Goal: Task Accomplishment & Management: Manage account settings

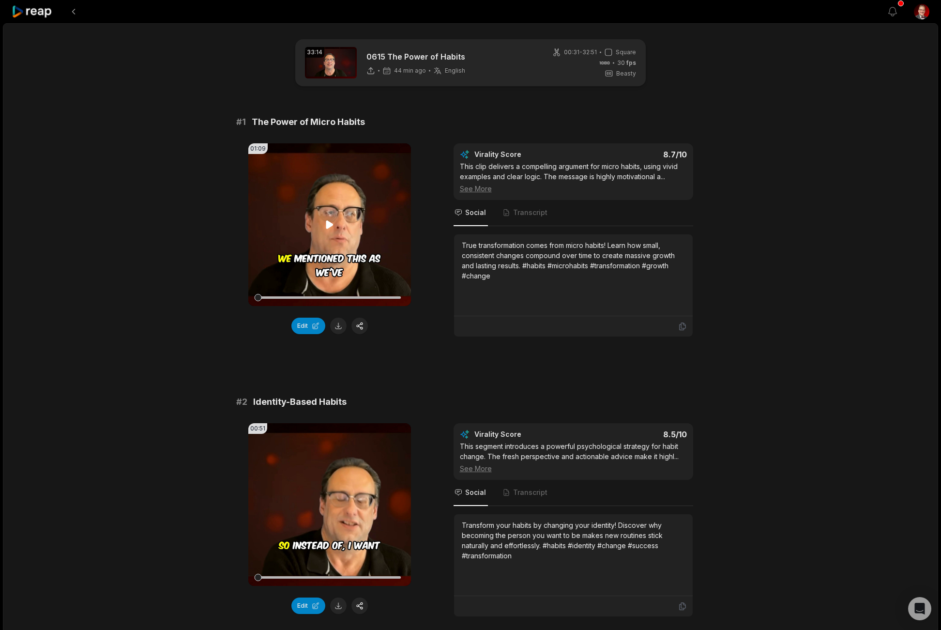
click at [326, 224] on icon at bounding box center [329, 224] width 7 height 8
click at [330, 224] on icon at bounding box center [330, 225] width 12 height 12
drag, startPoint x: 260, startPoint y: 150, endPoint x: 297, endPoint y: 150, distance: 36.8
click at [297, 150] on div "01:09 Your browser does not support mp4 format." at bounding box center [329, 224] width 163 height 163
click at [315, 150] on video "Your browser does not support mp4 format." at bounding box center [329, 224] width 163 height 163
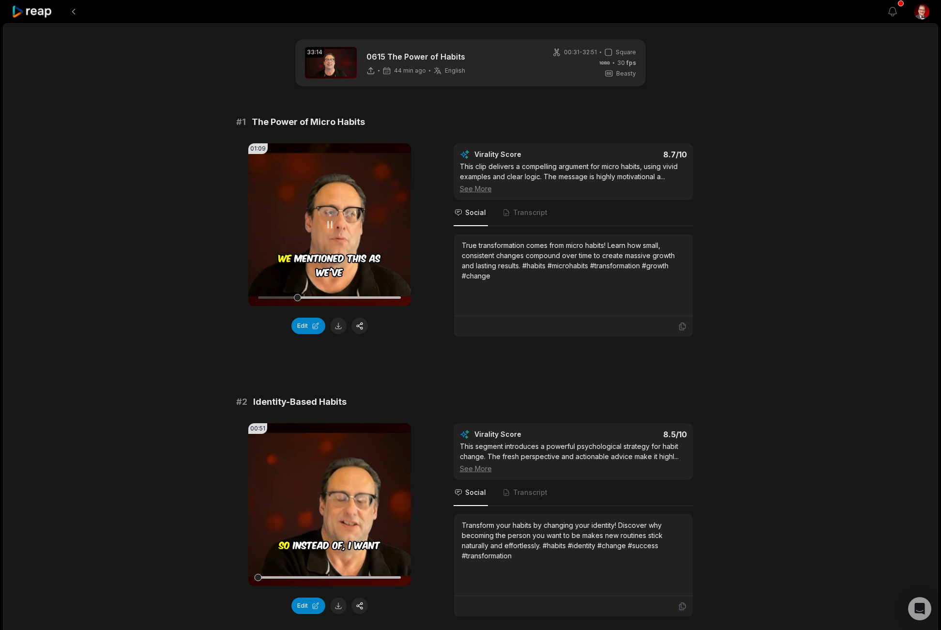
click at [325, 216] on video "Your browser does not support mp4 format." at bounding box center [329, 224] width 163 height 163
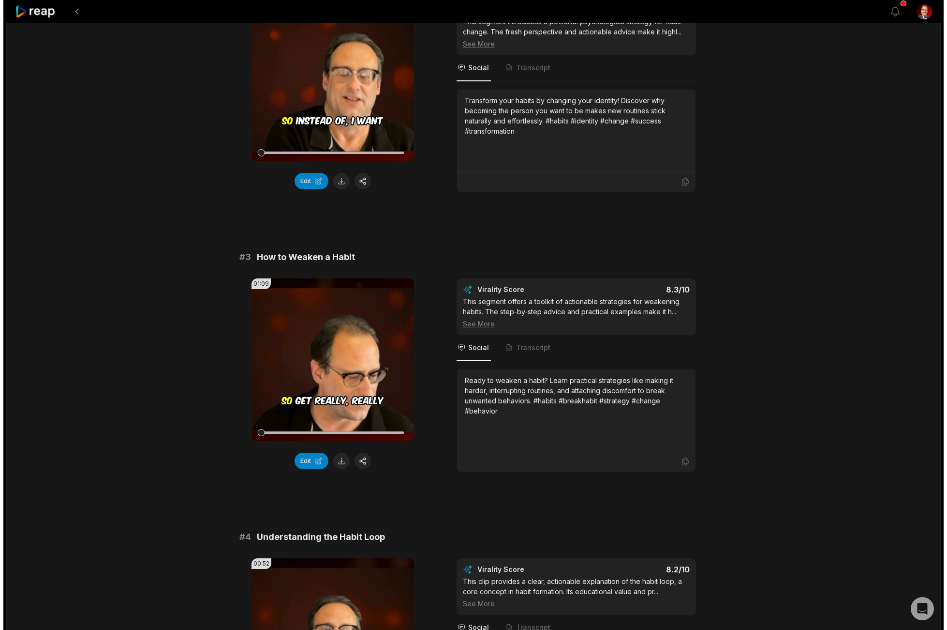
scroll to position [247, 0]
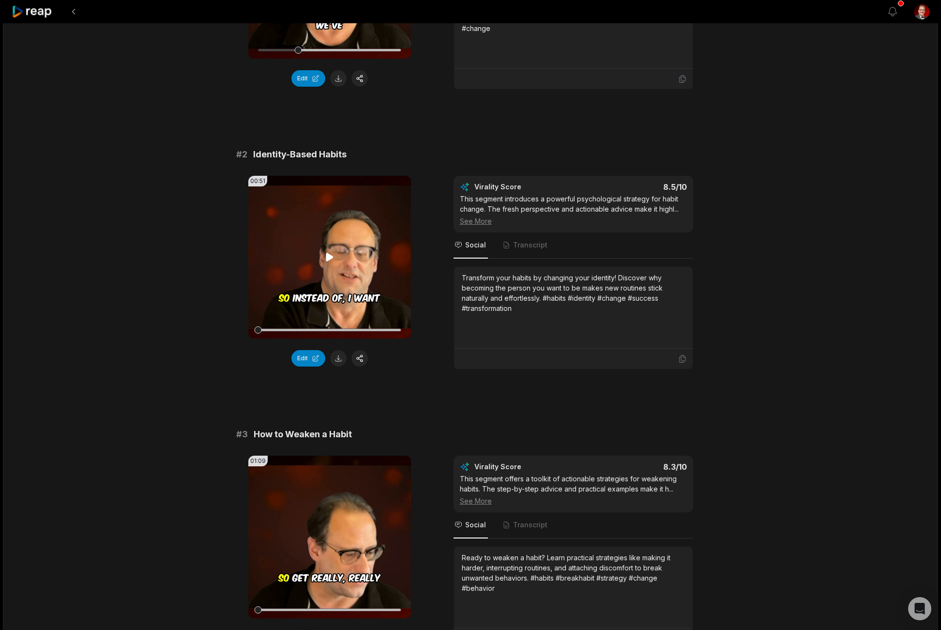
click at [327, 256] on icon at bounding box center [329, 257] width 7 height 8
click at [327, 256] on icon at bounding box center [330, 257] width 12 height 12
click at [360, 357] on button "button" at bounding box center [359, 358] width 16 height 16
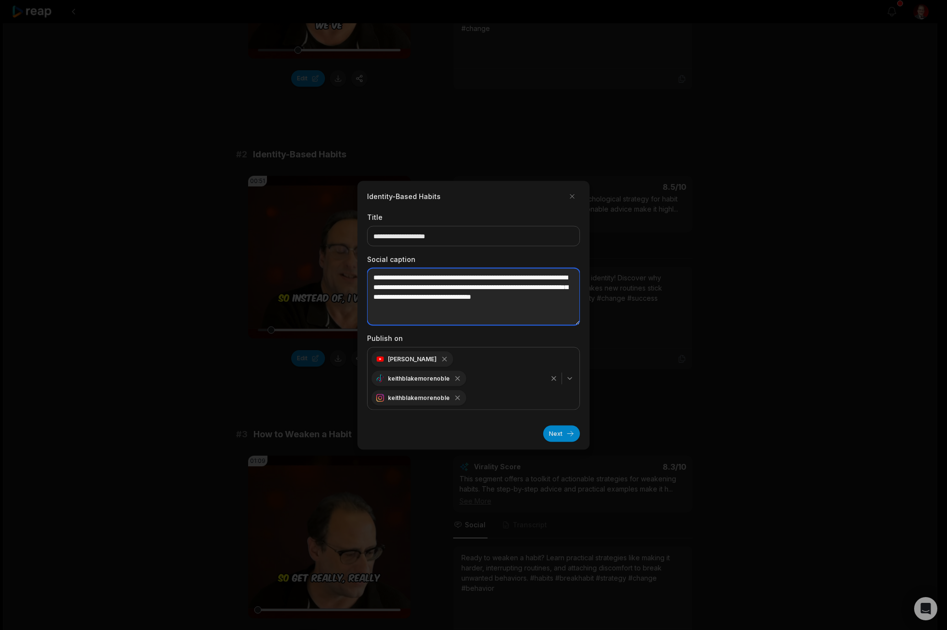
click at [484, 310] on textarea "**********" at bounding box center [473, 296] width 213 height 57
drag, startPoint x: 483, startPoint y: 318, endPoint x: 372, endPoint y: 316, distance: 111.3
click at [372, 316] on textarea "**********" at bounding box center [473, 296] width 213 height 57
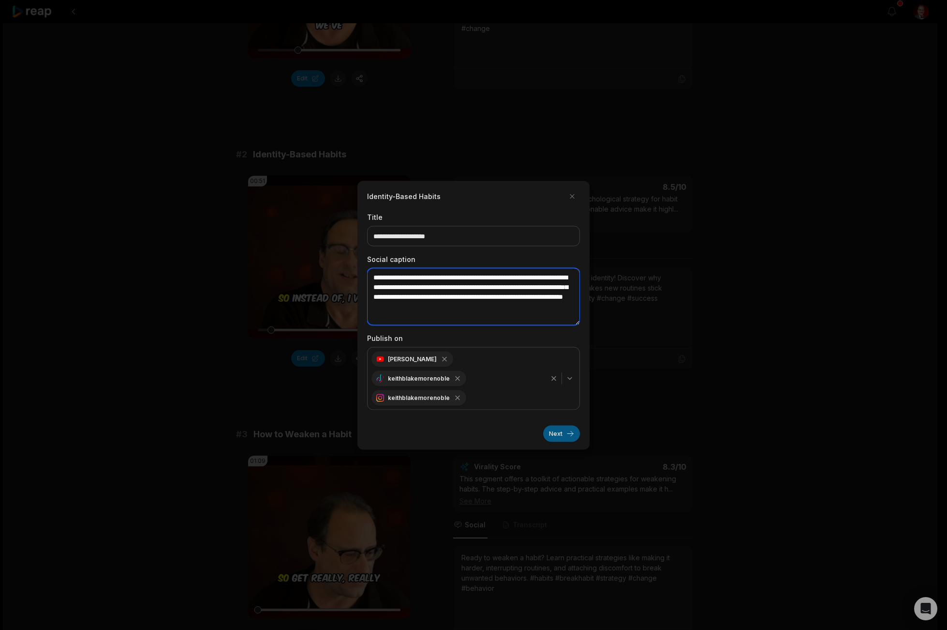
type textarea "**********"
click at [558, 428] on button "Next" at bounding box center [561, 433] width 37 height 16
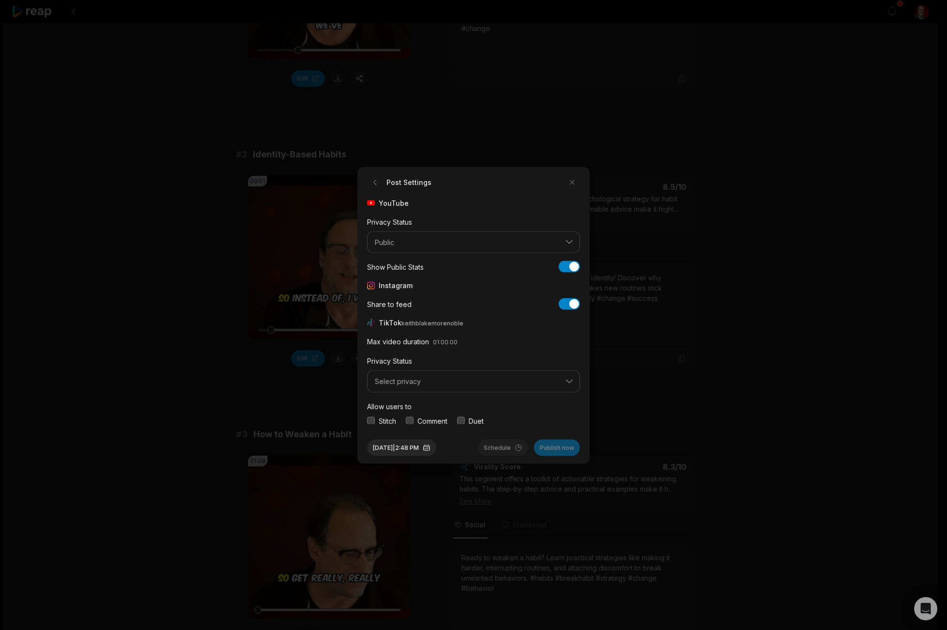
click at [431, 375] on button "Select privacy" at bounding box center [473, 381] width 213 height 22
click at [428, 406] on p "Public To Everyone" at bounding box center [474, 406] width 200 height 10
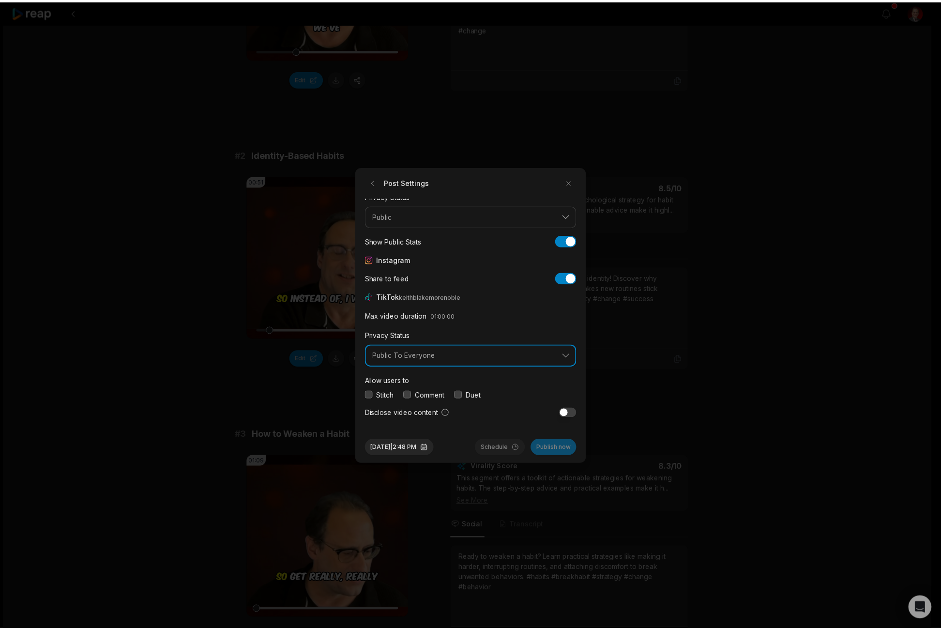
scroll to position [36, 0]
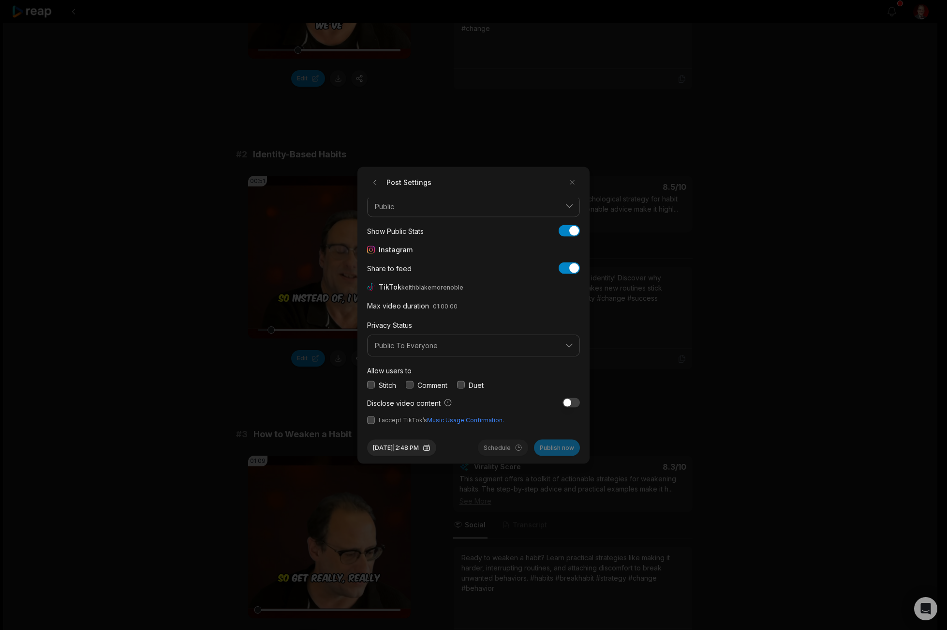
click at [417, 383] on div "Comment" at bounding box center [427, 384] width 42 height 10
click at [372, 419] on button "button" at bounding box center [371, 420] width 8 height 8
click at [411, 381] on button "button" at bounding box center [410, 385] width 8 height 8
click at [496, 447] on button "Schedule" at bounding box center [503, 447] width 50 height 16
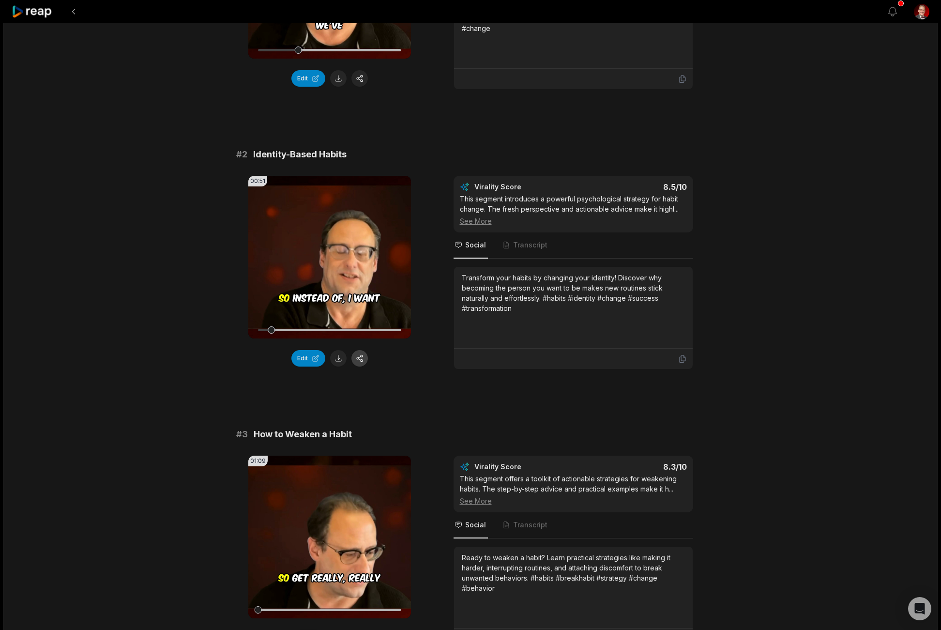
click at [362, 357] on button "button" at bounding box center [359, 358] width 16 height 16
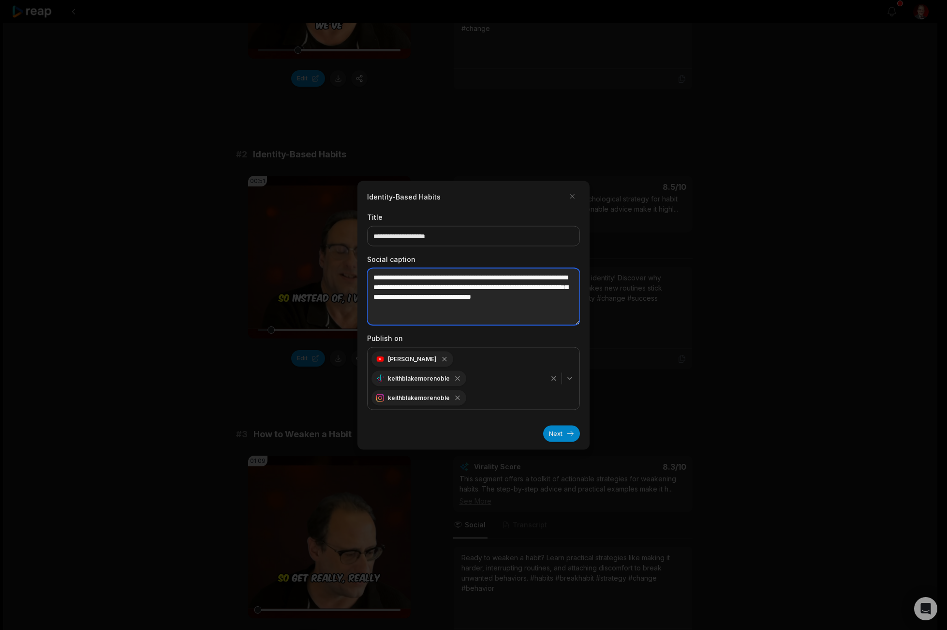
click at [491, 312] on textarea "**********" at bounding box center [473, 296] width 213 height 57
paste textarea
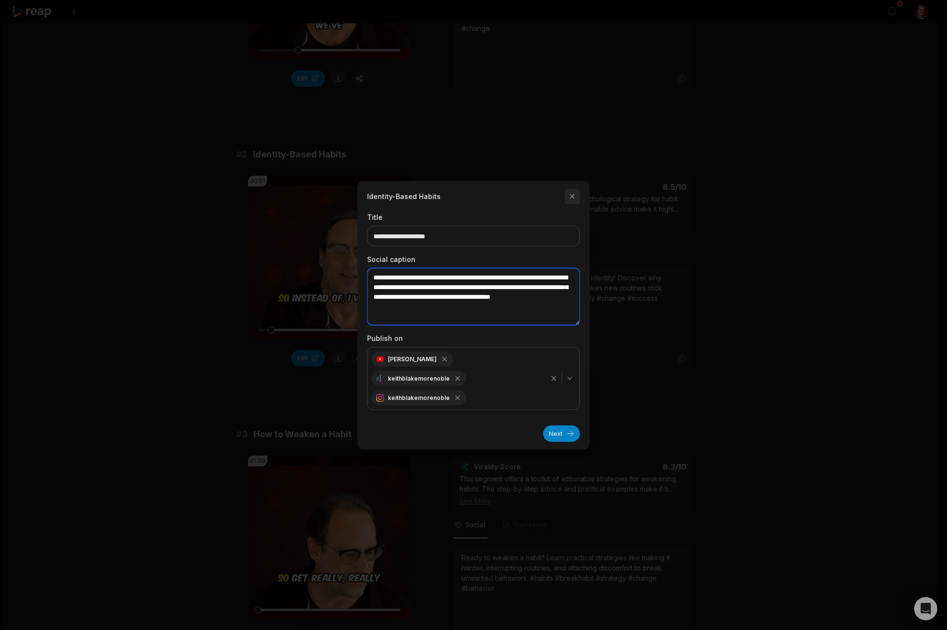
type textarea "**********"
click at [571, 195] on button "button" at bounding box center [572, 195] width 15 height 15
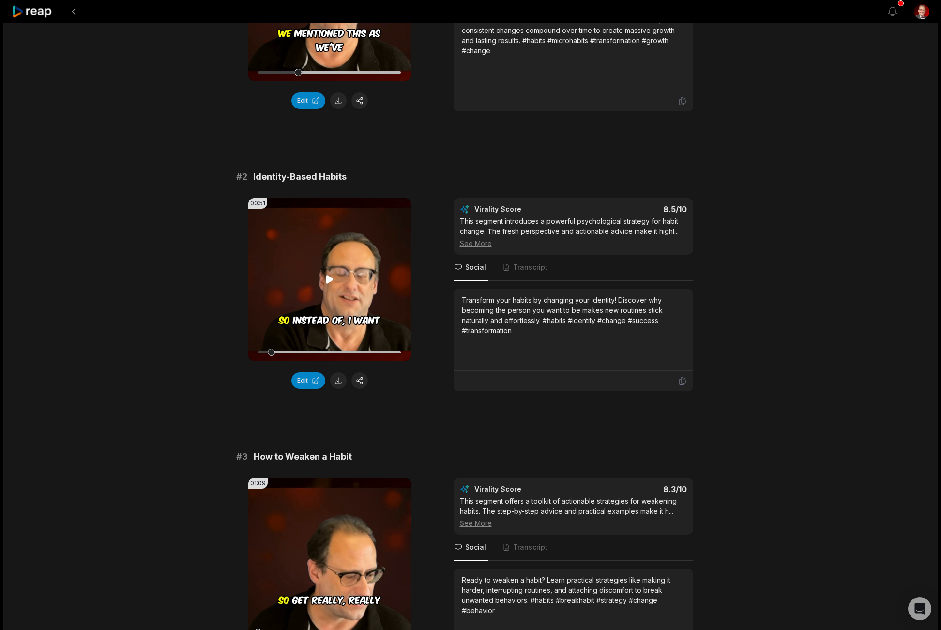
scroll to position [0, 0]
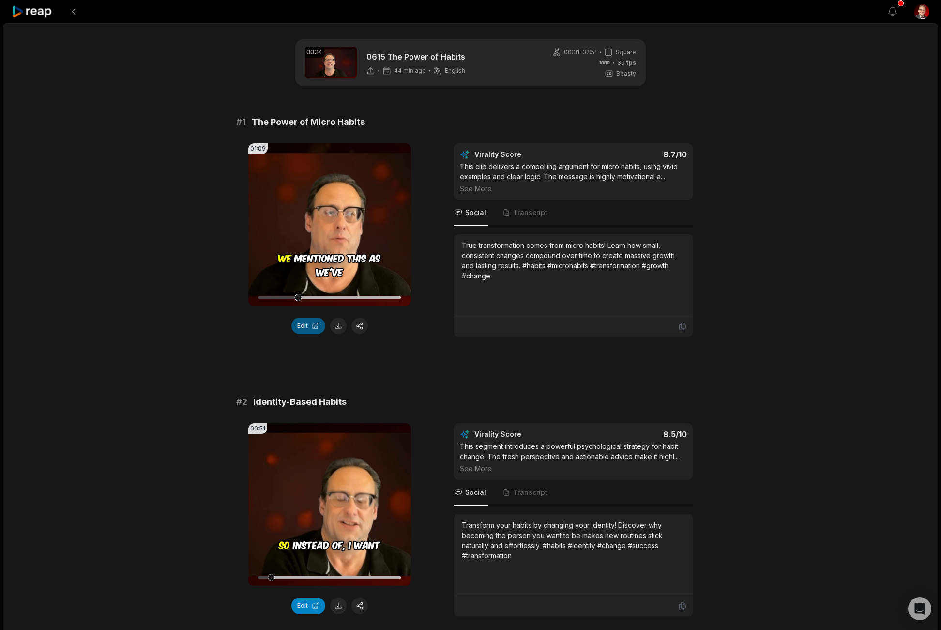
click at [308, 327] on button "Edit" at bounding box center [308, 325] width 34 height 16
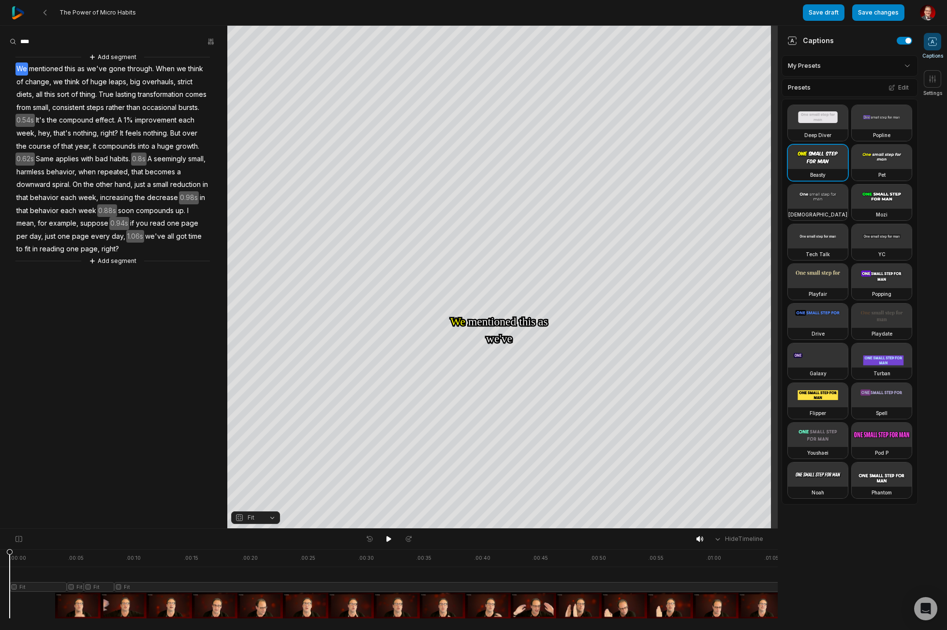
click at [680, 586] on div at bounding box center [411, 583] width 803 height 69
drag, startPoint x: 776, startPoint y: 585, endPoint x: 666, endPoint y: 591, distance: 110.5
click at [666, 591] on div at bounding box center [411, 583] width 803 height 69
click at [79, 223] on span "example," at bounding box center [63, 223] width 31 height 13
click at [186, 217] on span "I" at bounding box center [187, 210] width 3 height 13
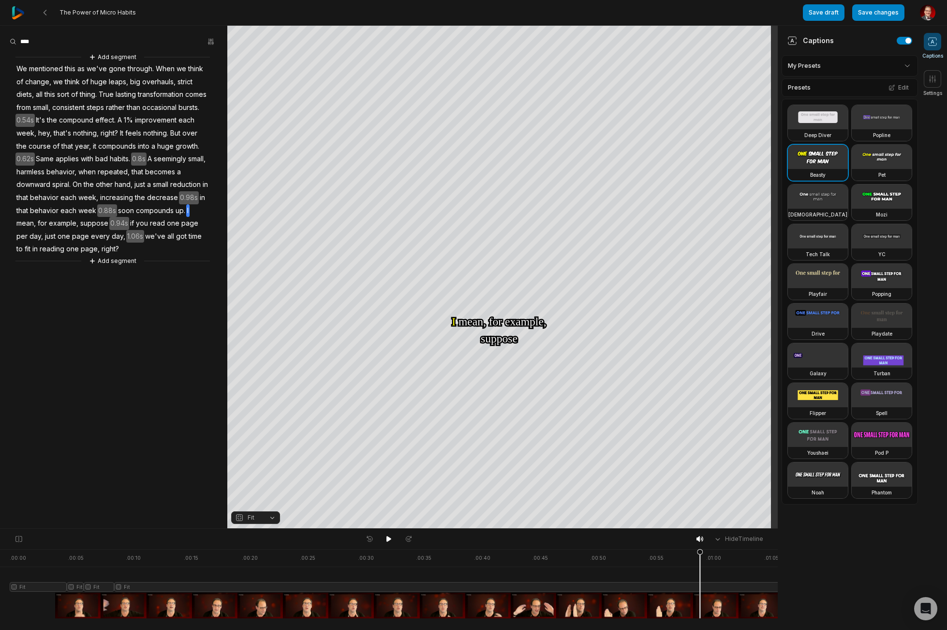
click at [160, 258] on div "Add segment" at bounding box center [112, 260] width 195 height 11
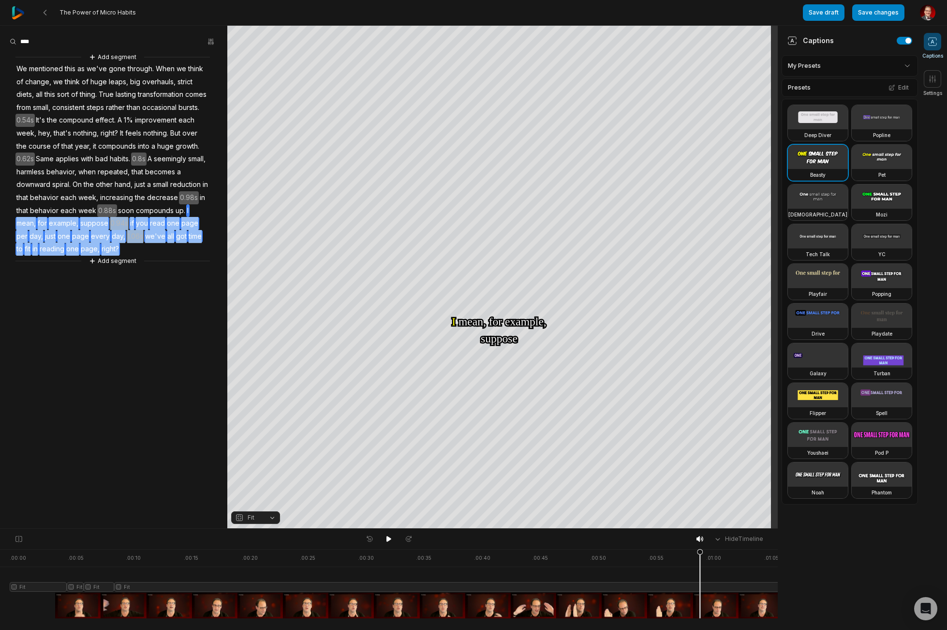
drag, startPoint x: 184, startPoint y: 246, endPoint x: 71, endPoint y: 221, distance: 115.4
click at [71, 221] on div "Add segment We mentioned this as we've gone through. When we think of change, w…" at bounding box center [113, 159] width 227 height 214
click at [92, 203] on button "Remove video" at bounding box center [83, 204] width 65 height 13
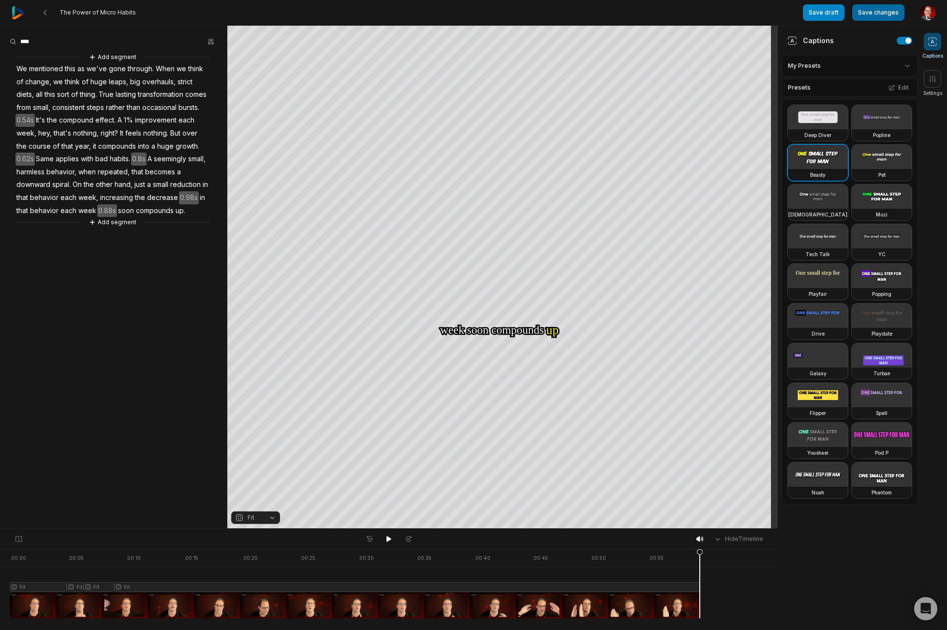
click at [877, 14] on button "Save changes" at bounding box center [879, 12] width 52 height 16
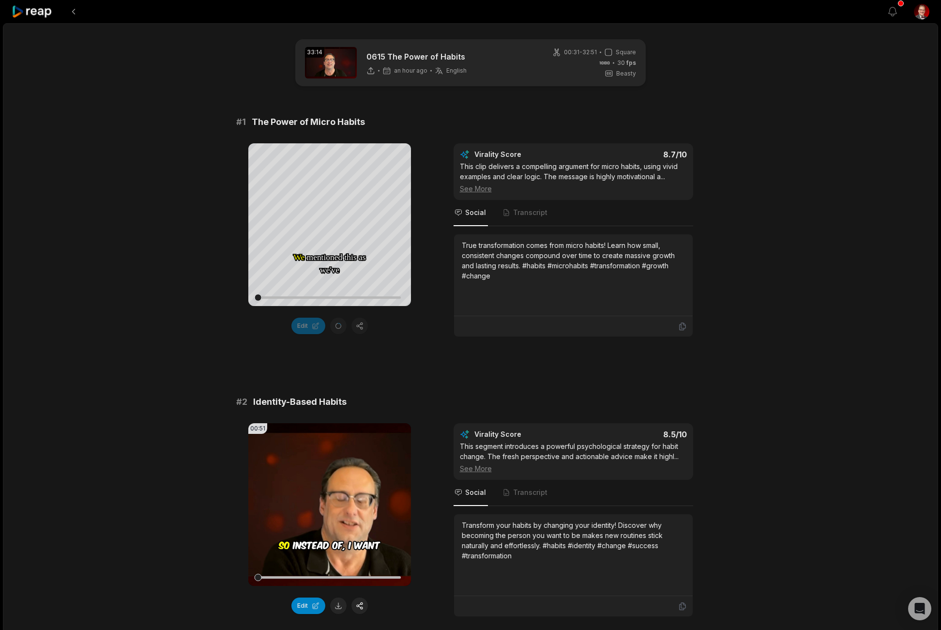
click at [391, 294] on div at bounding box center [329, 297] width 143 height 17
click at [523, 213] on span "Transcript" at bounding box center [530, 213] width 34 height 10
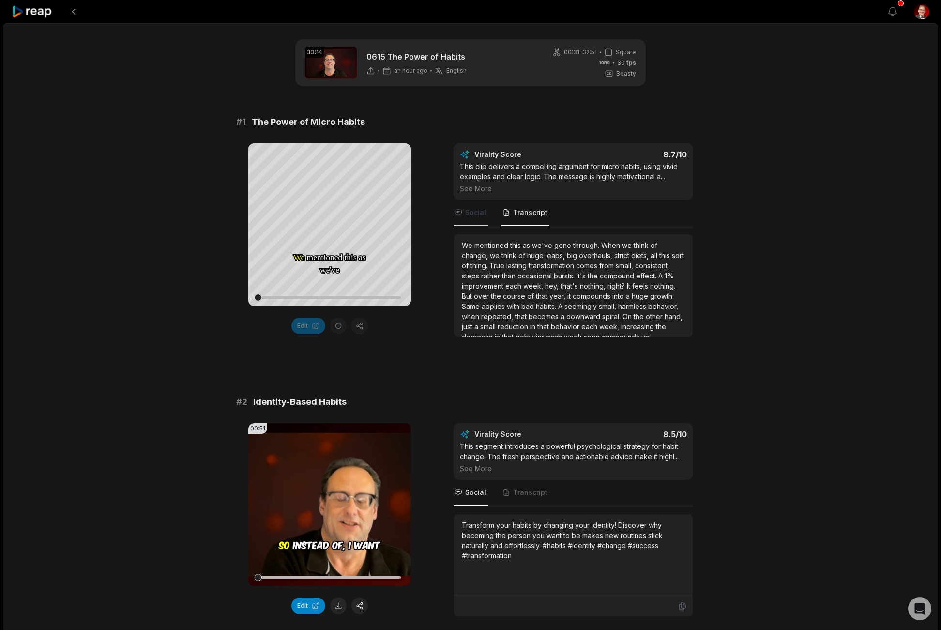
click at [476, 212] on span "Social" at bounding box center [475, 213] width 21 height 10
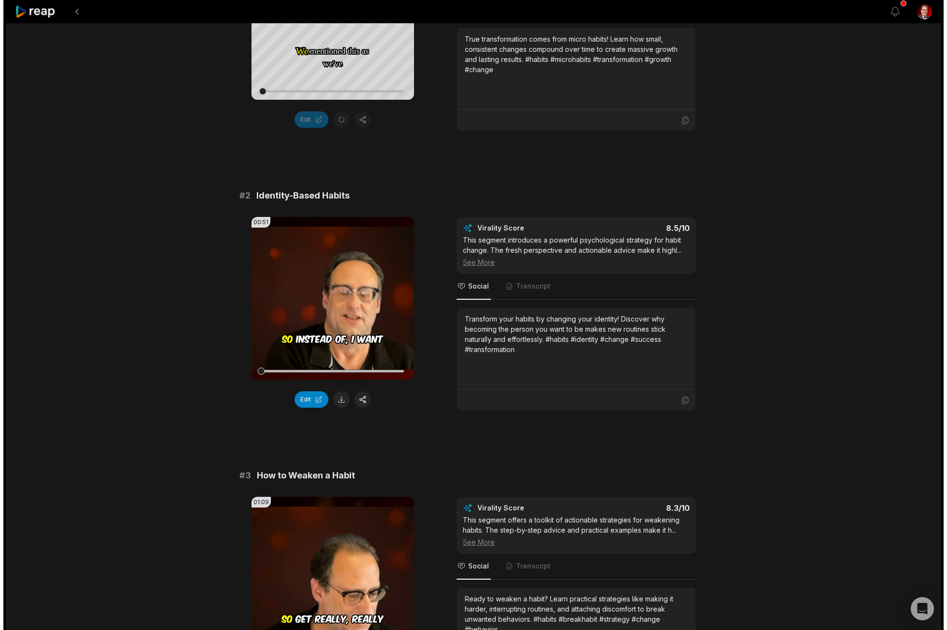
scroll to position [321, 0]
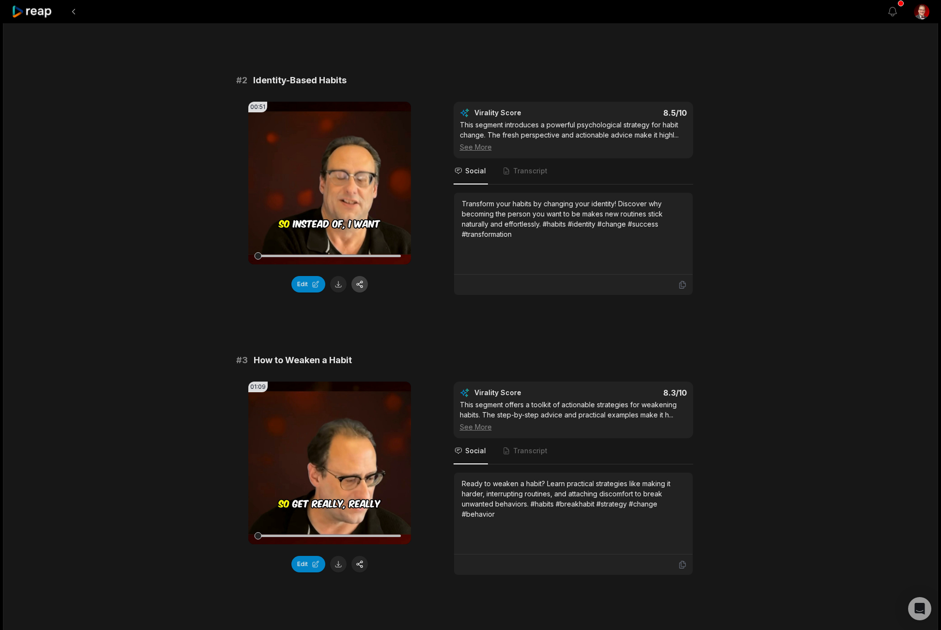
click at [359, 283] on button "button" at bounding box center [359, 284] width 16 height 16
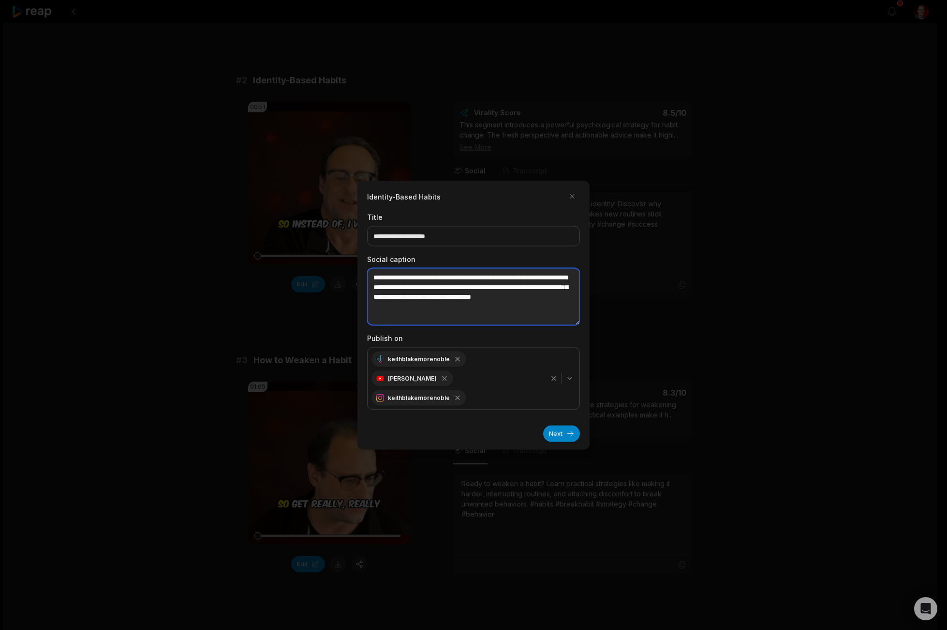
click at [488, 307] on textarea "**********" at bounding box center [473, 296] width 213 height 57
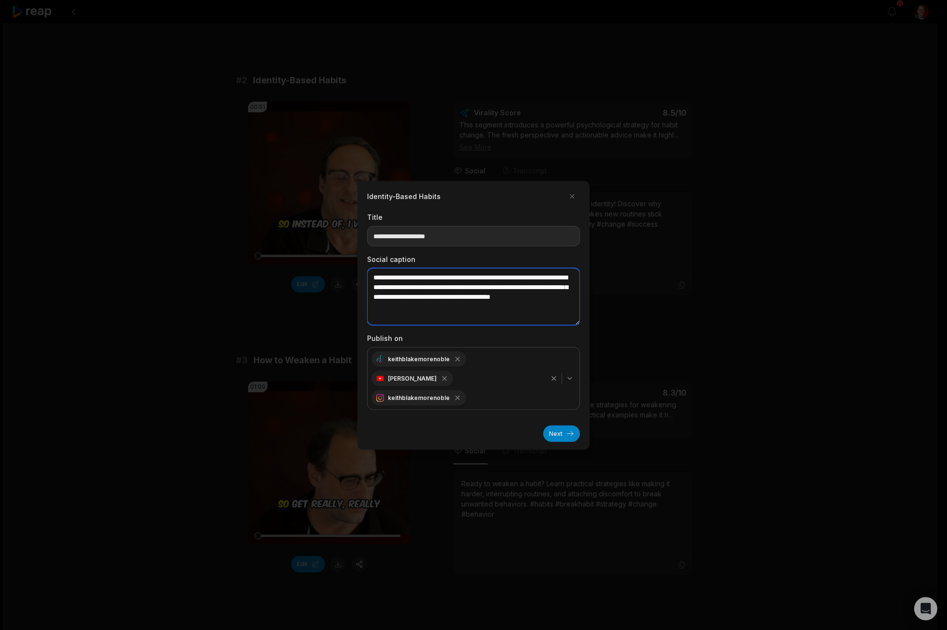
paste textarea "**********"
type textarea "**********"
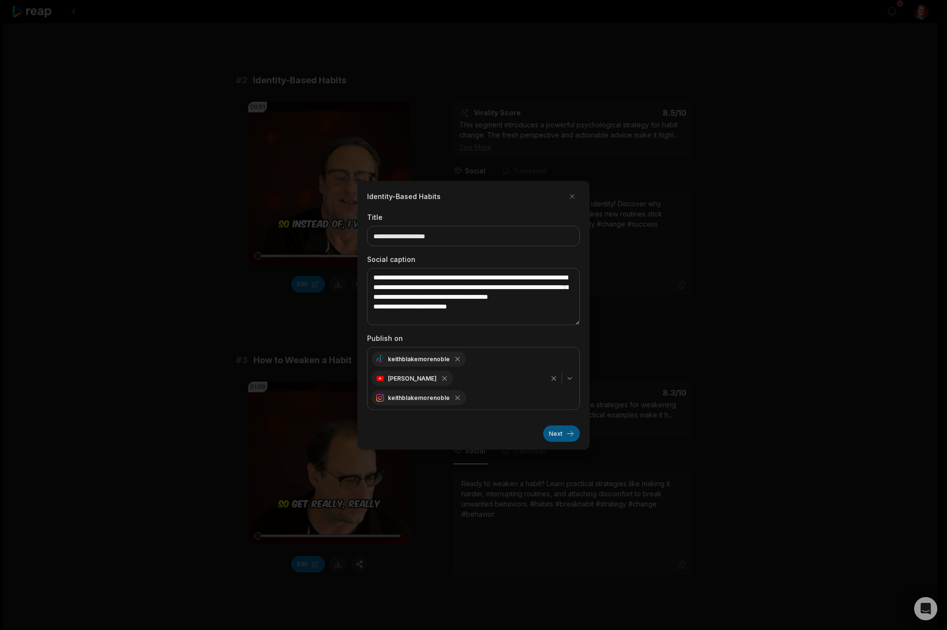
click at [561, 435] on button "Next" at bounding box center [561, 433] width 37 height 16
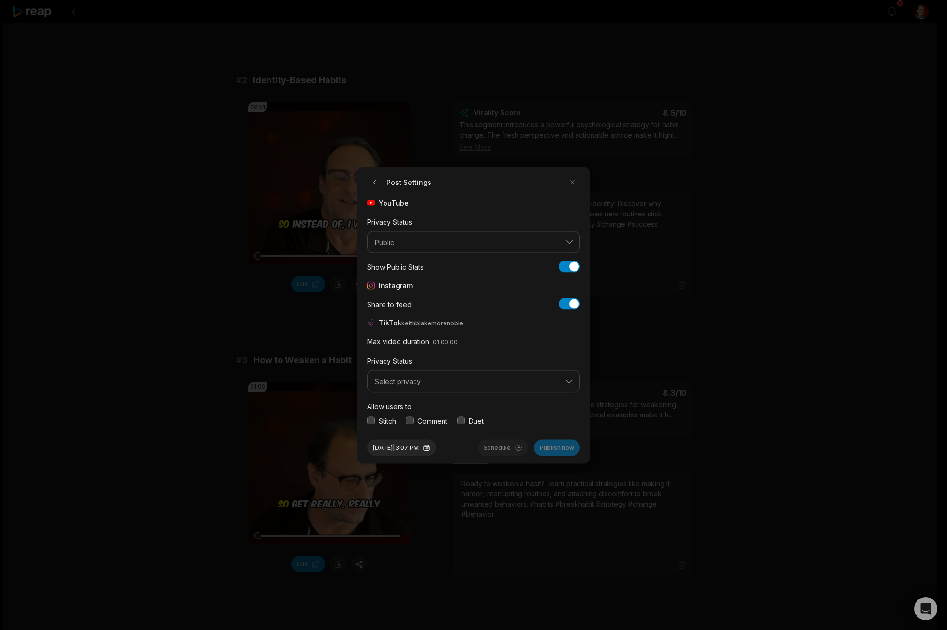
scroll to position [36, 0]
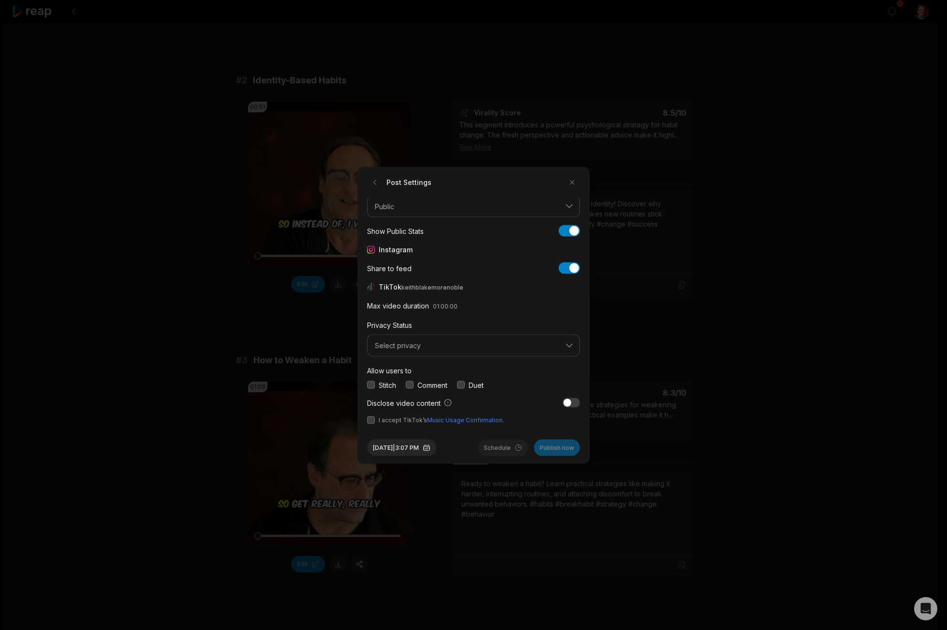
click at [468, 343] on span "Select privacy" at bounding box center [467, 345] width 184 height 9
click at [429, 370] on p "Public To Everyone" at bounding box center [474, 370] width 200 height 10
click at [372, 418] on button "button" at bounding box center [371, 420] width 8 height 8
click at [410, 385] on button "button" at bounding box center [410, 385] width 8 height 8
click at [506, 447] on button "Schedule" at bounding box center [503, 447] width 50 height 16
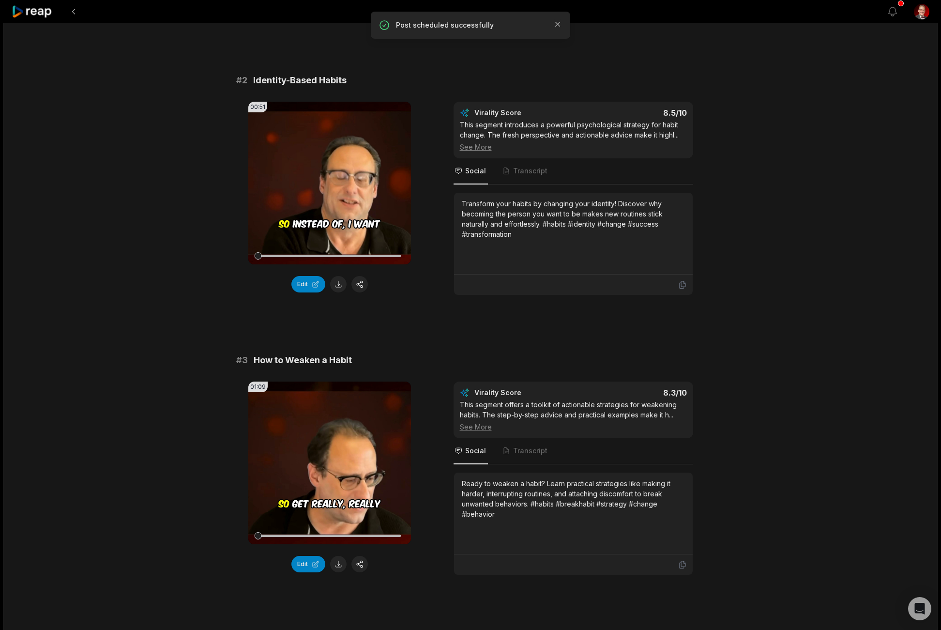
click at [450, 25] on p "Post scheduled successfully" at bounding box center [470, 25] width 149 height 10
click at [553, 21] on icon "button" at bounding box center [558, 24] width 10 height 10
click at [68, 8] on button at bounding box center [73, 11] width 17 height 17
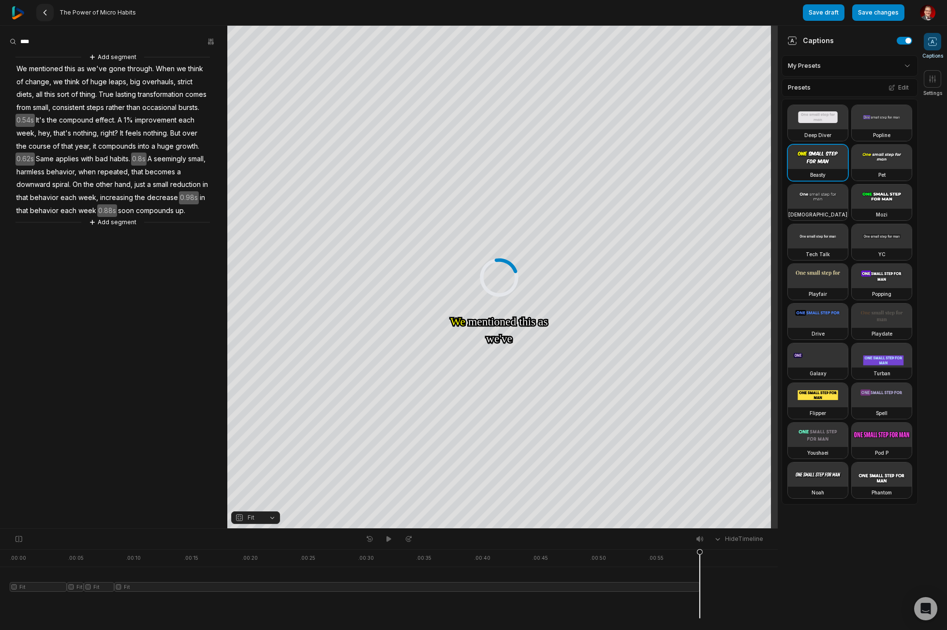
click at [44, 11] on icon at bounding box center [45, 13] width 8 height 8
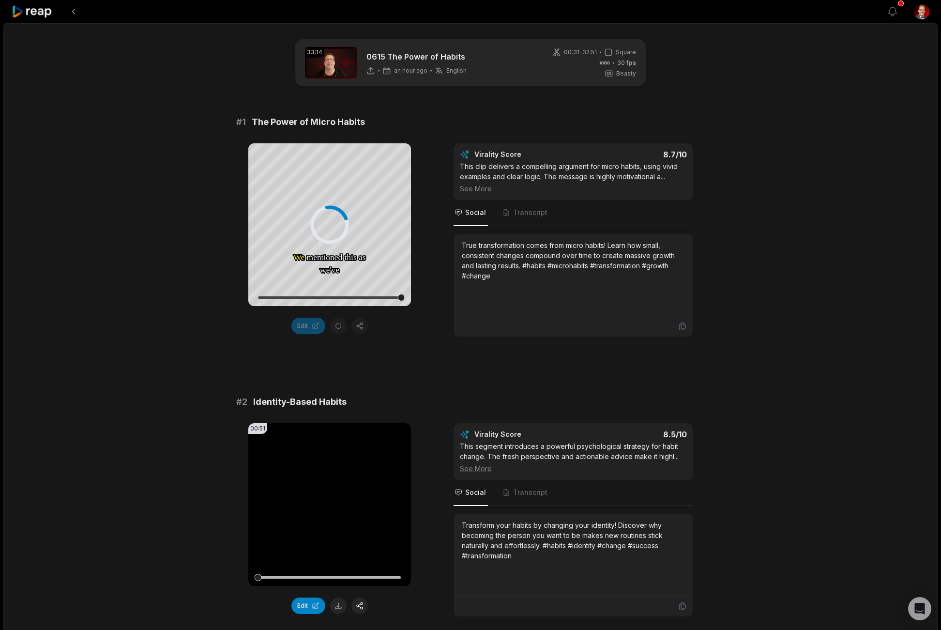
click at [44, 11] on icon at bounding box center [32, 11] width 41 height 13
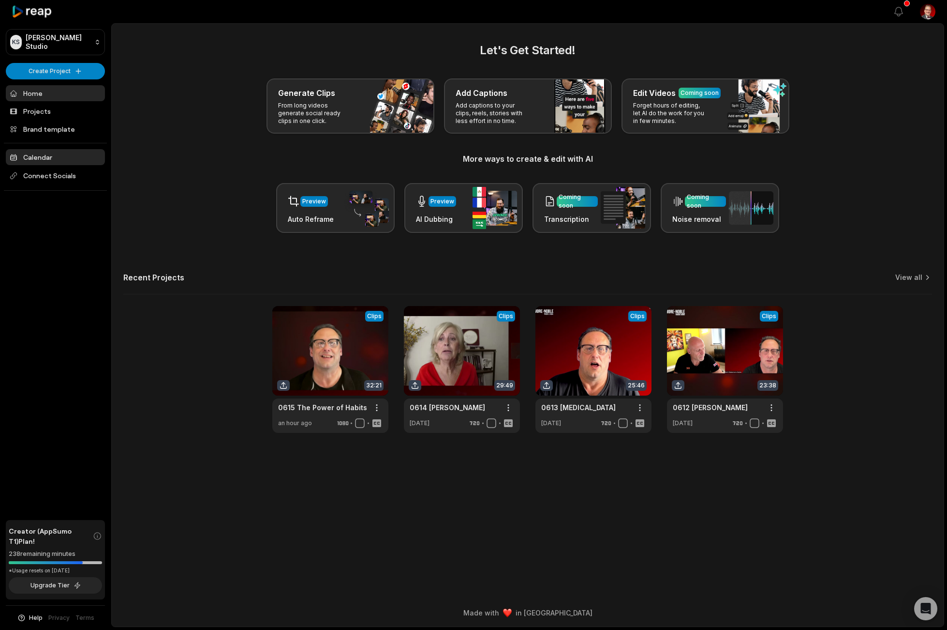
click at [45, 153] on link "Calendar" at bounding box center [55, 157] width 99 height 16
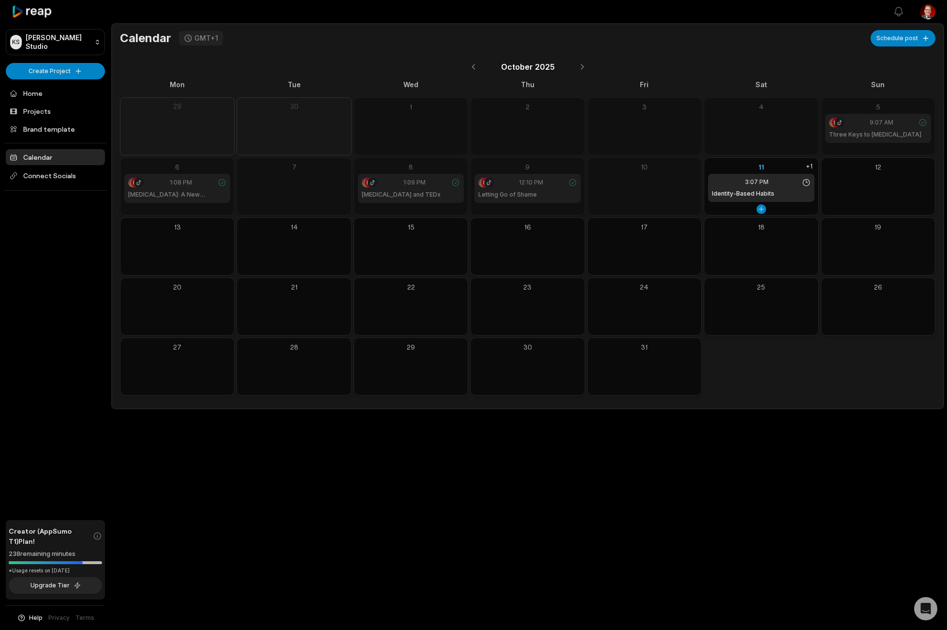
click at [774, 188] on div "3:07 PM Identity-Based Habits" at bounding box center [761, 188] width 106 height 28
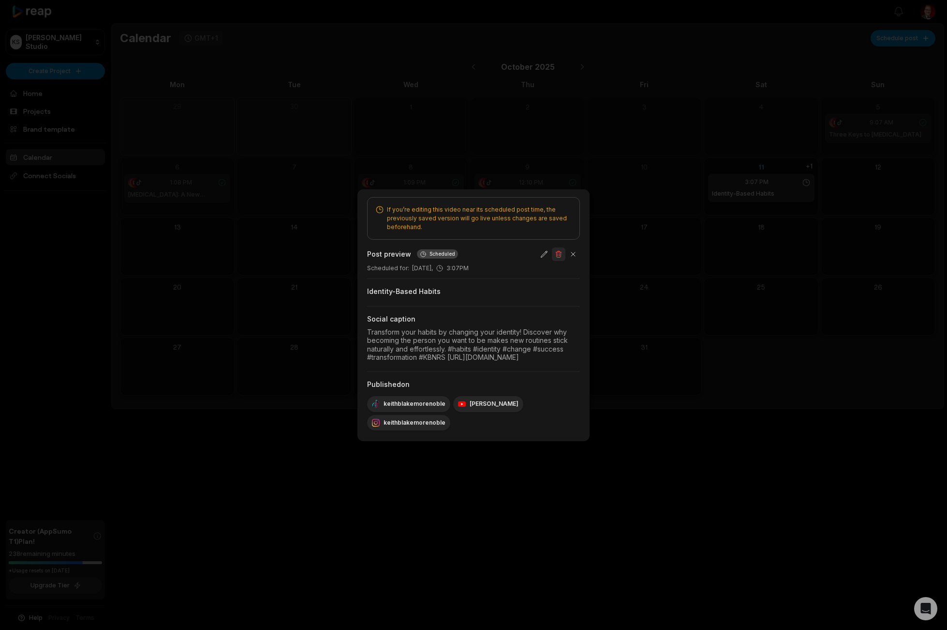
click at [557, 253] on button "button" at bounding box center [559, 254] width 14 height 14
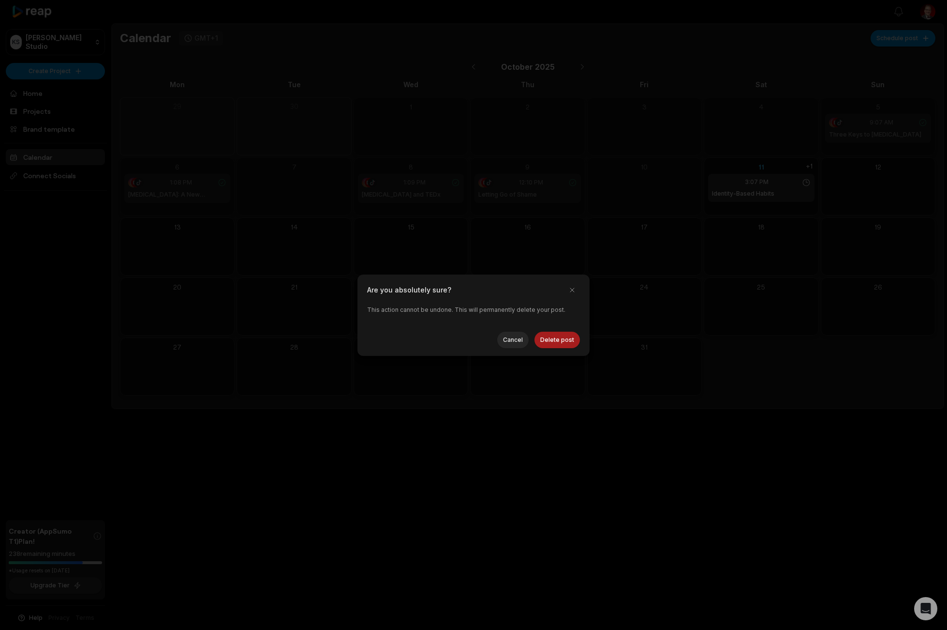
click at [566, 340] on button "Delete post" at bounding box center [557, 339] width 45 height 16
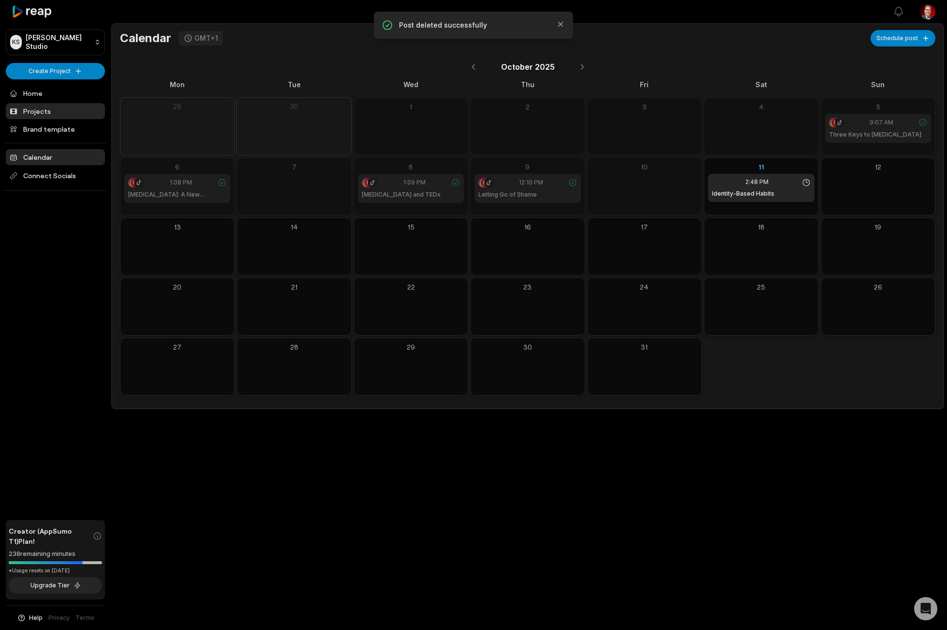
click at [43, 104] on link "Projects" at bounding box center [55, 111] width 99 height 16
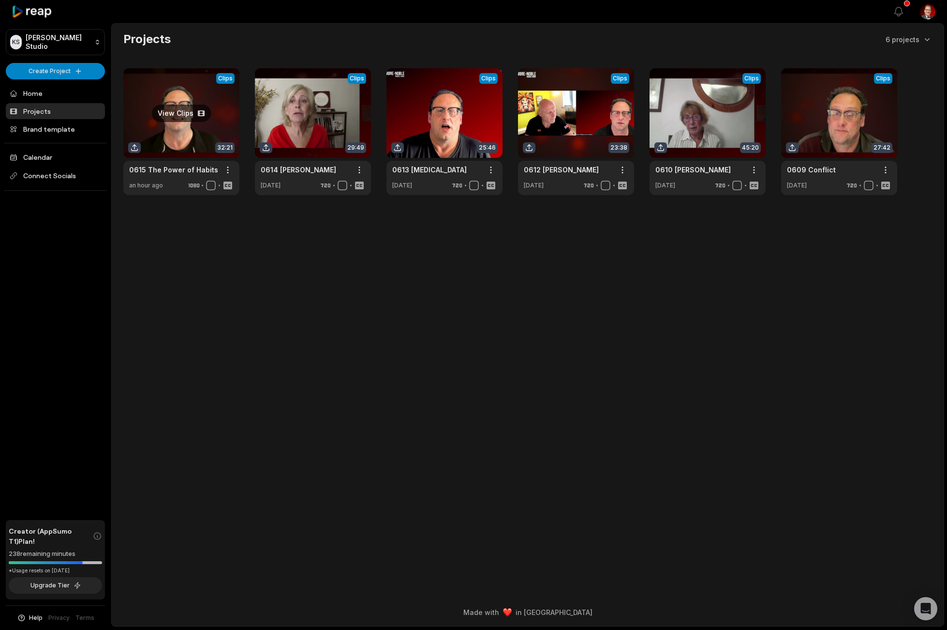
click at [180, 144] on link at bounding box center [181, 131] width 116 height 127
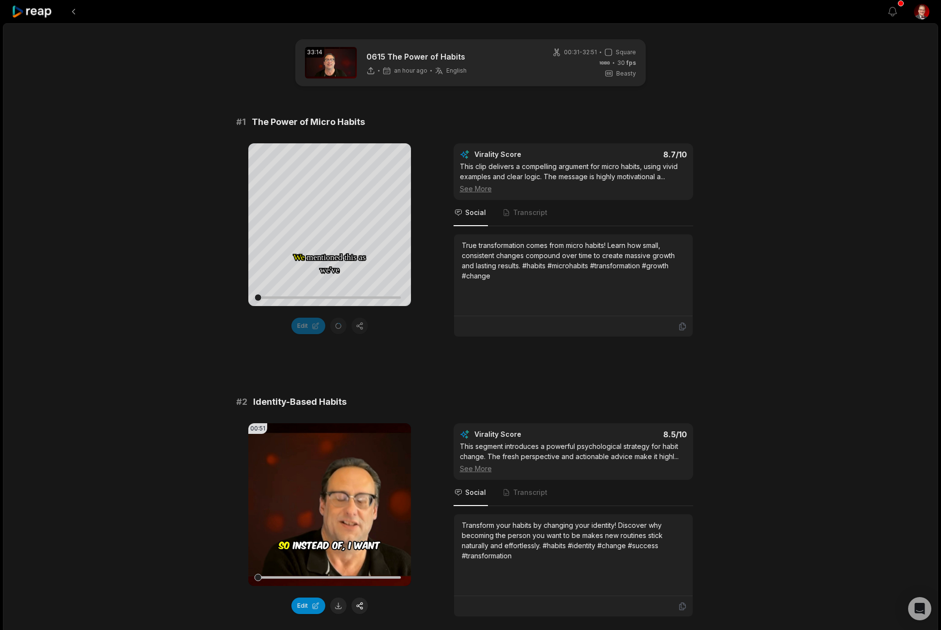
click at [426, 313] on div "Your browser does not support mp4 format. We We mentioned mentioned this this a…" at bounding box center [470, 240] width 468 height 194
click at [465, 154] on icon at bounding box center [465, 155] width 10 height 10
click at [529, 260] on div "True transformation comes from micro habits! Learn how small, consistent change…" at bounding box center [573, 260] width 223 height 41
click at [679, 323] on icon at bounding box center [682, 326] width 9 height 9
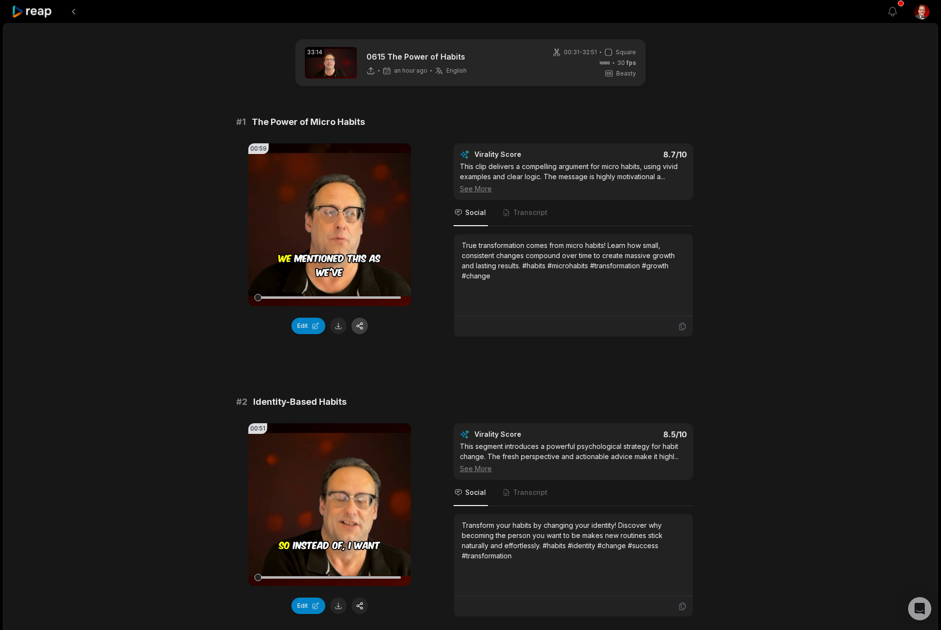
click at [357, 327] on button "button" at bounding box center [359, 325] width 16 height 16
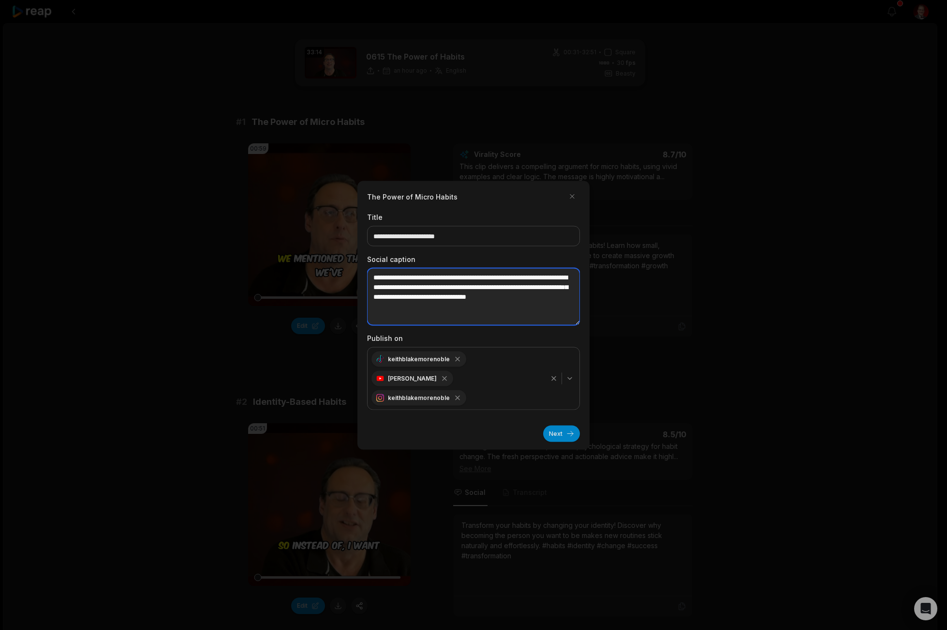
click at [513, 308] on textarea "**********" at bounding box center [473, 296] width 213 height 57
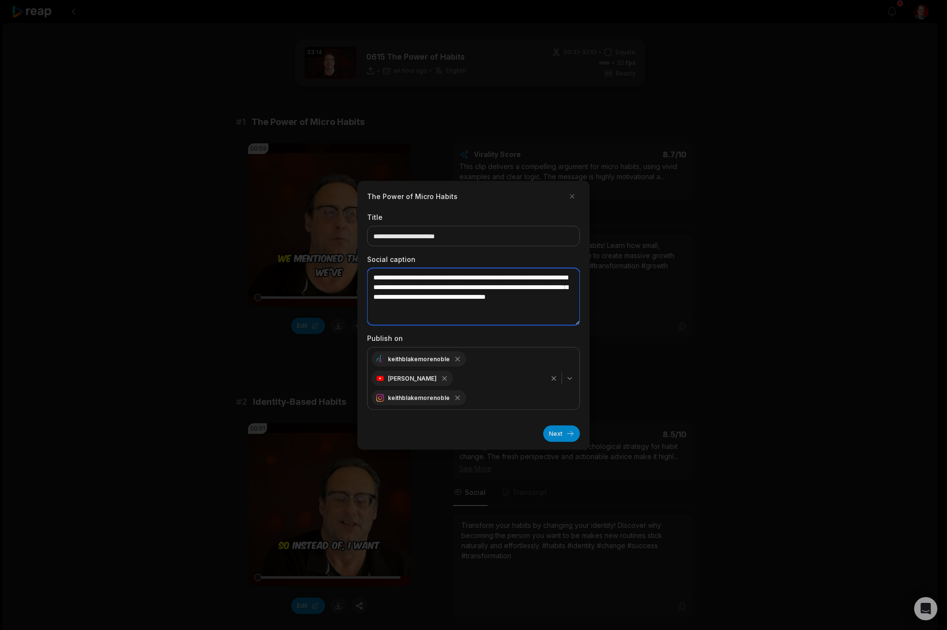
paste textarea "**********"
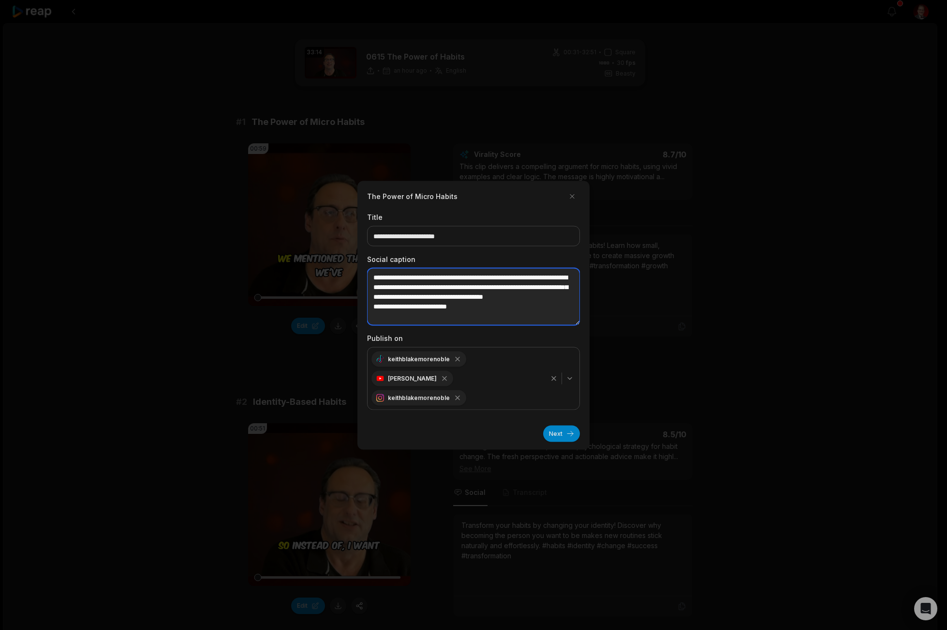
drag, startPoint x: 482, startPoint y: 305, endPoint x: 507, endPoint y: 320, distance: 28.5
click at [507, 320] on textarea "**********" at bounding box center [473, 296] width 213 height 57
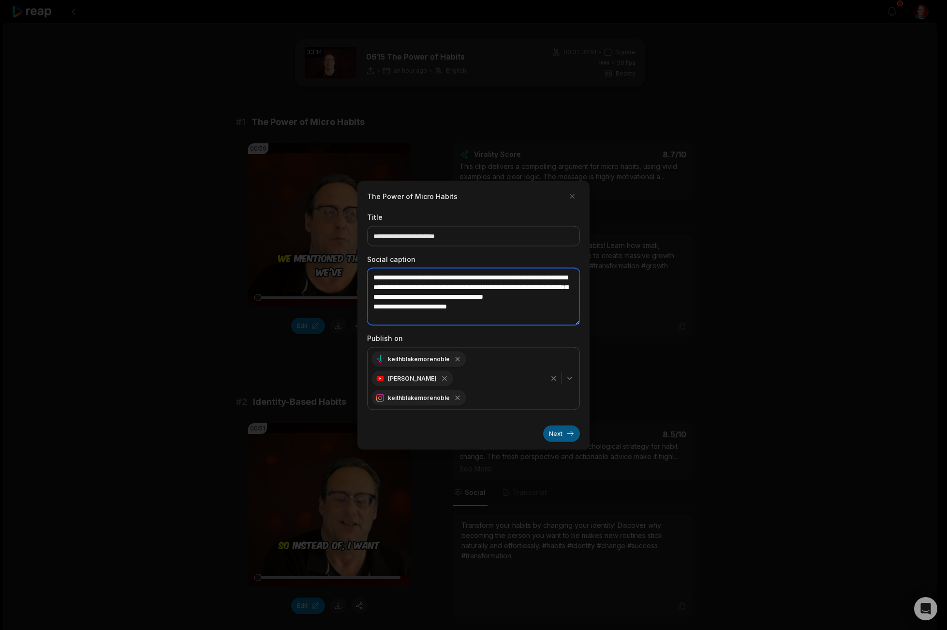
type textarea "**********"
click at [563, 435] on button "Next" at bounding box center [561, 433] width 37 height 16
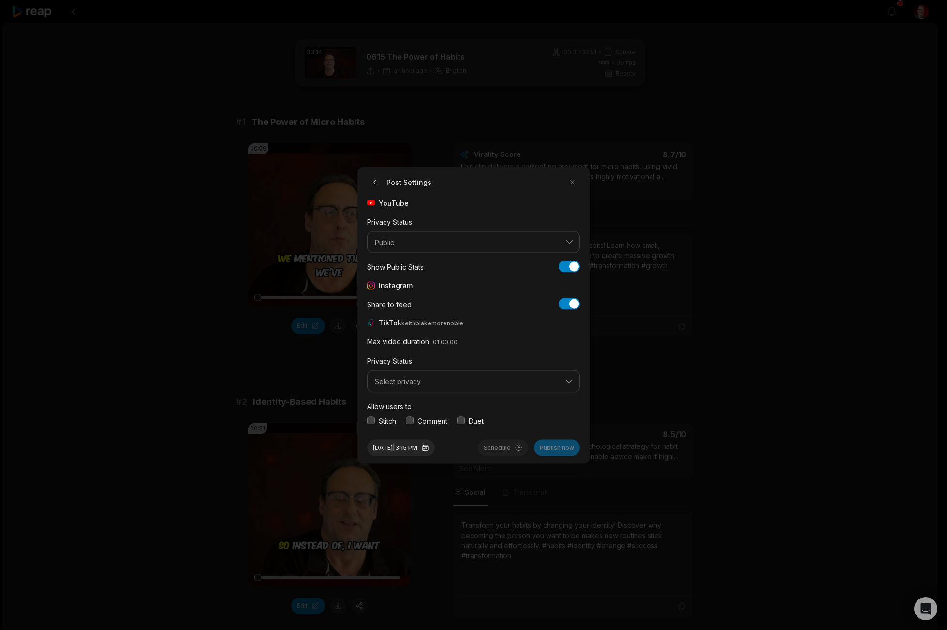
click at [435, 382] on span "Select privacy" at bounding box center [467, 381] width 184 height 9
drag, startPoint x: 439, startPoint y: 409, endPoint x: 443, endPoint y: 401, distance: 9.1
click at [439, 409] on p "Public To Everyone" at bounding box center [474, 406] width 200 height 10
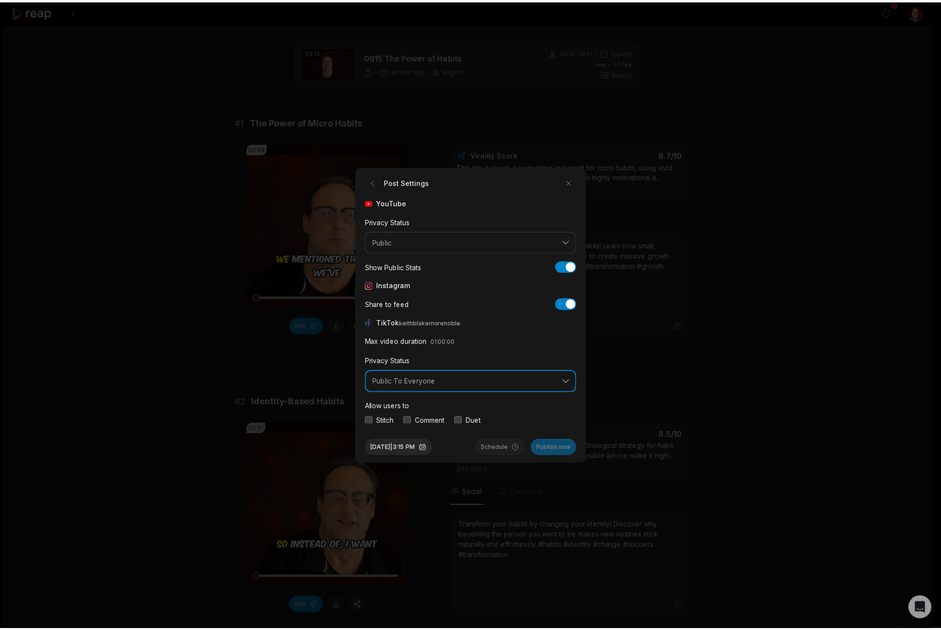
scroll to position [36, 0]
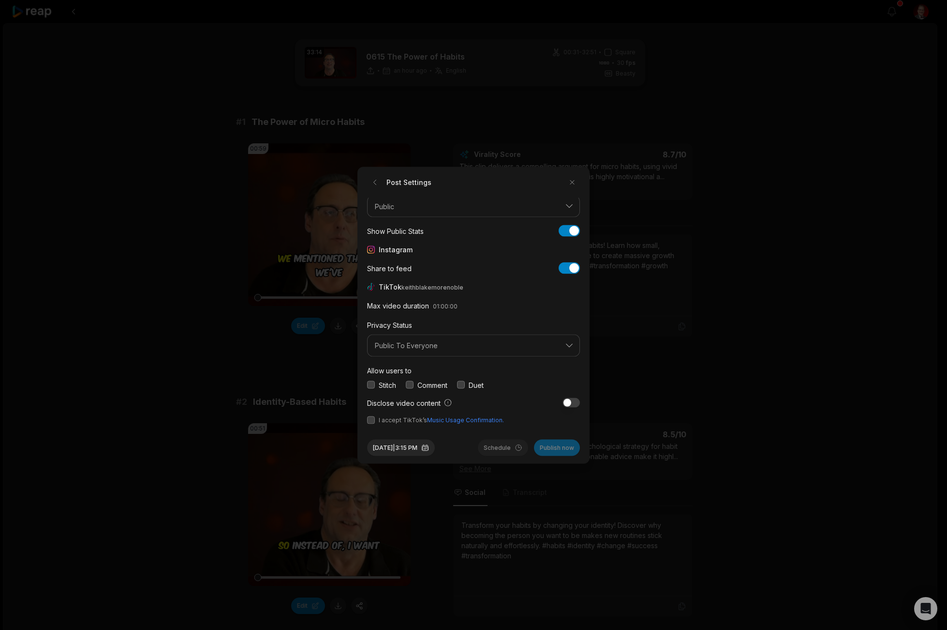
click at [412, 382] on button "button" at bounding box center [410, 385] width 8 height 8
click at [369, 418] on button "button" at bounding box center [371, 420] width 8 height 8
click at [408, 448] on button "Oct 11, 2025 | 3:15 PM" at bounding box center [401, 447] width 68 height 16
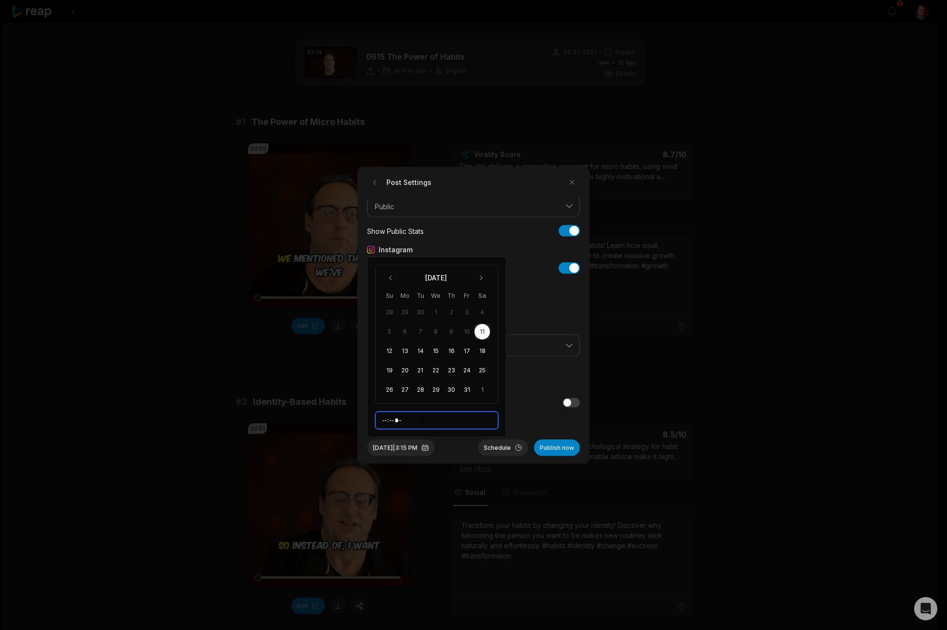
click at [388, 418] on input "*****" at bounding box center [436, 419] width 123 height 17
type input "*****"
click at [530, 301] on div "Max video duration 01:00:00" at bounding box center [473, 306] width 213 height 12
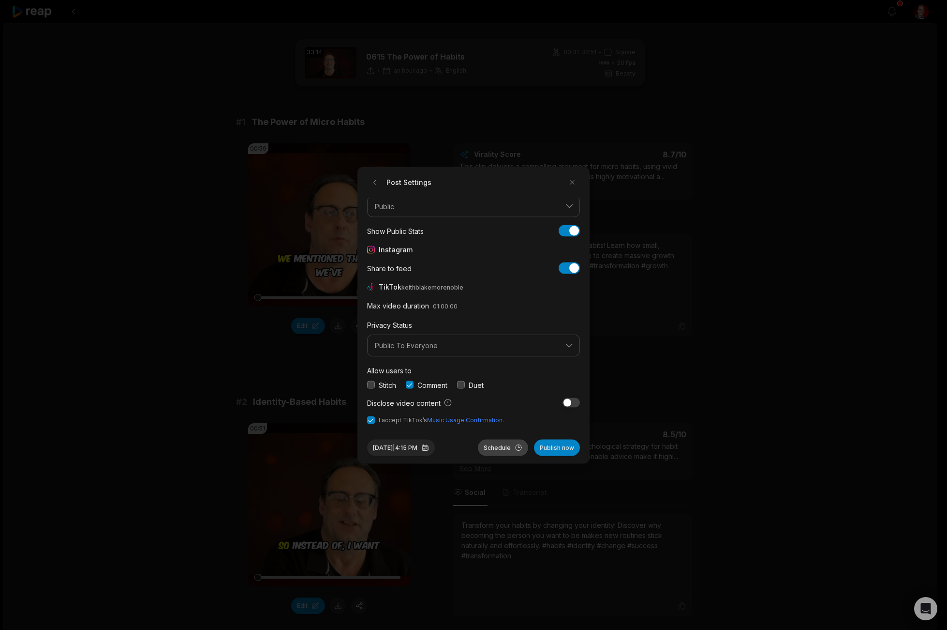
click at [502, 444] on button "Schedule" at bounding box center [503, 447] width 50 height 16
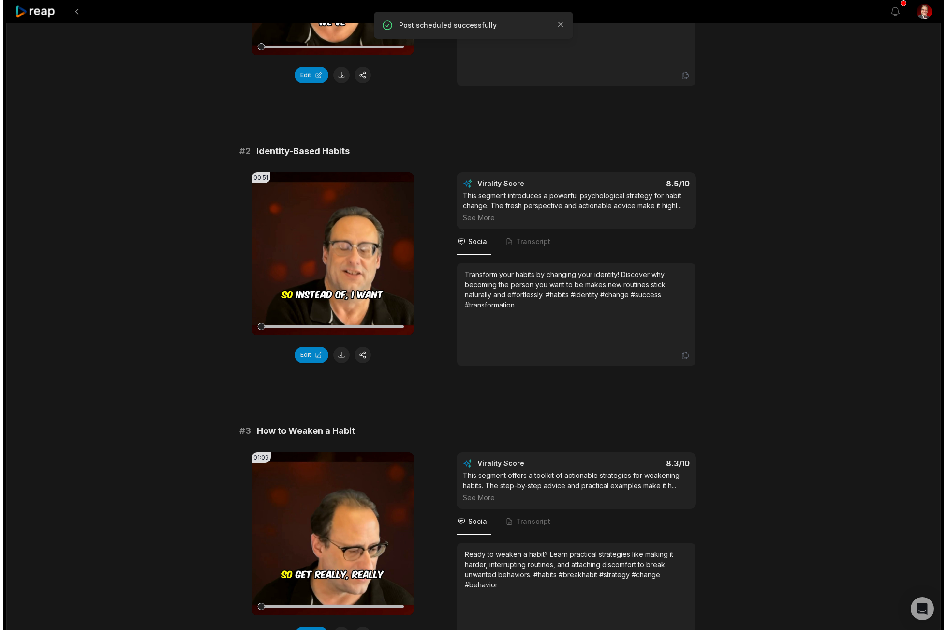
scroll to position [367, 0]
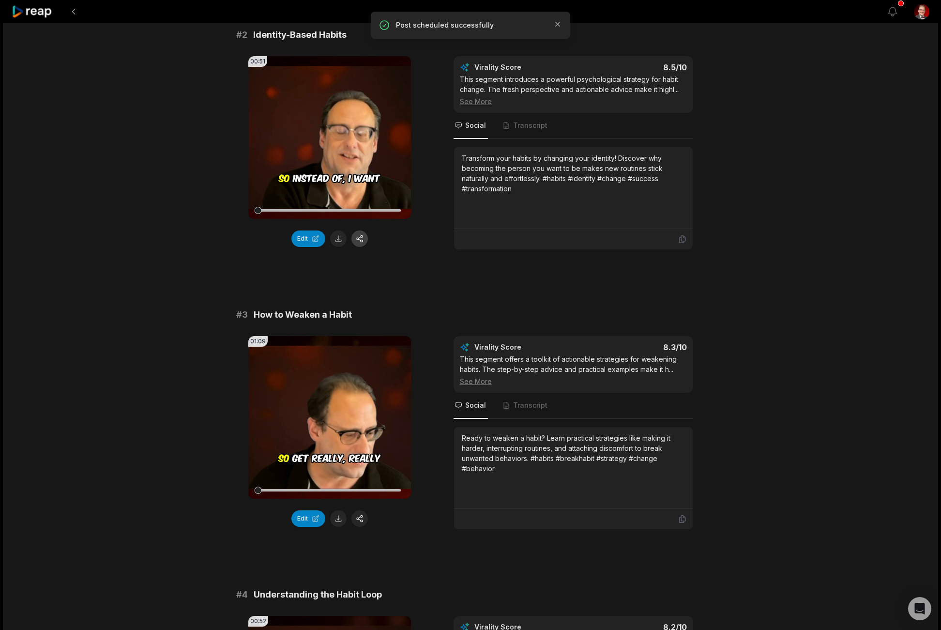
click at [363, 235] on button "button" at bounding box center [359, 238] width 16 height 16
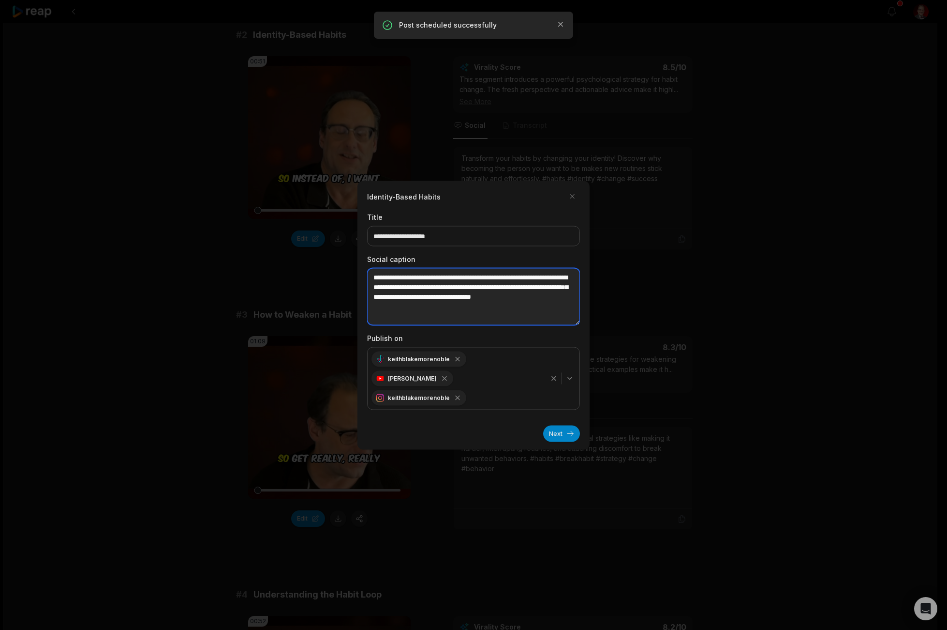
click at [483, 310] on textarea "**********" at bounding box center [473, 296] width 213 height 57
paste textarea "**********"
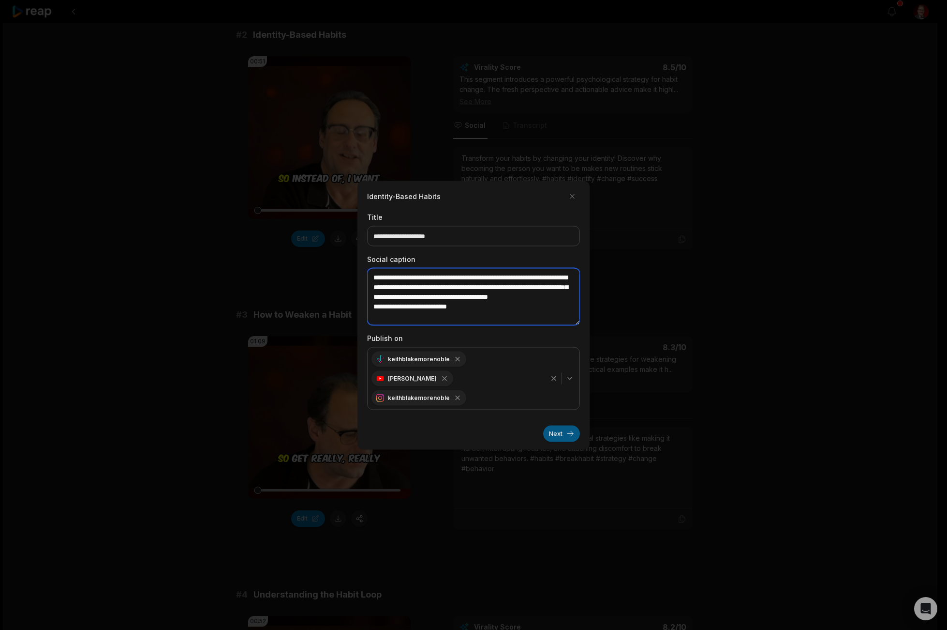
type textarea "**********"
click at [570, 433] on button "Next" at bounding box center [561, 433] width 37 height 16
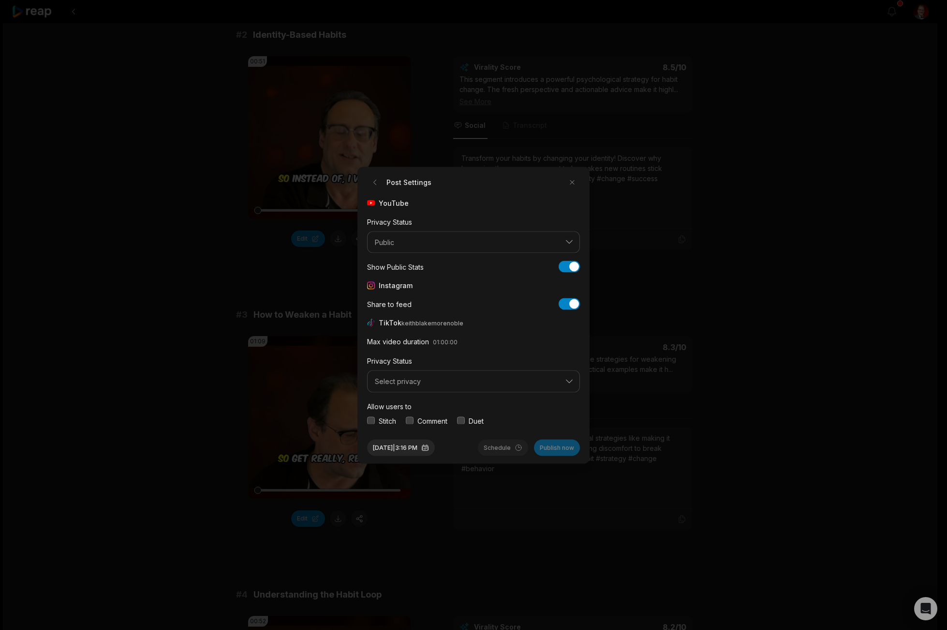
click at [398, 382] on span "Select privacy" at bounding box center [467, 381] width 184 height 9
click at [422, 405] on p "Public To Everyone" at bounding box center [474, 406] width 200 height 10
click at [408, 417] on button "button" at bounding box center [410, 421] width 8 height 8
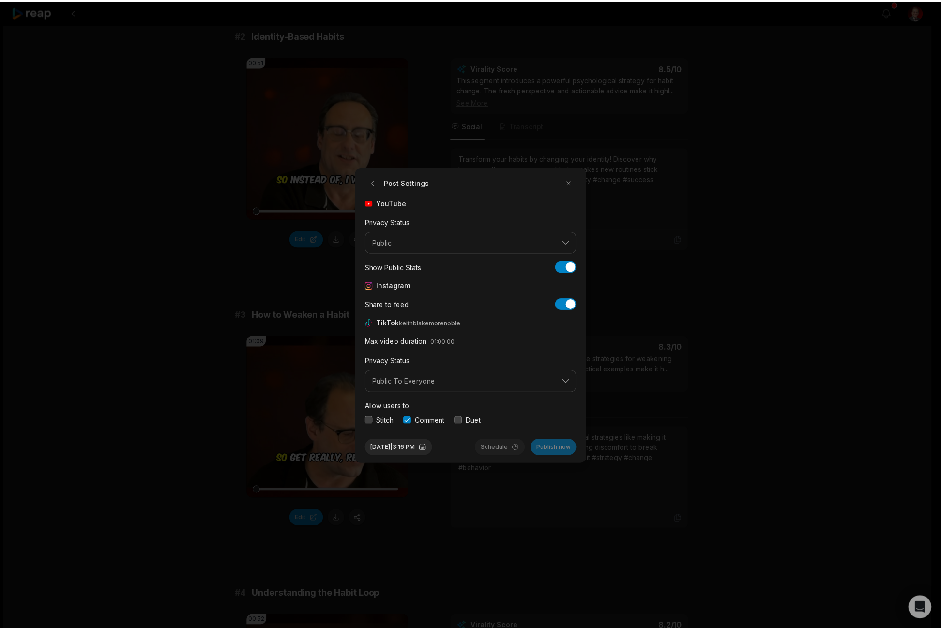
scroll to position [36, 0]
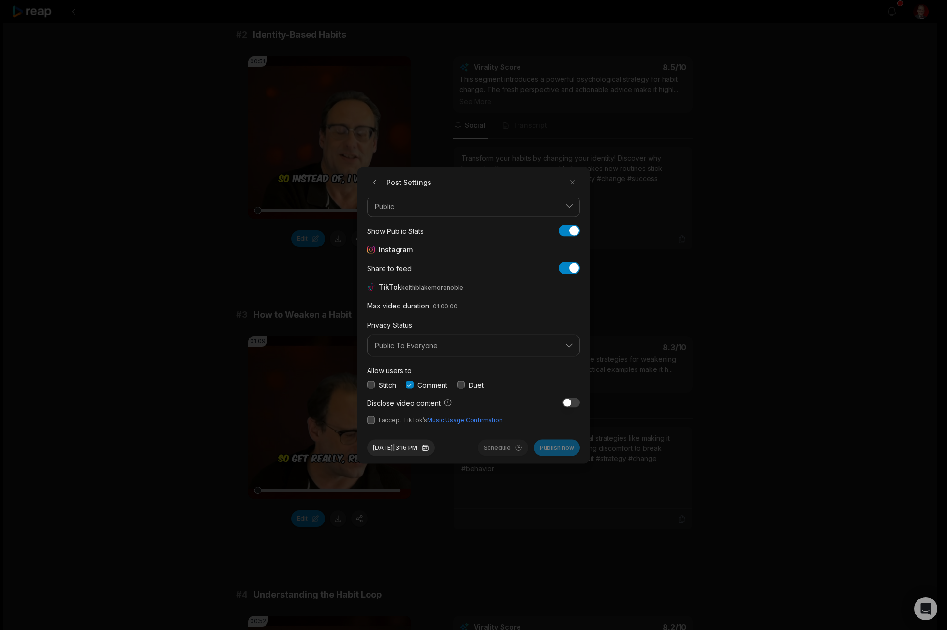
click at [370, 420] on button "button" at bounding box center [371, 420] width 8 height 8
click at [417, 449] on button "Oct 11, 2025 | 3:16 PM" at bounding box center [401, 447] width 68 height 16
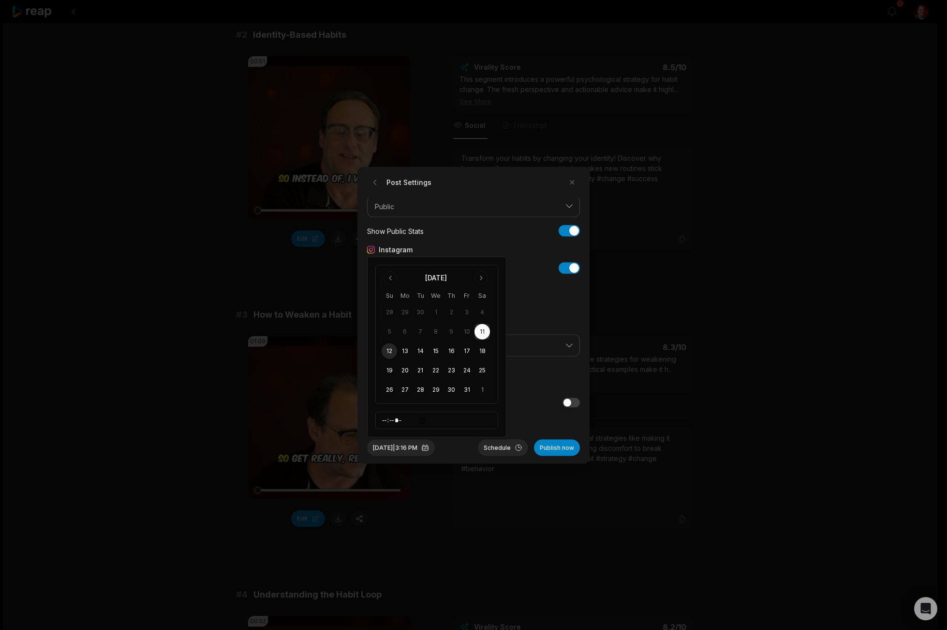
click at [388, 349] on button "12" at bounding box center [389, 350] width 15 height 15
click at [418, 444] on button "Oct 12, 2025 | 3:16 PM" at bounding box center [401, 447] width 68 height 16
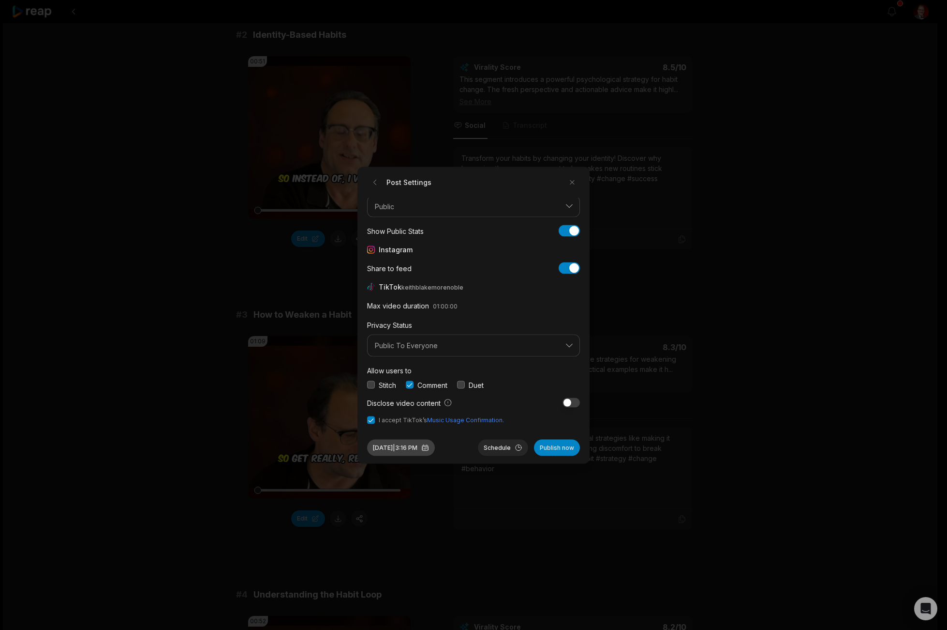
click at [417, 446] on button "Oct 12, 2025 | 3:16 PM" at bounding box center [401, 447] width 68 height 16
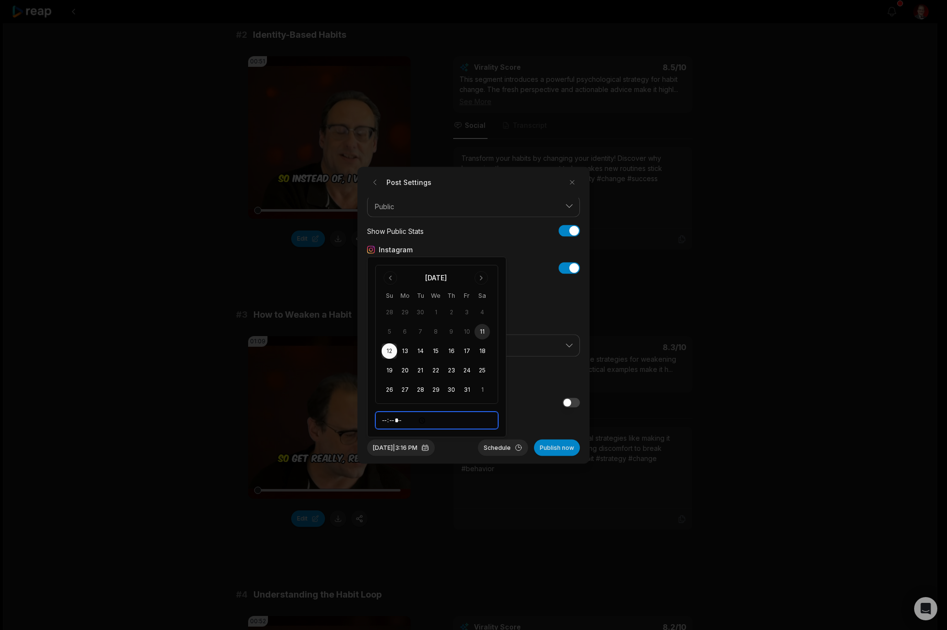
click at [387, 418] on input "*****" at bounding box center [436, 419] width 123 height 17
type input "*****"
drag, startPoint x: 519, startPoint y: 423, endPoint x: 491, endPoint y: 458, distance: 45.1
click at [519, 423] on span "I accept TikTok’s Music Usage Confirmation." at bounding box center [473, 419] width 213 height 9
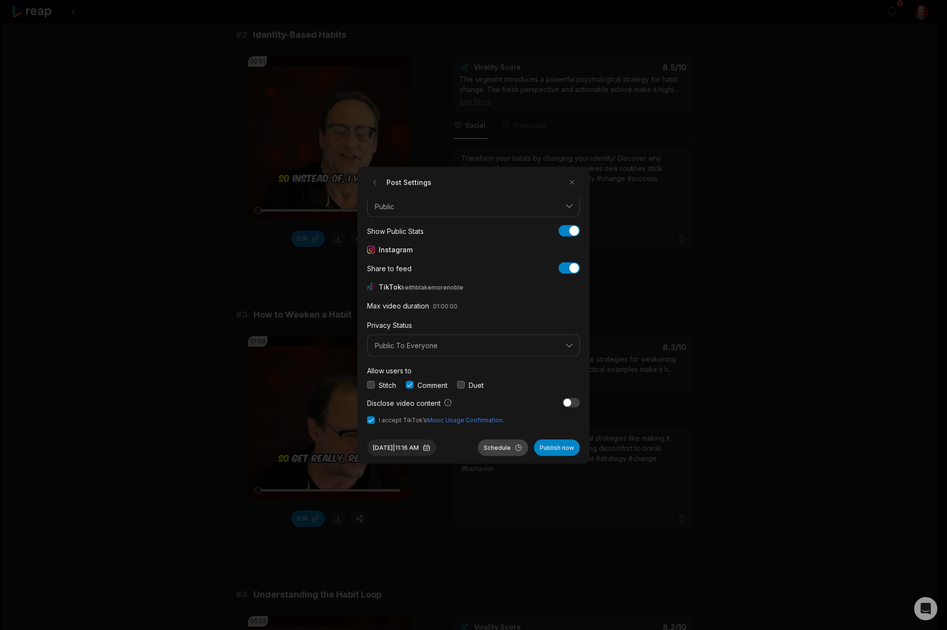
click at [497, 446] on button "Schedule" at bounding box center [503, 447] width 50 height 16
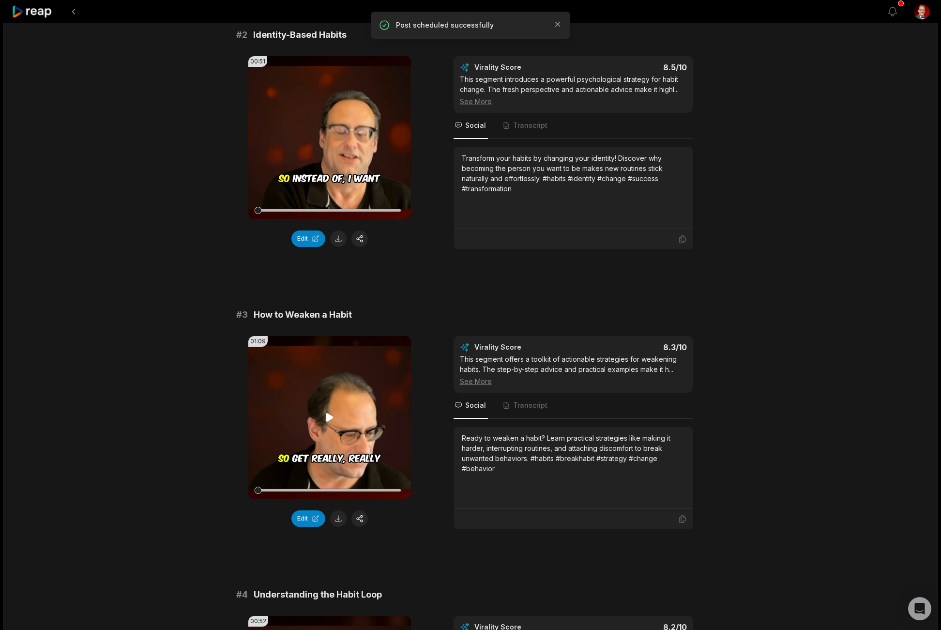
click at [325, 417] on icon at bounding box center [330, 417] width 12 height 12
click at [382, 487] on div at bounding box center [329, 489] width 143 height 17
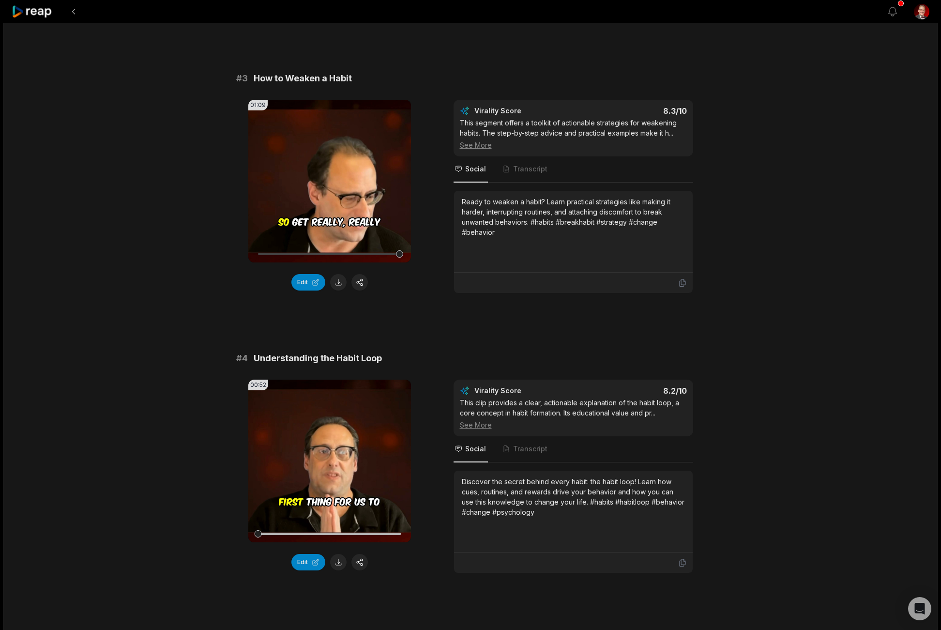
scroll to position [586, 0]
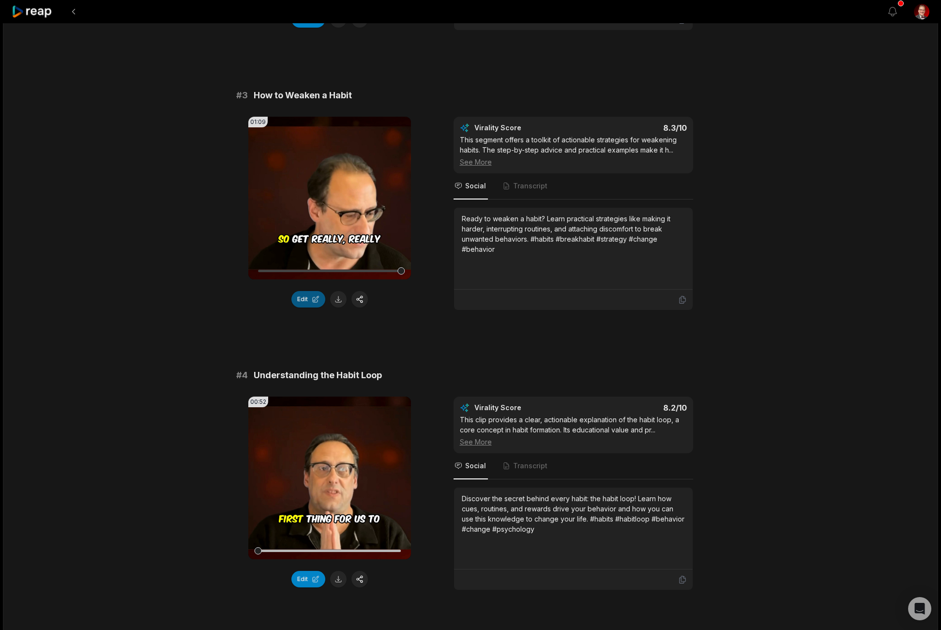
click at [305, 293] on button "Edit" at bounding box center [308, 299] width 34 height 16
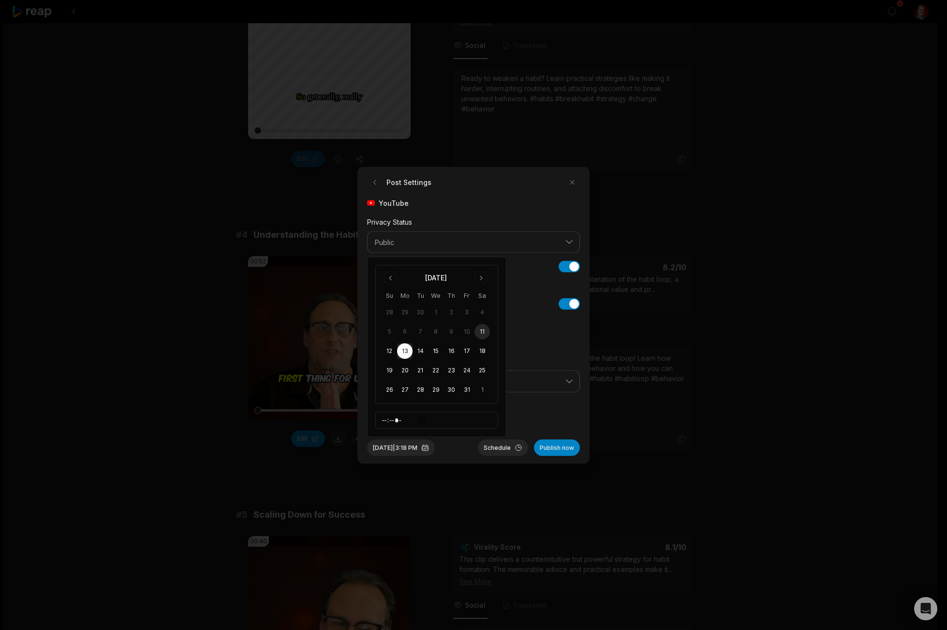
scroll to position [36, 0]
click at [384, 421] on input "*****" at bounding box center [436, 419] width 123 height 17
type input "*****"
click at [527, 366] on div "Allow users to Stitch Comment Duet" at bounding box center [473, 377] width 213 height 26
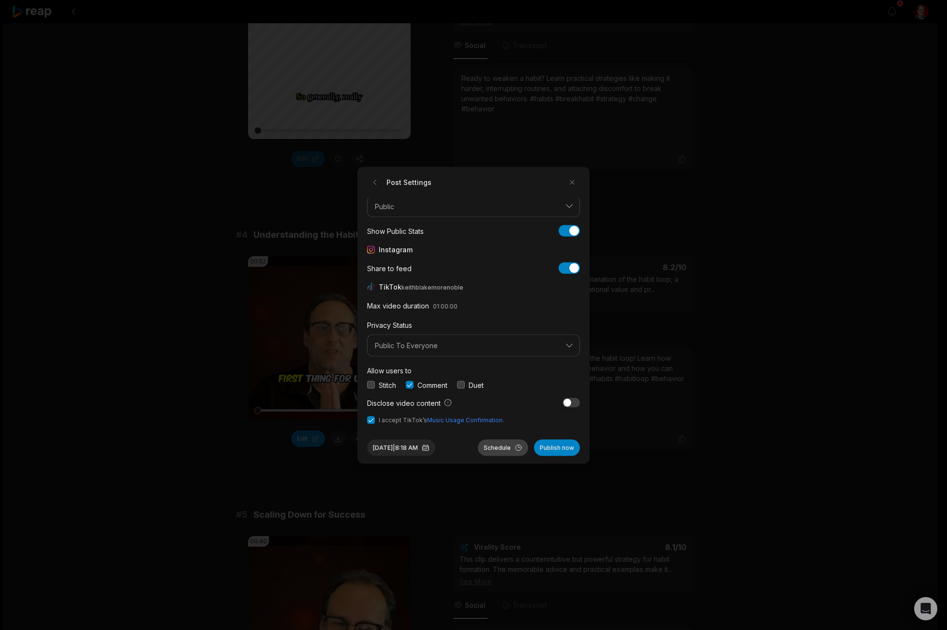
click at [504, 444] on button "Schedule" at bounding box center [503, 447] width 50 height 16
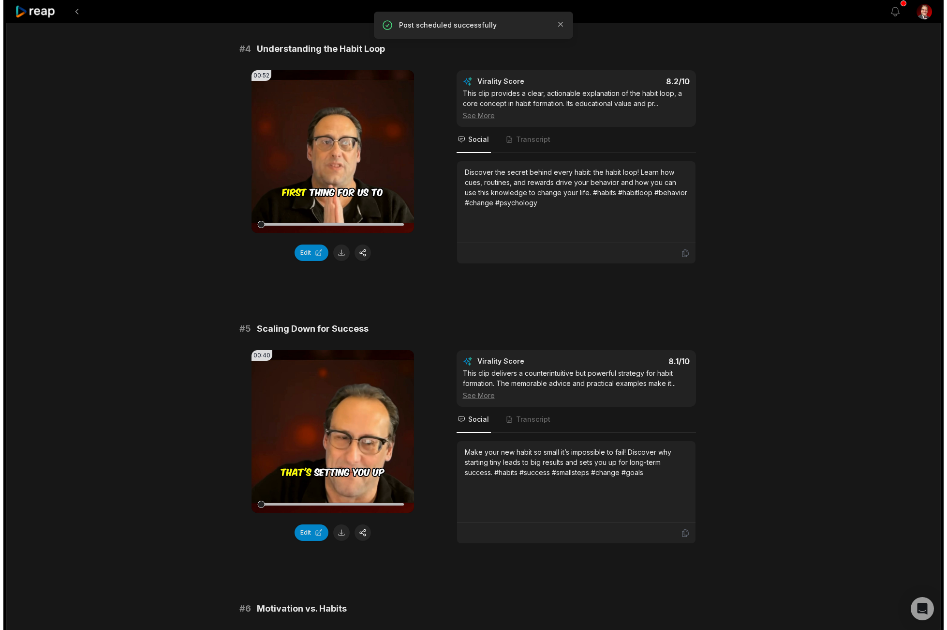
scroll to position [984, 0]
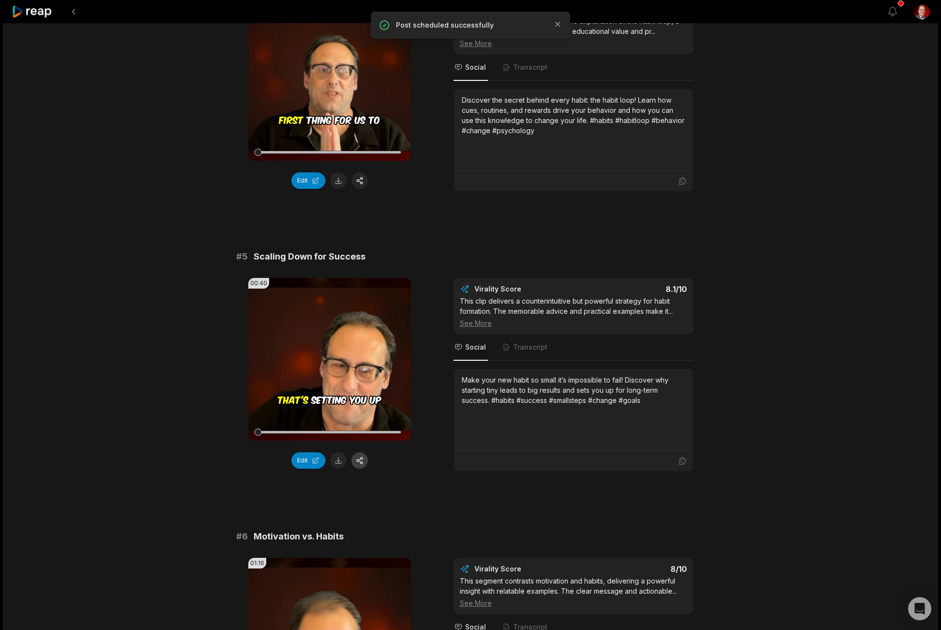
click at [356, 458] on button "button" at bounding box center [359, 460] width 16 height 16
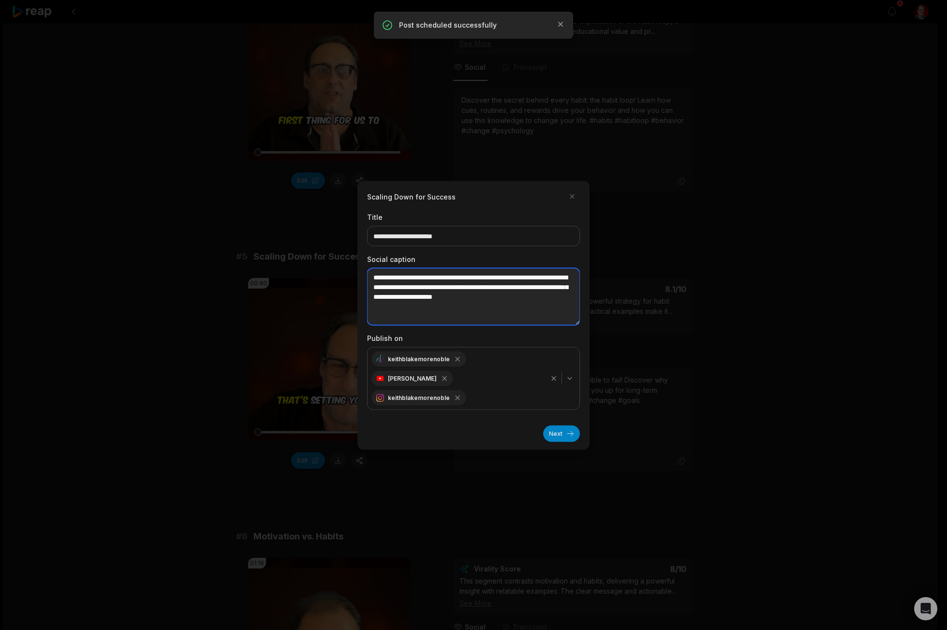
click at [575, 295] on textarea "**********" at bounding box center [473, 296] width 213 height 57
paste textarea "**********"
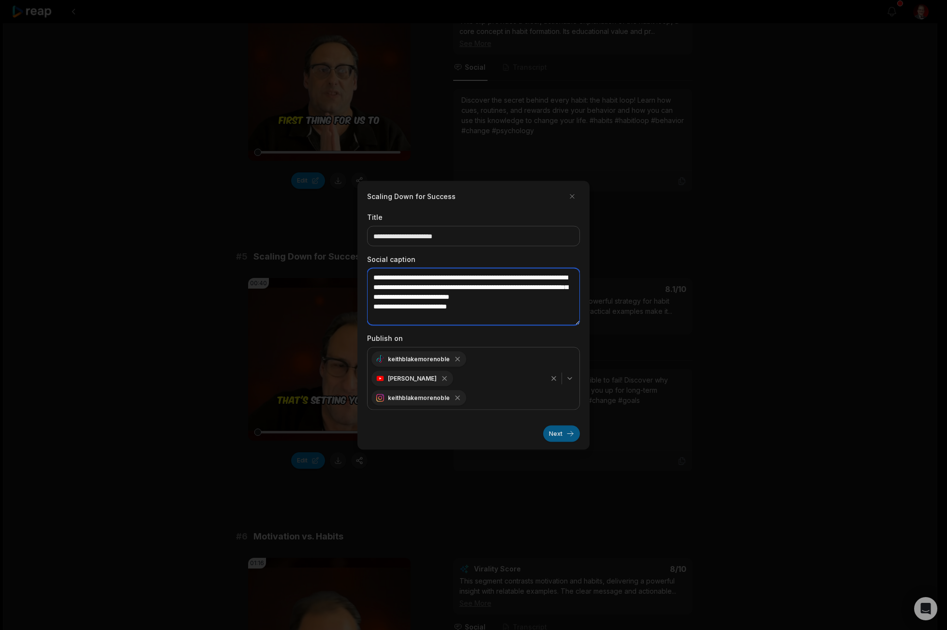
type textarea "**********"
click at [558, 432] on button "Next" at bounding box center [561, 433] width 37 height 16
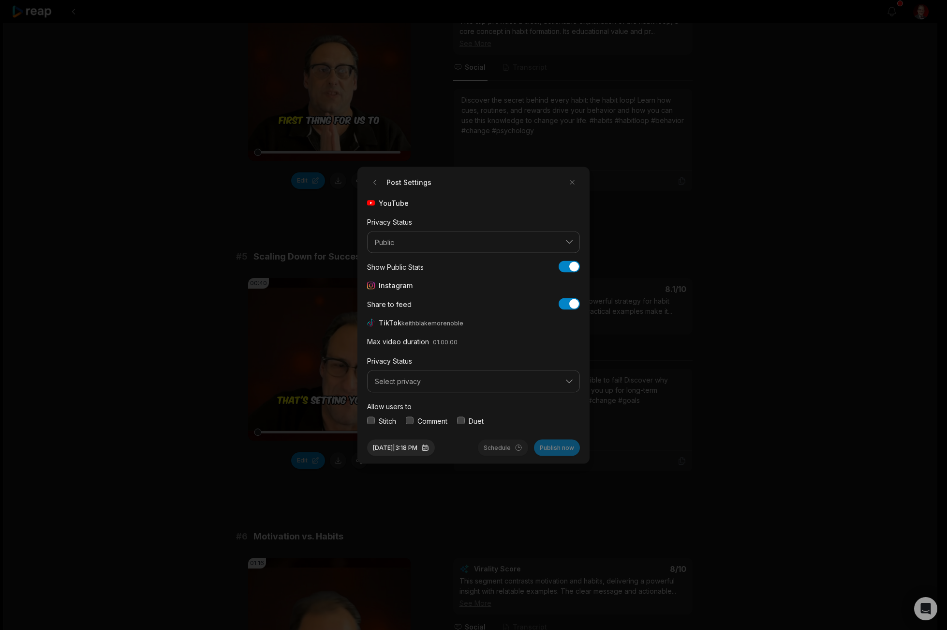
drag, startPoint x: 414, startPoint y: 420, endPoint x: 421, endPoint y: 383, distance: 37.6
click at [414, 420] on button "button" at bounding box center [410, 421] width 8 height 8
click at [421, 381] on span "Select privacy" at bounding box center [467, 381] width 184 height 9
click at [415, 405] on p "Public To Everyone" at bounding box center [474, 406] width 200 height 10
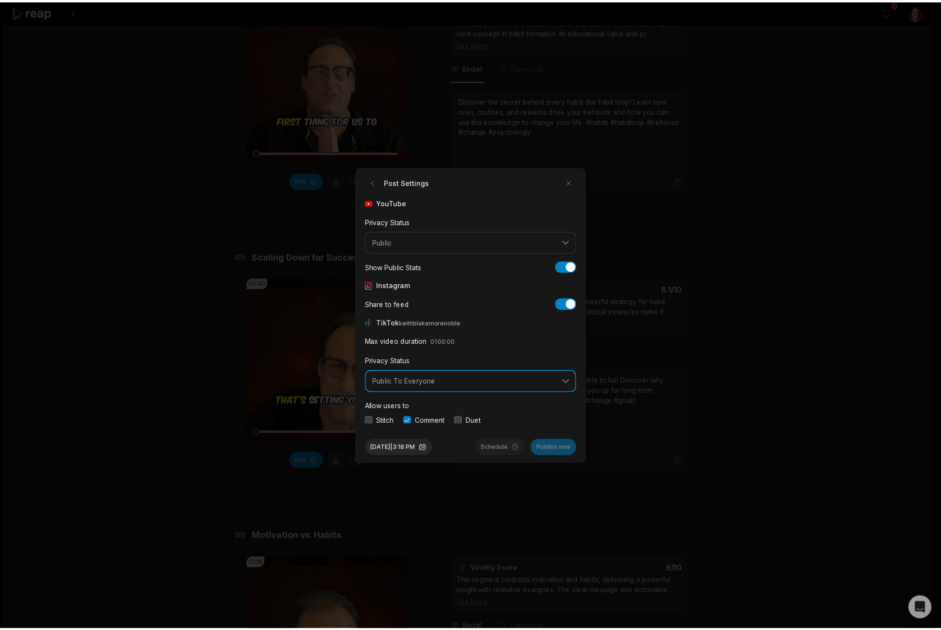
scroll to position [36, 0]
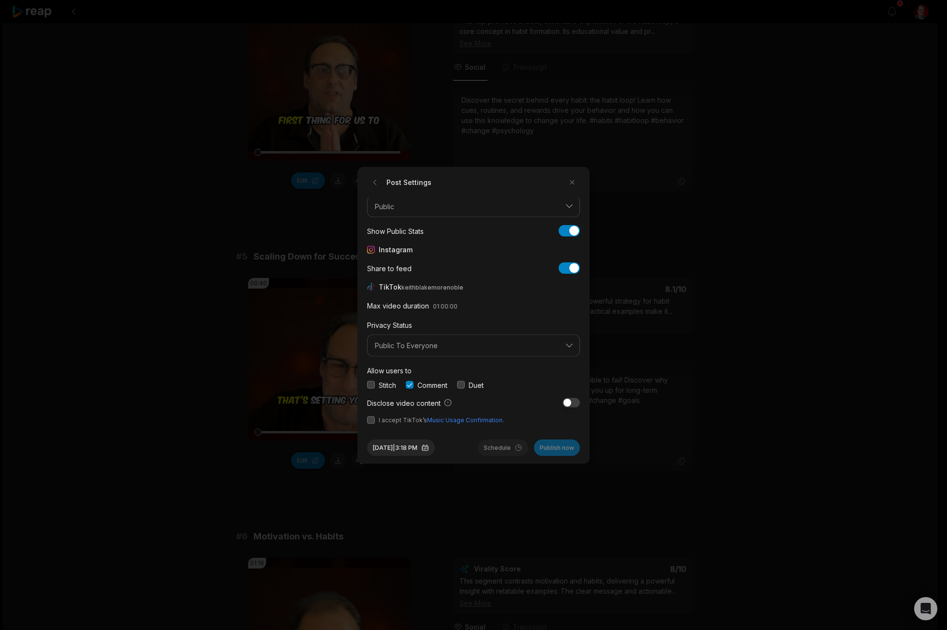
click at [370, 419] on button "button" at bounding box center [371, 420] width 8 height 8
click at [419, 446] on button "[DATE] 3:18 PM" at bounding box center [401, 447] width 68 height 16
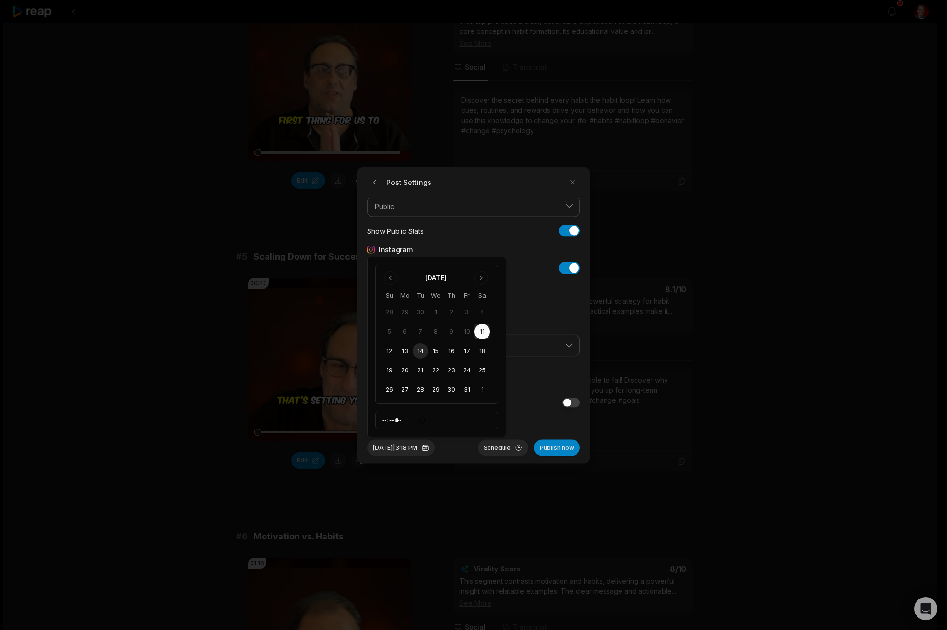
click at [421, 350] on button "14" at bounding box center [420, 350] width 15 height 15
click at [387, 423] on input "*****" at bounding box center [436, 419] width 123 height 17
type input "*****"
click at [485, 447] on button "Schedule" at bounding box center [503, 447] width 50 height 16
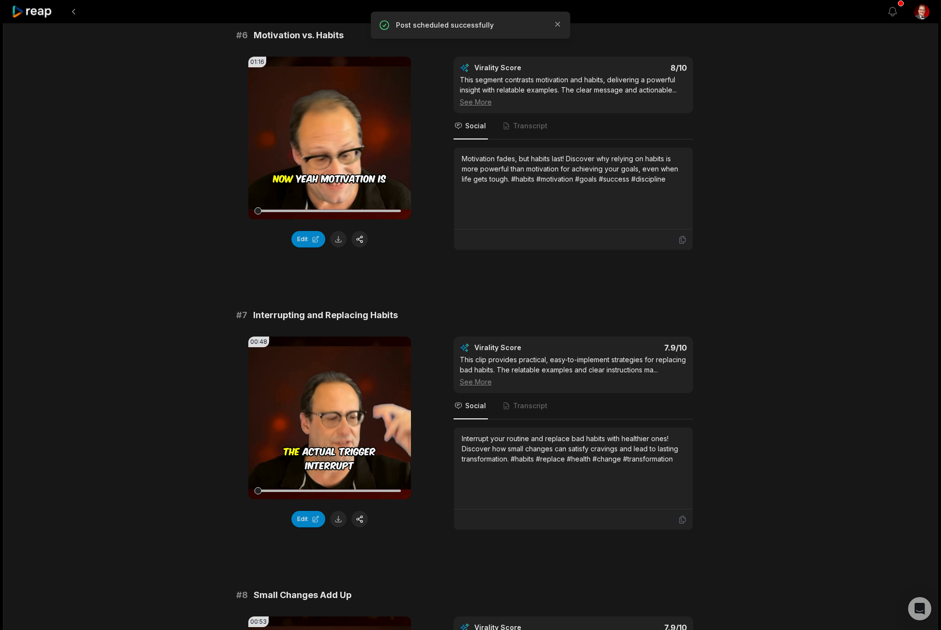
scroll to position [1551, 0]
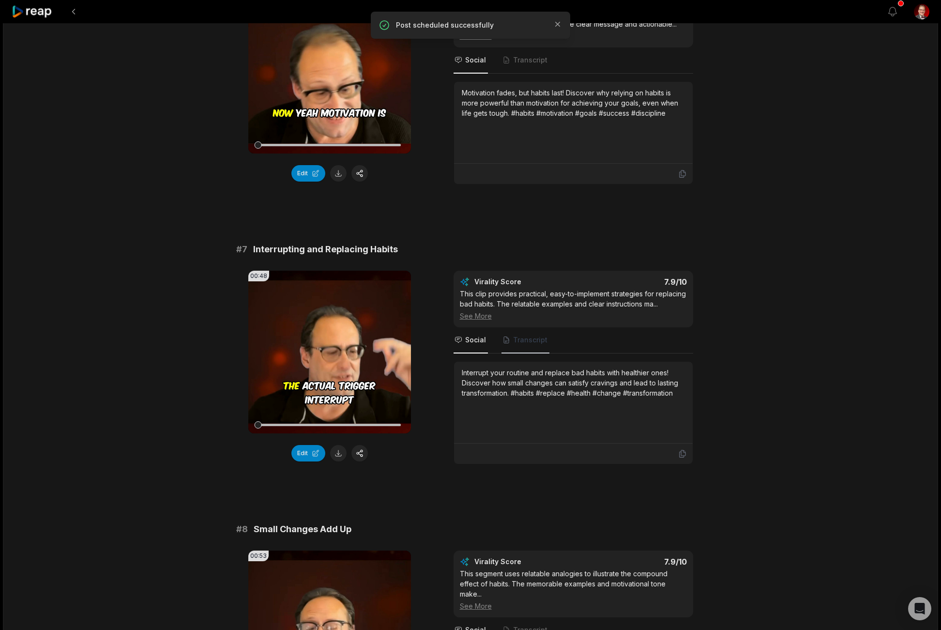
click at [531, 334] on span "Transcript" at bounding box center [525, 340] width 48 height 26
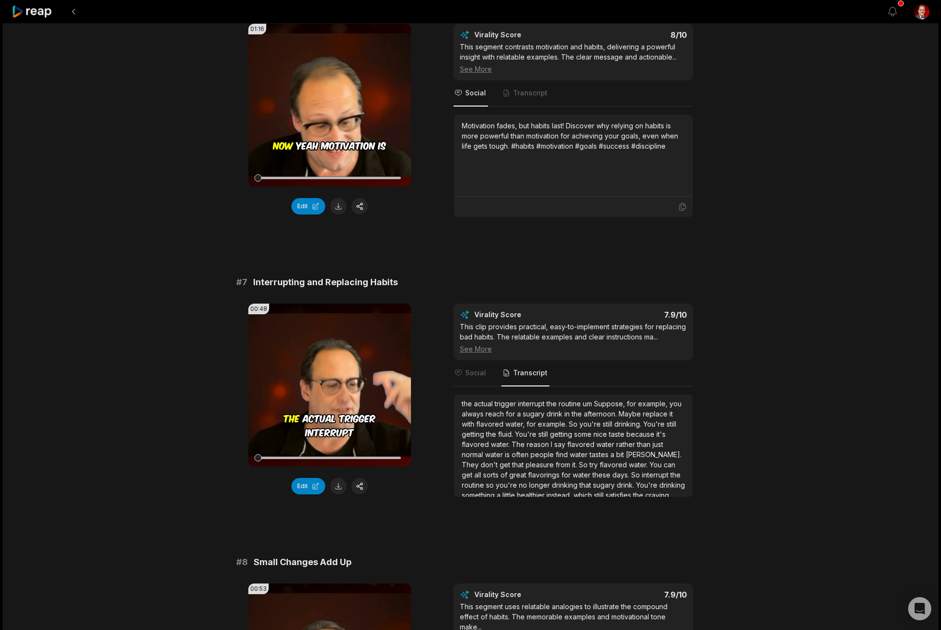
scroll to position [1536, 0]
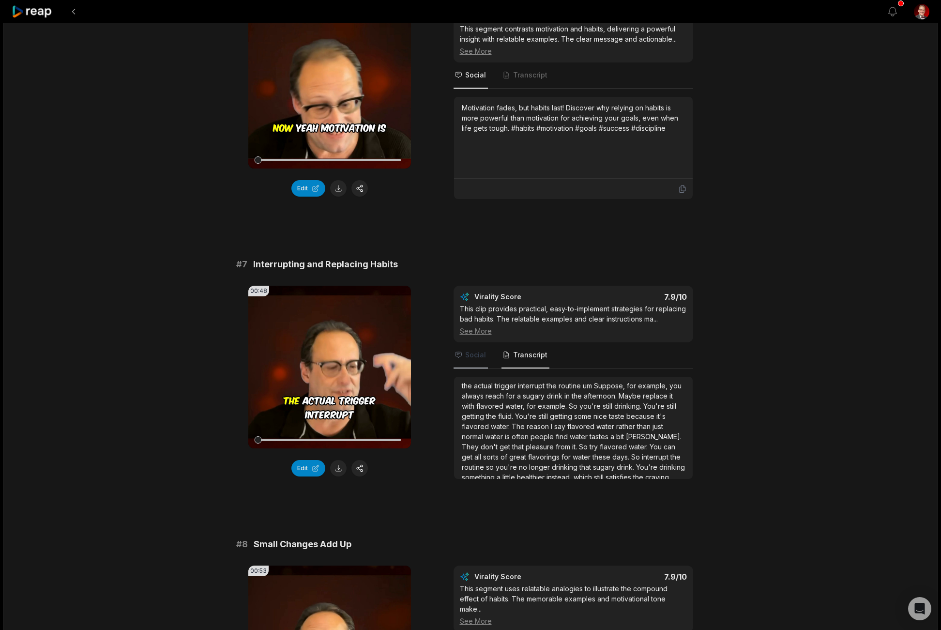
click at [476, 352] on span "Social" at bounding box center [475, 355] width 21 height 10
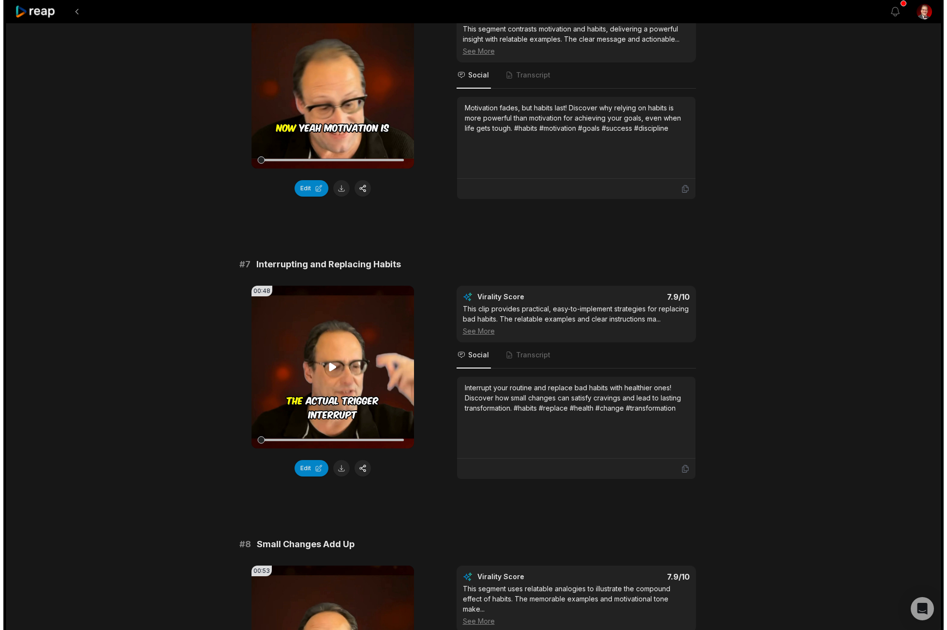
scroll to position [0, 0]
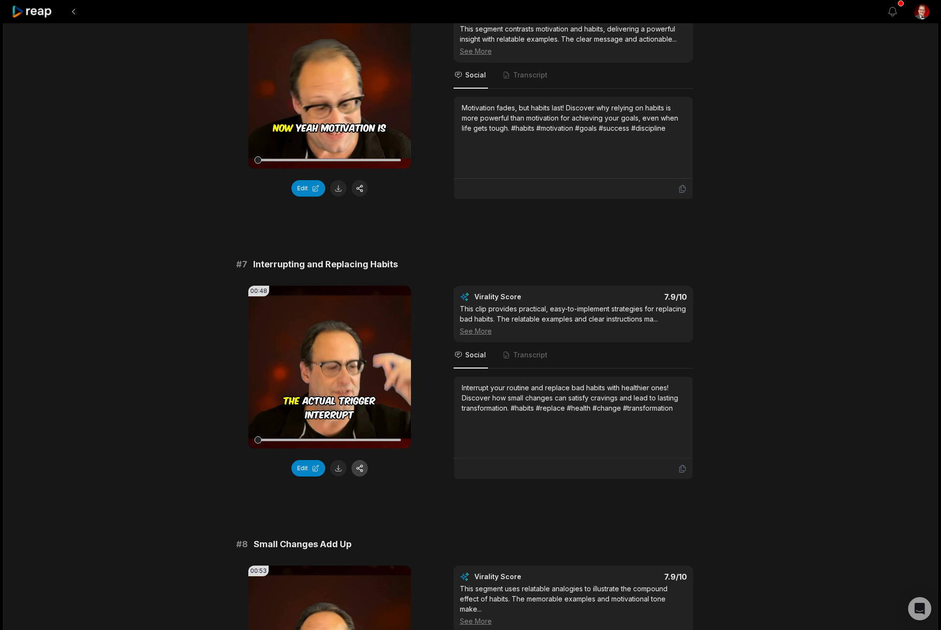
click at [358, 468] on button "button" at bounding box center [359, 468] width 16 height 16
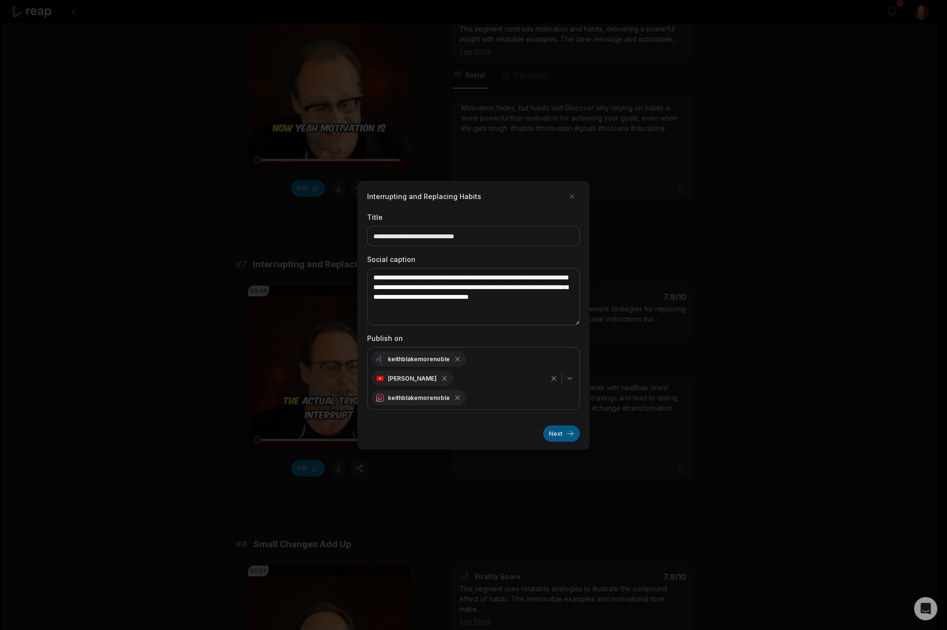
click at [566, 434] on button "Next" at bounding box center [561, 433] width 37 height 16
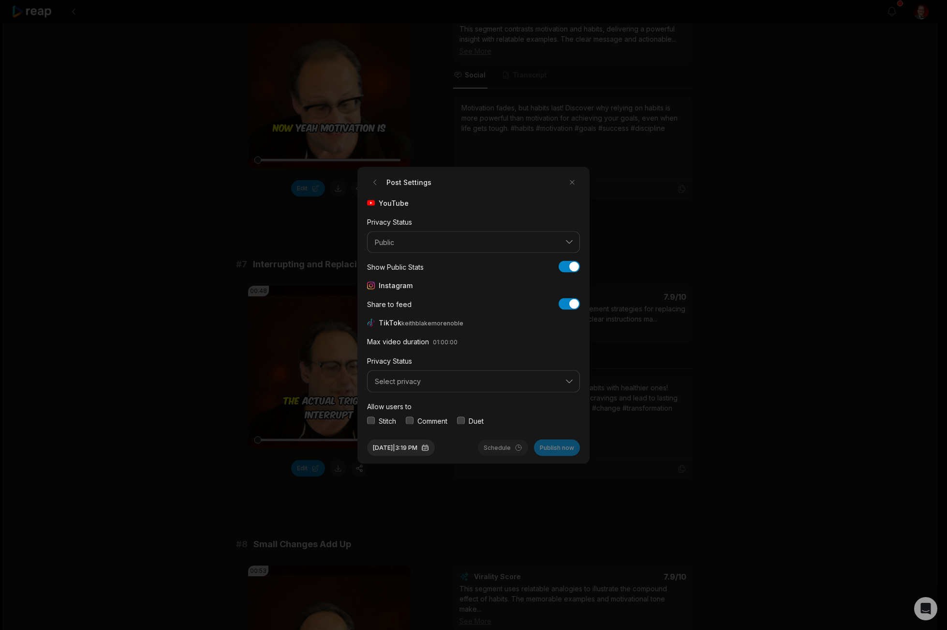
click at [437, 380] on span "Select privacy" at bounding box center [467, 381] width 184 height 9
click at [431, 407] on p "Public To Everyone" at bounding box center [474, 406] width 200 height 10
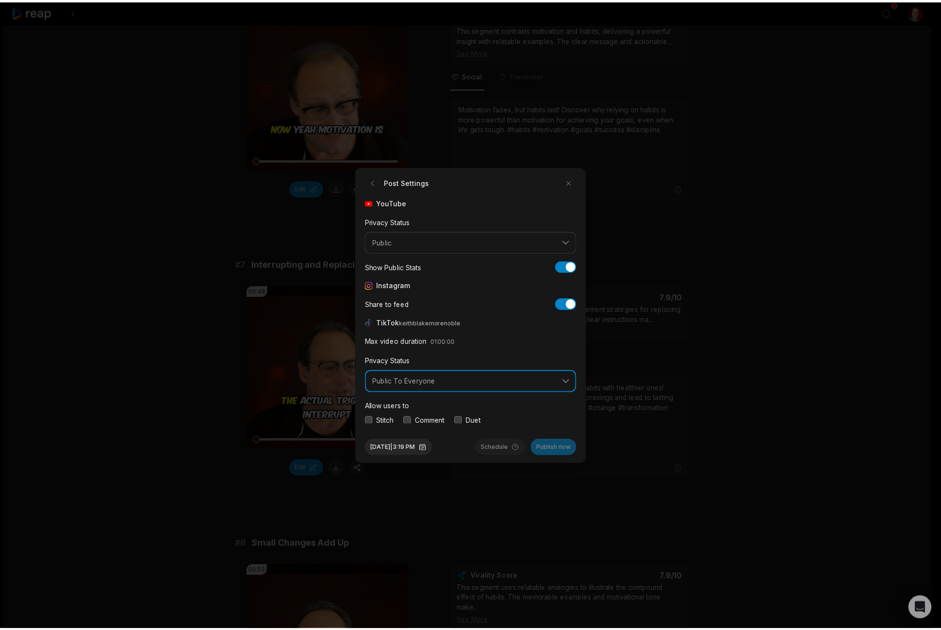
scroll to position [36, 0]
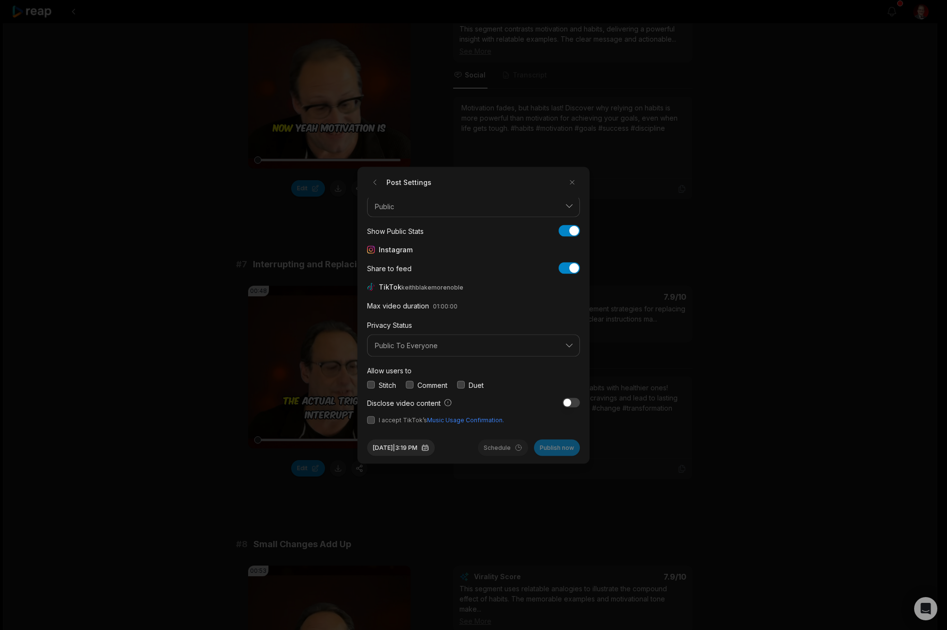
click at [413, 383] on button "button" at bounding box center [410, 385] width 8 height 8
click at [374, 420] on button "button" at bounding box center [371, 420] width 8 height 8
click at [390, 442] on button "[DATE] 3:19 PM" at bounding box center [401, 447] width 68 height 16
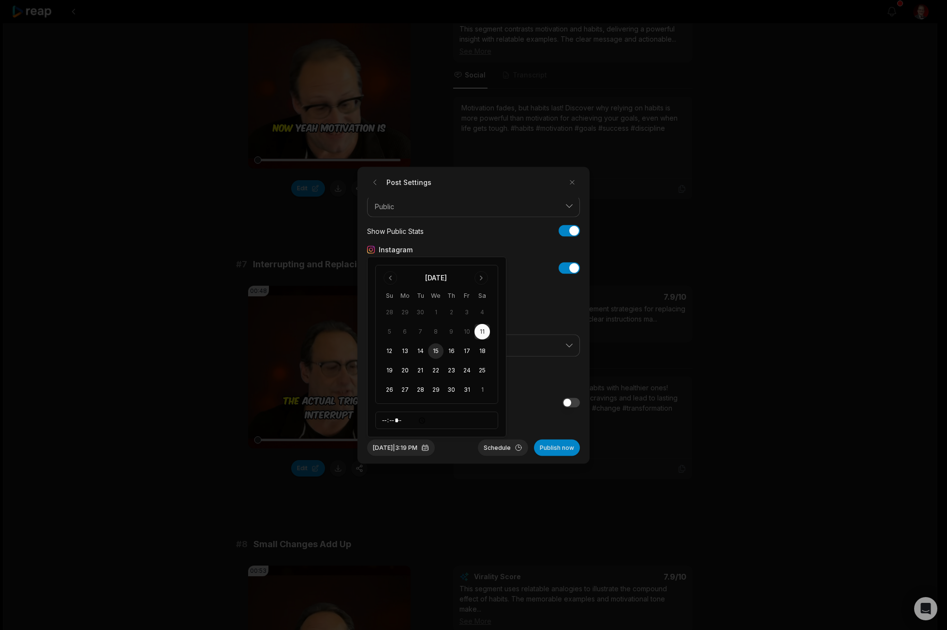
click at [436, 348] on button "15" at bounding box center [435, 350] width 15 height 15
click at [385, 421] on input "*****" at bounding box center [436, 419] width 123 height 17
click at [495, 443] on button "Schedule" at bounding box center [503, 447] width 50 height 16
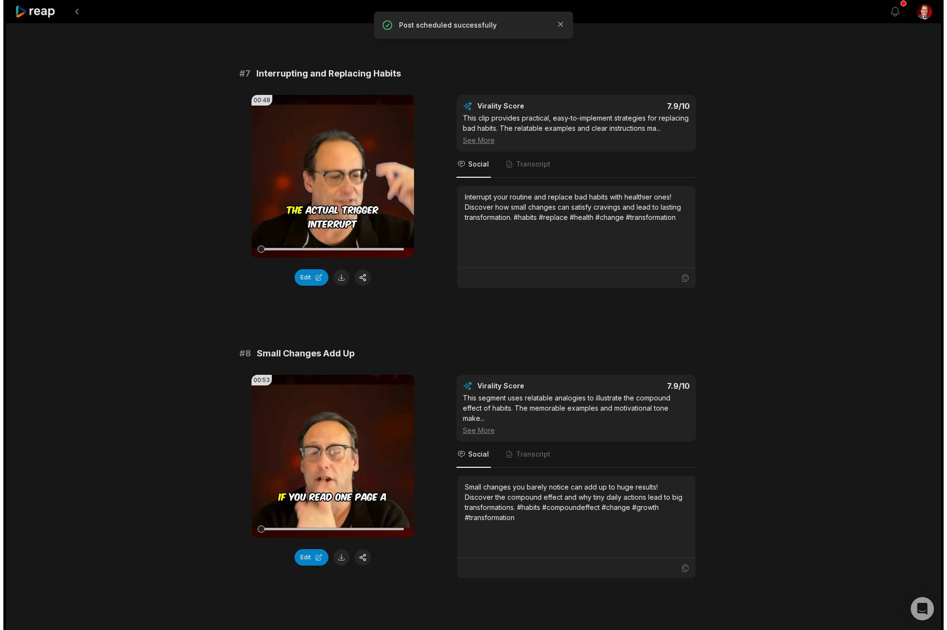
scroll to position [1799, 0]
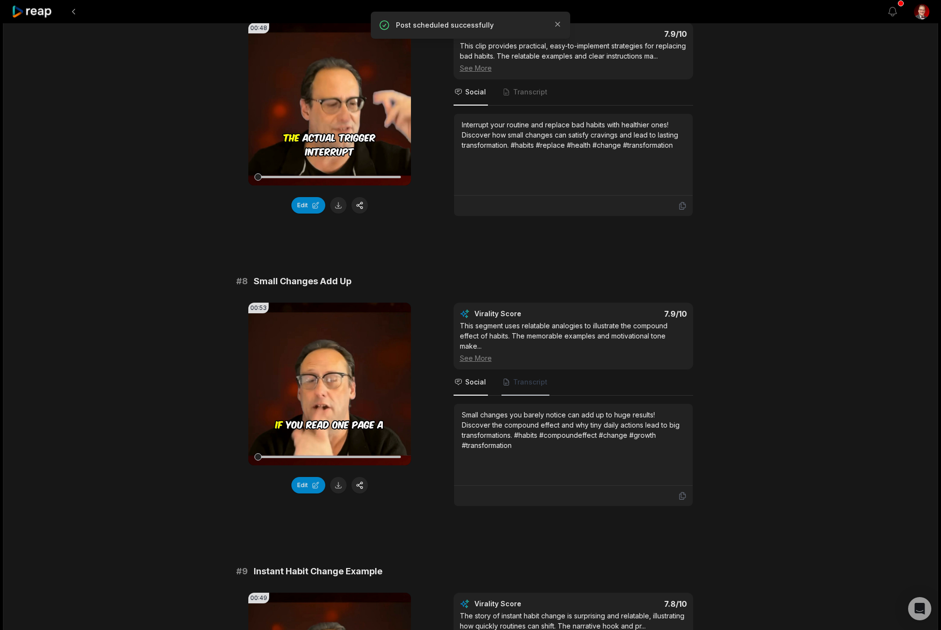
click at [522, 380] on span "Transcript" at bounding box center [530, 382] width 34 height 10
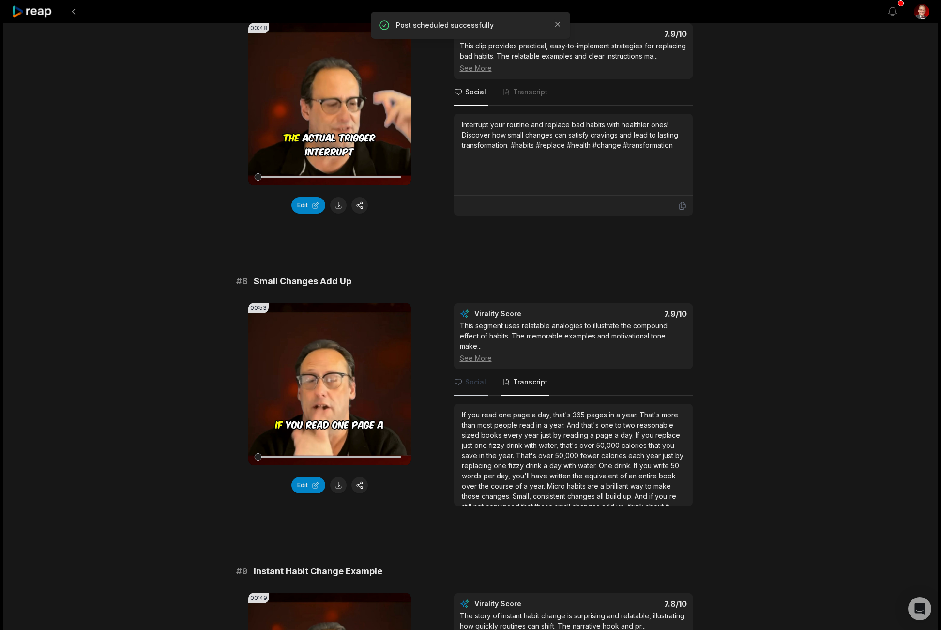
click at [476, 381] on span "Social" at bounding box center [475, 382] width 21 height 10
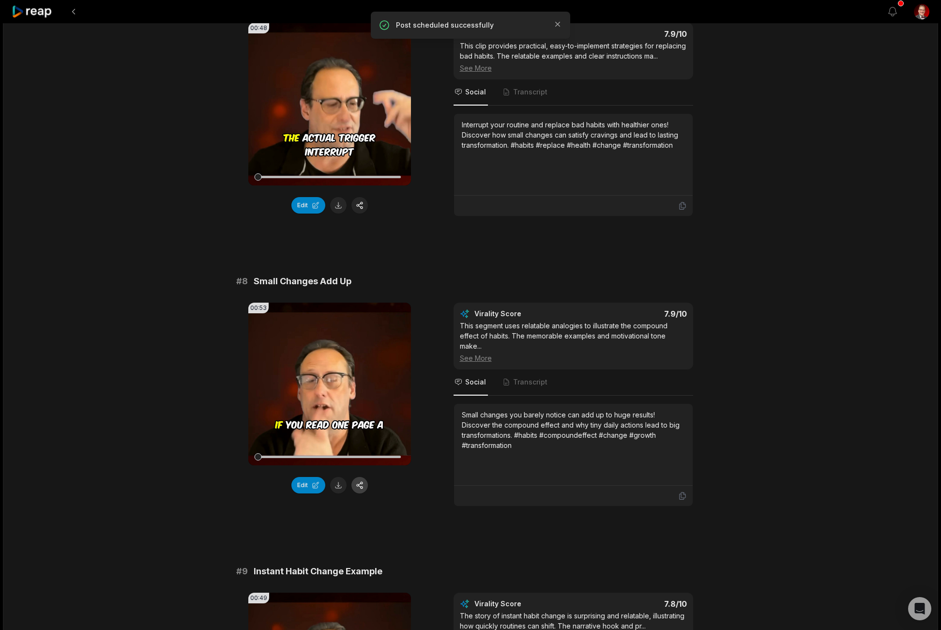
click at [361, 486] on button "button" at bounding box center [359, 485] width 16 height 16
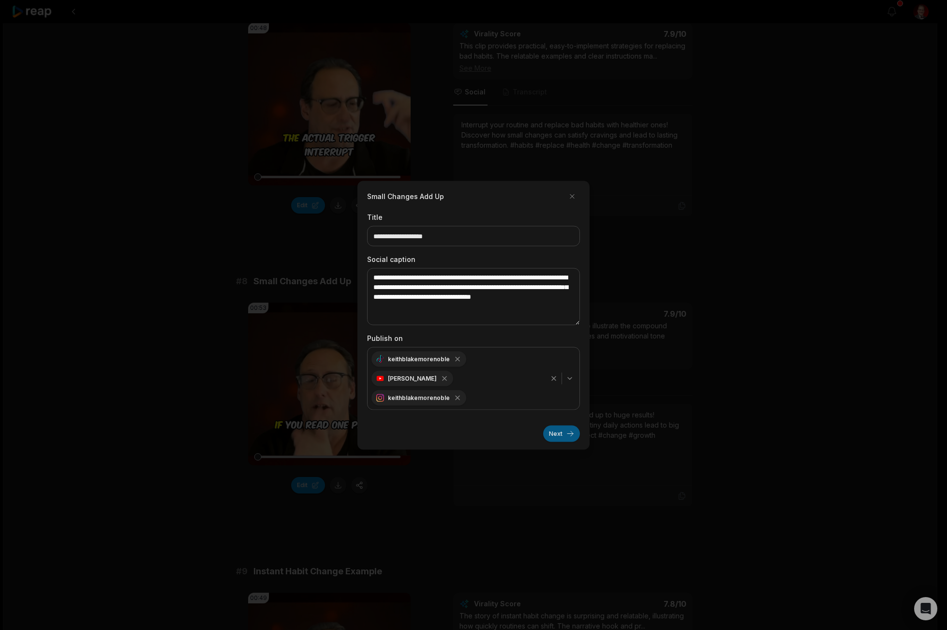
click at [565, 432] on button "Next" at bounding box center [561, 433] width 37 height 16
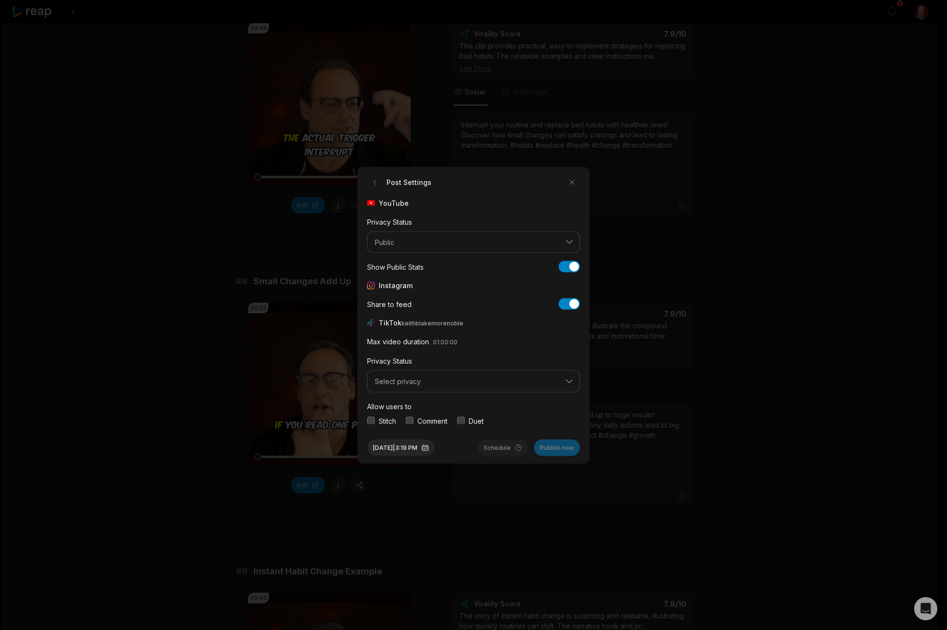
click at [411, 375] on button "Select privacy" at bounding box center [473, 381] width 213 height 22
click at [421, 402] on p "Public To Everyone" at bounding box center [474, 406] width 200 height 10
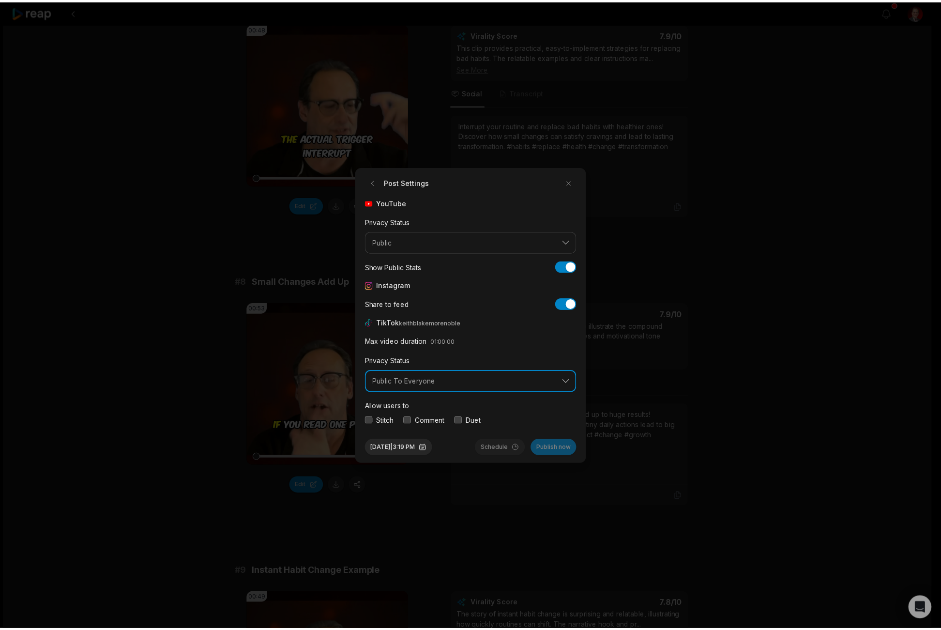
scroll to position [36, 0]
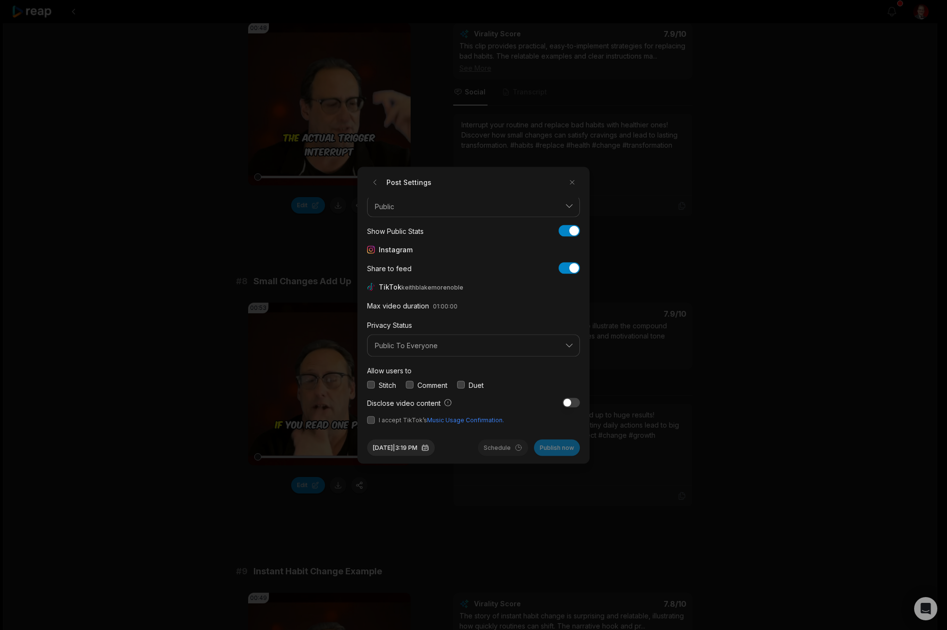
click at [411, 382] on button "button" at bounding box center [410, 385] width 8 height 8
click at [368, 417] on button "button" at bounding box center [371, 420] width 8 height 8
click at [428, 447] on button "Oct 11, 2025 | 3:19 PM" at bounding box center [401, 447] width 68 height 16
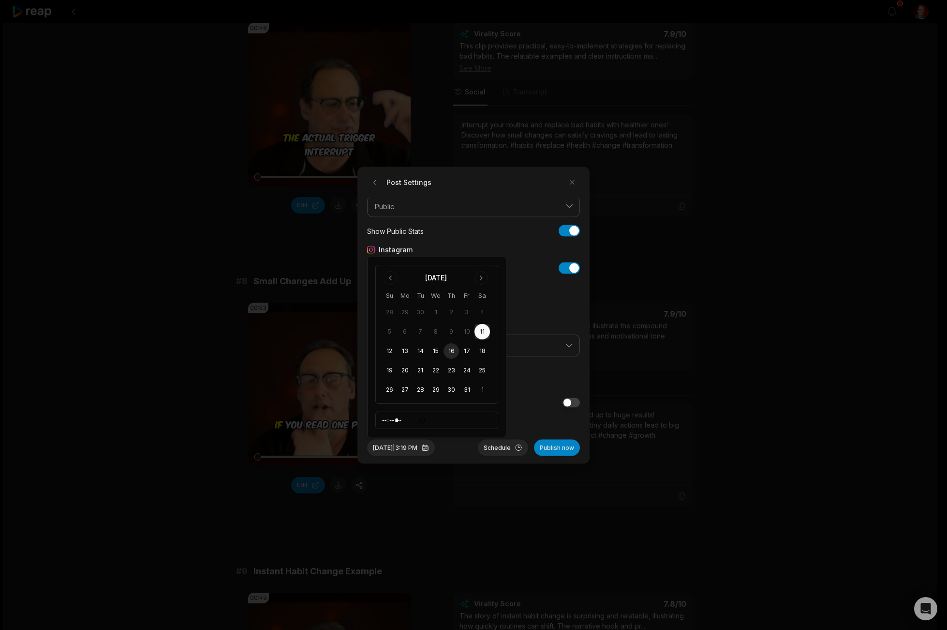
click at [450, 348] on button "16" at bounding box center [451, 350] width 15 height 15
click at [386, 422] on input "*****" at bounding box center [436, 419] width 123 height 17
type input "*****"
click at [503, 446] on button "Schedule" at bounding box center [503, 447] width 50 height 16
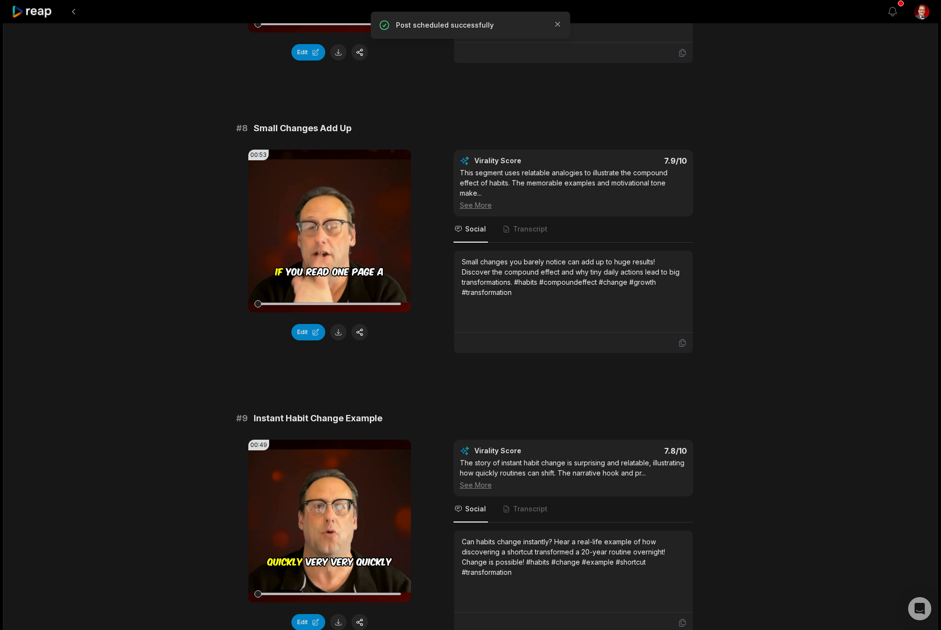
scroll to position [1953, 0]
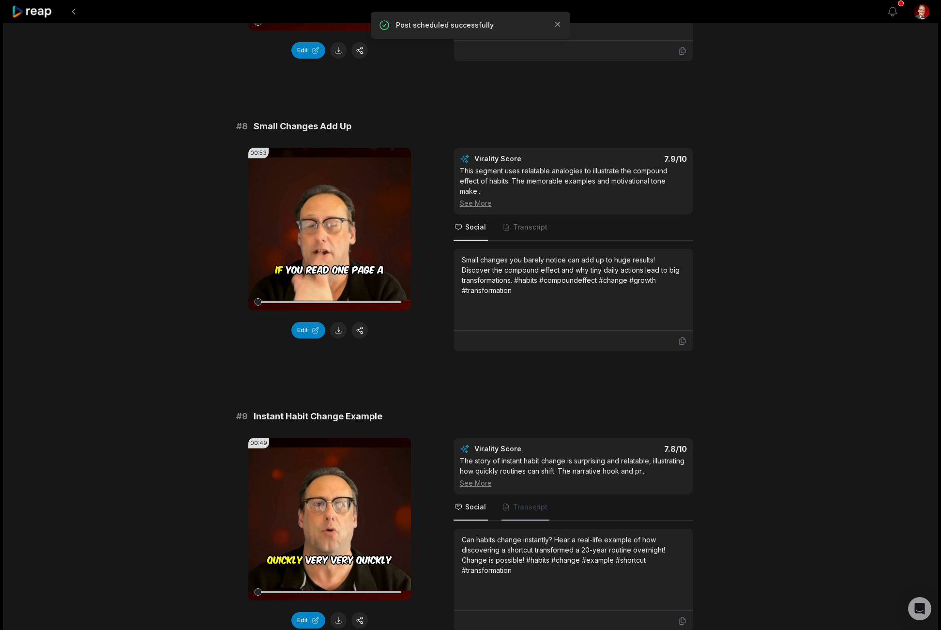
click at [532, 506] on span "Transcript" at bounding box center [530, 507] width 34 height 10
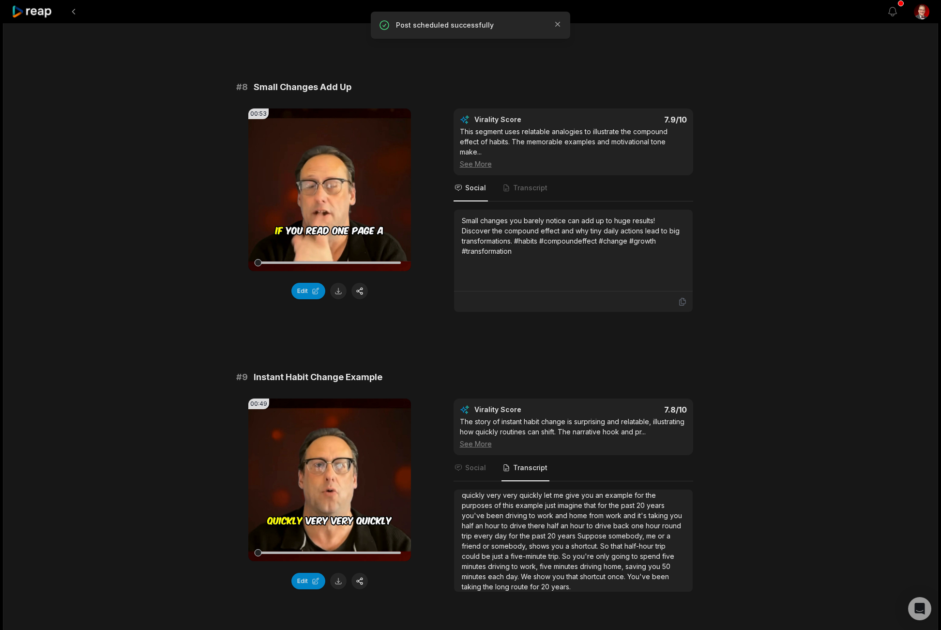
scroll to position [2011, 0]
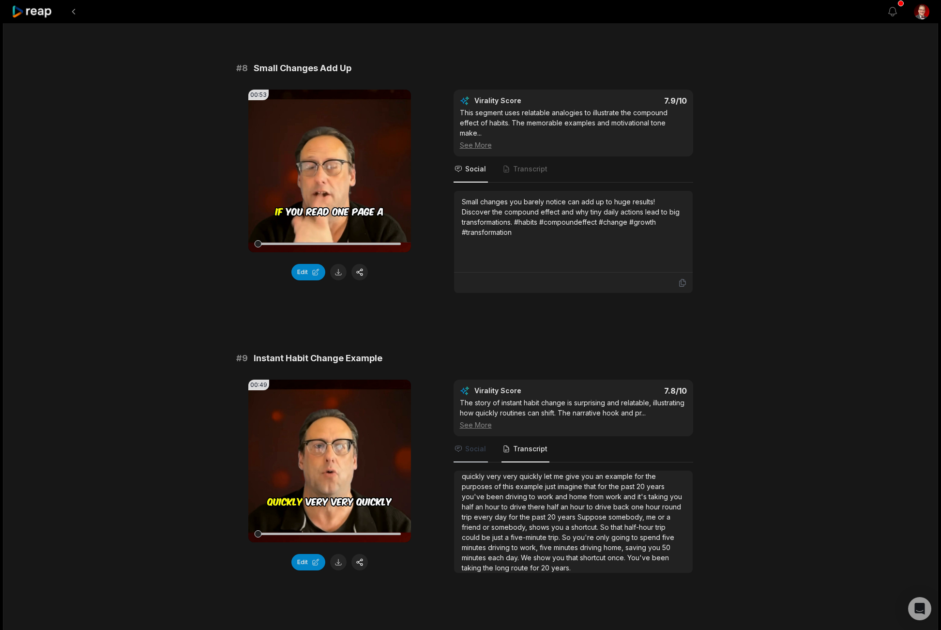
click at [480, 446] on span "Social" at bounding box center [475, 449] width 21 height 10
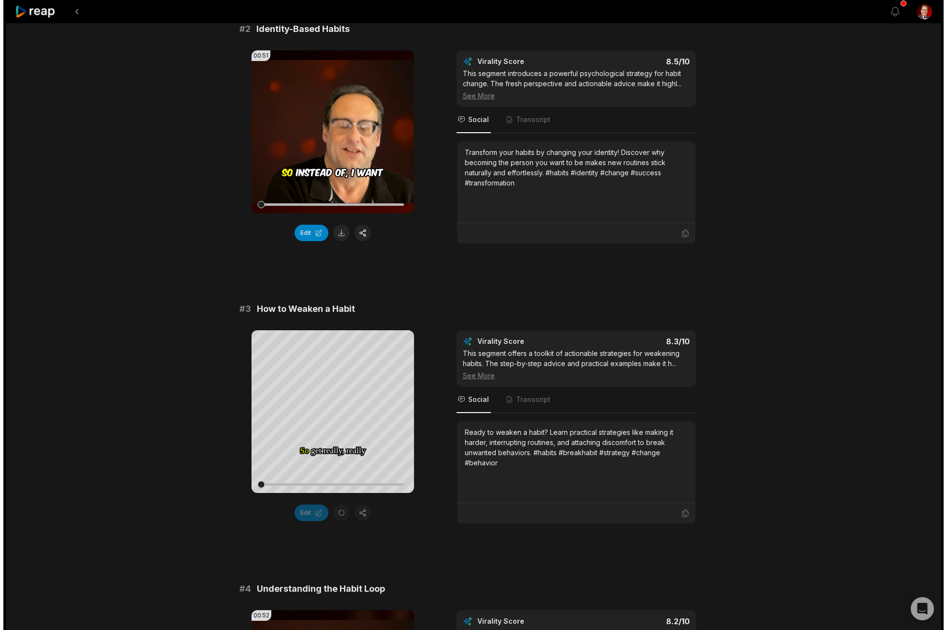
scroll to position [371, 0]
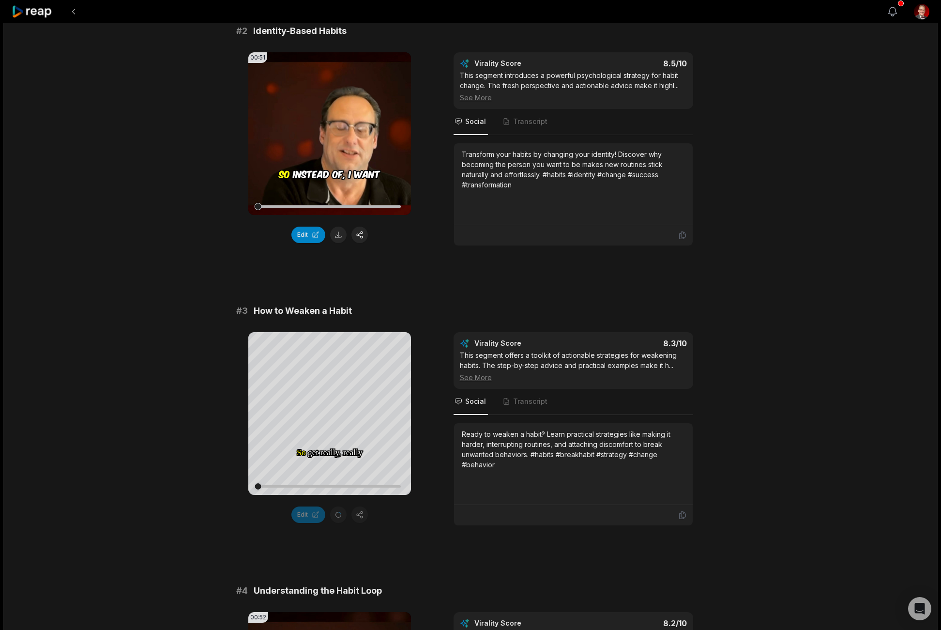
click at [892, 11] on icon "button" at bounding box center [892, 12] width 12 height 12
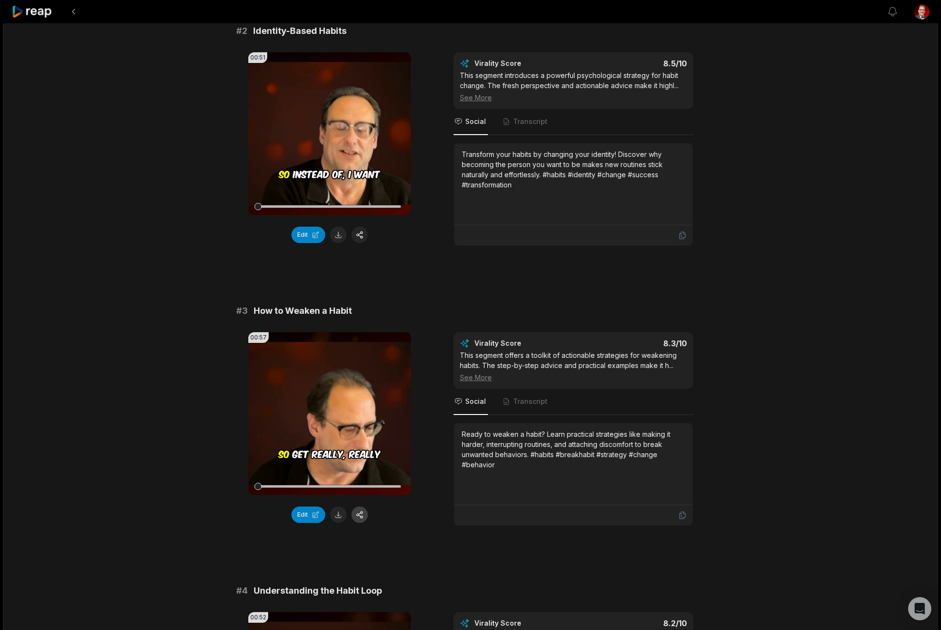
click at [360, 513] on button "button" at bounding box center [359, 514] width 16 height 16
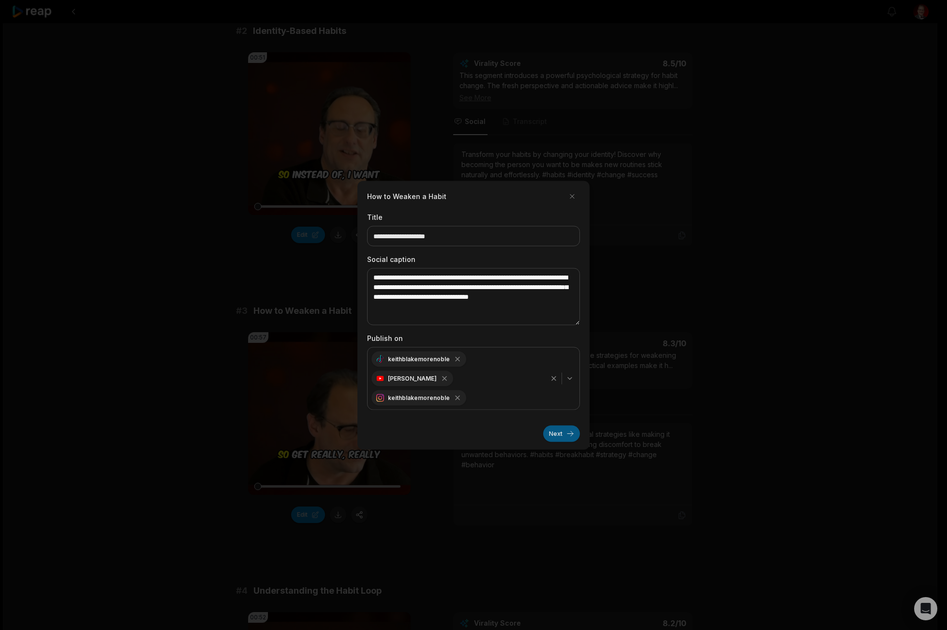
click at [565, 429] on button "Next" at bounding box center [561, 433] width 37 height 16
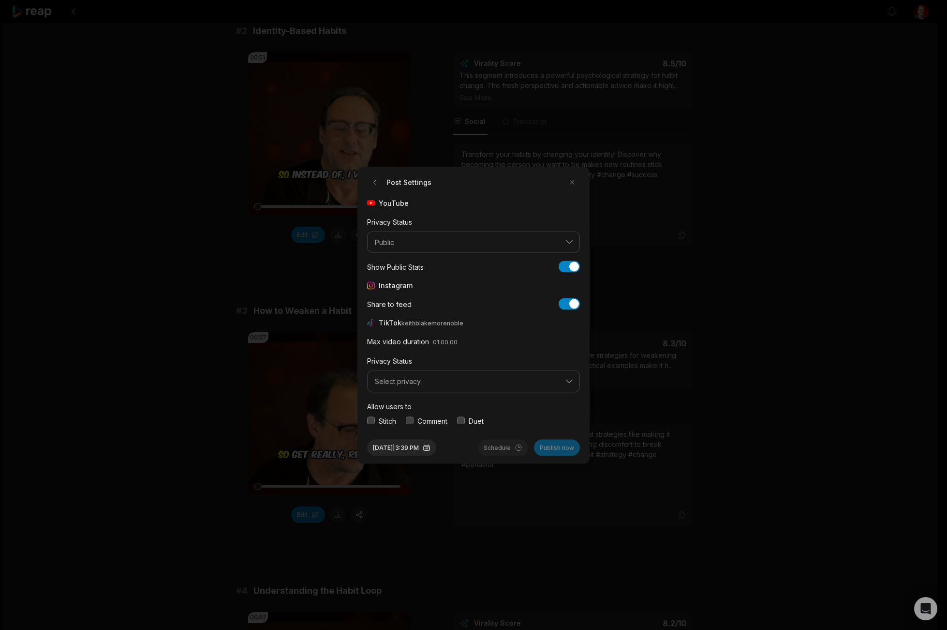
click at [440, 380] on span "Select privacy" at bounding box center [467, 381] width 184 height 9
click at [411, 399] on div "Public To Everyone" at bounding box center [474, 406] width 208 height 16
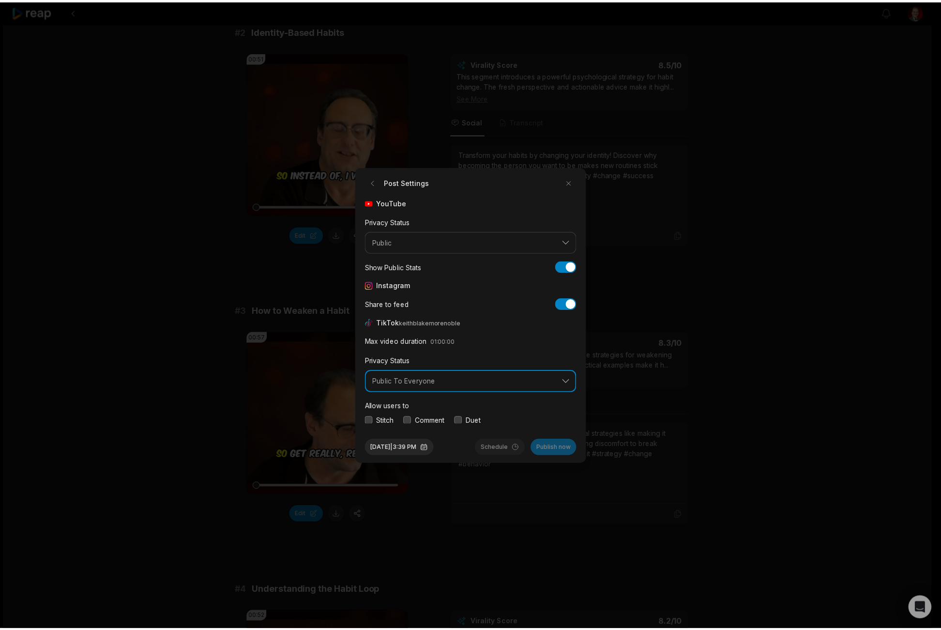
scroll to position [36, 0]
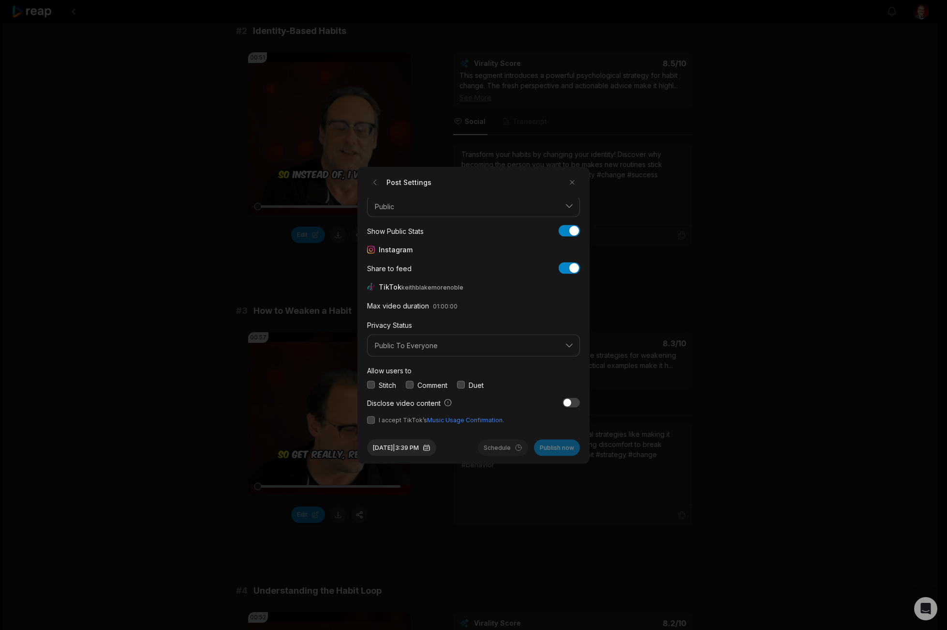
click at [410, 384] on button "button" at bounding box center [410, 385] width 8 height 8
click at [374, 419] on button "button" at bounding box center [371, 420] width 8 height 8
click at [405, 451] on button "Oct 11, 2025 | 3:39 PM" at bounding box center [401, 447] width 69 height 16
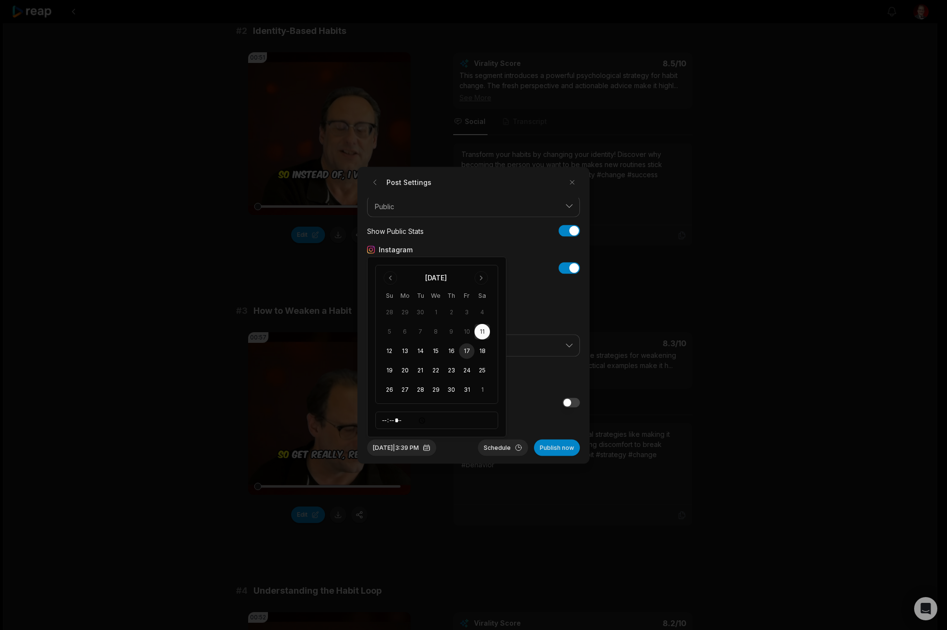
click at [468, 348] on button "17" at bounding box center [466, 350] width 15 height 15
click at [387, 420] on input "*****" at bounding box center [436, 419] width 123 height 17
type input "*****"
click at [488, 445] on button "Schedule" at bounding box center [503, 447] width 50 height 16
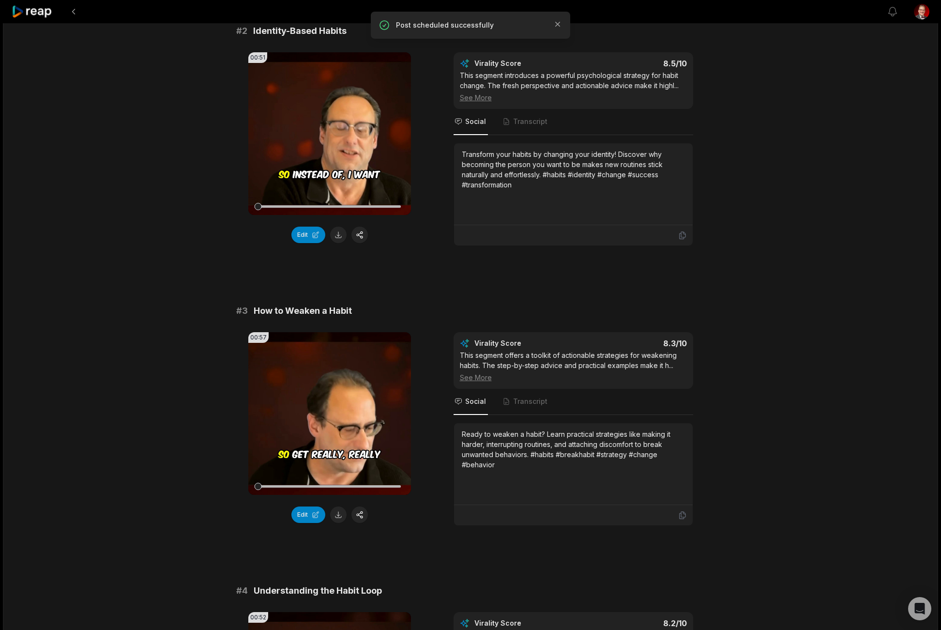
click at [39, 11] on icon at bounding box center [32, 11] width 41 height 13
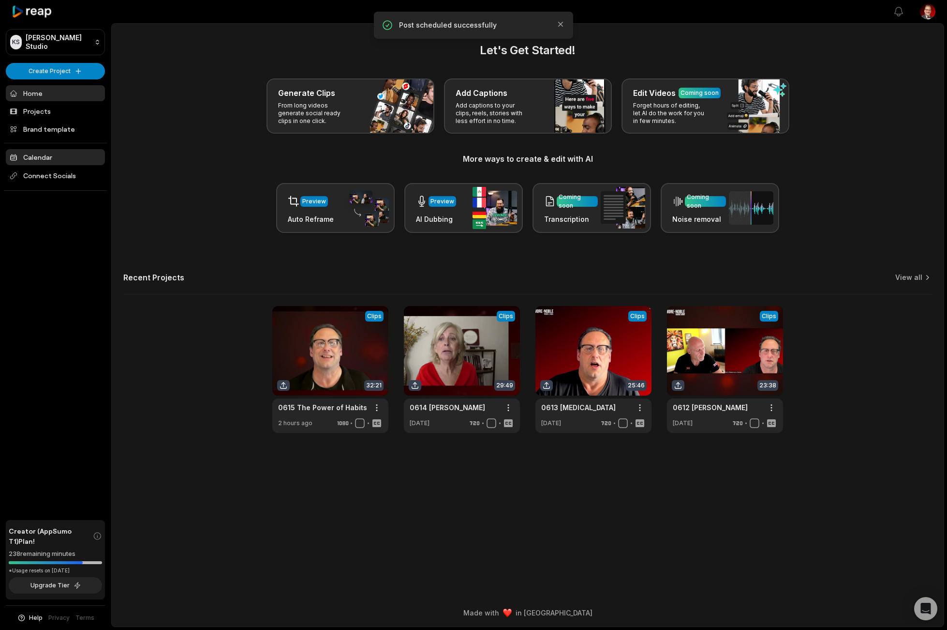
click at [51, 159] on link "Calendar" at bounding box center [55, 157] width 99 height 16
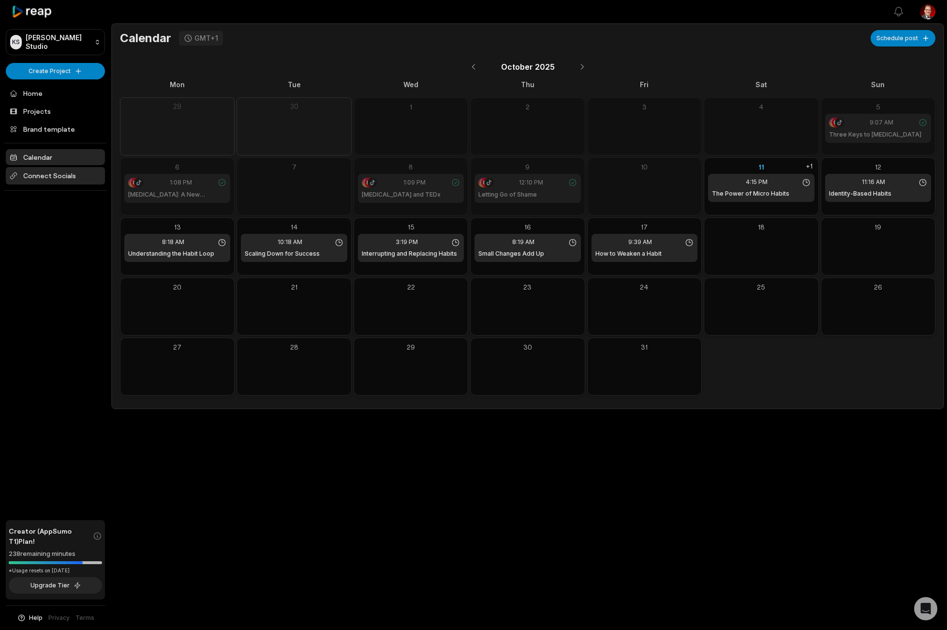
click at [44, 178] on span "Connect Socials" at bounding box center [55, 175] width 99 height 17
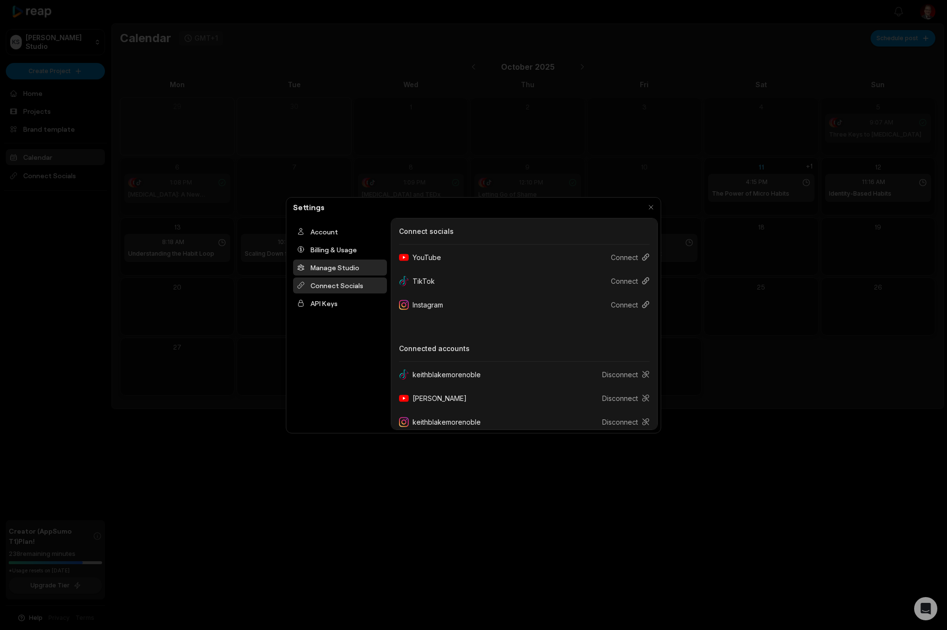
click at [320, 264] on div "Manage Studio" at bounding box center [340, 267] width 94 height 16
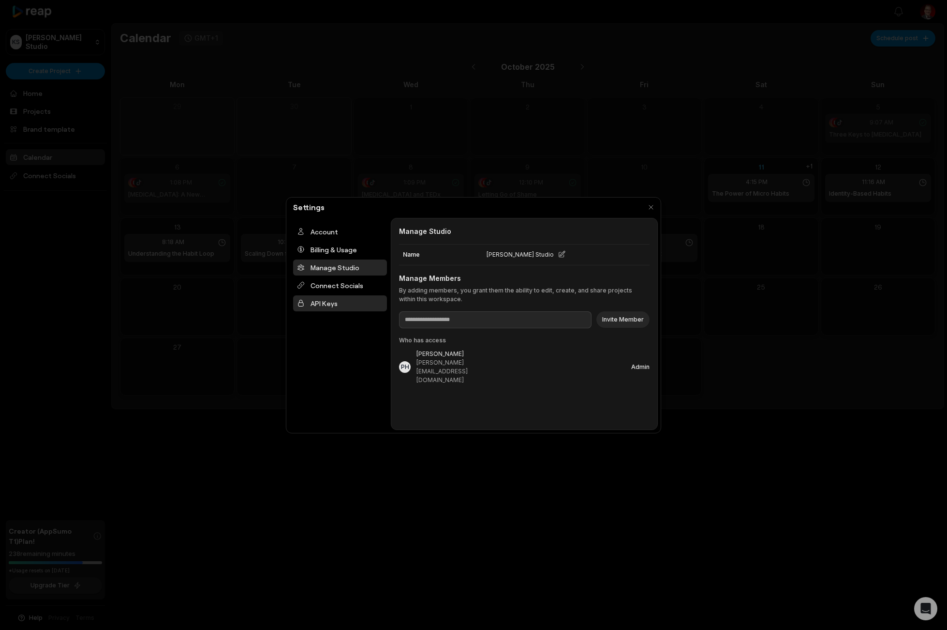
click at [319, 304] on div "API Keys" at bounding box center [340, 303] width 94 height 16
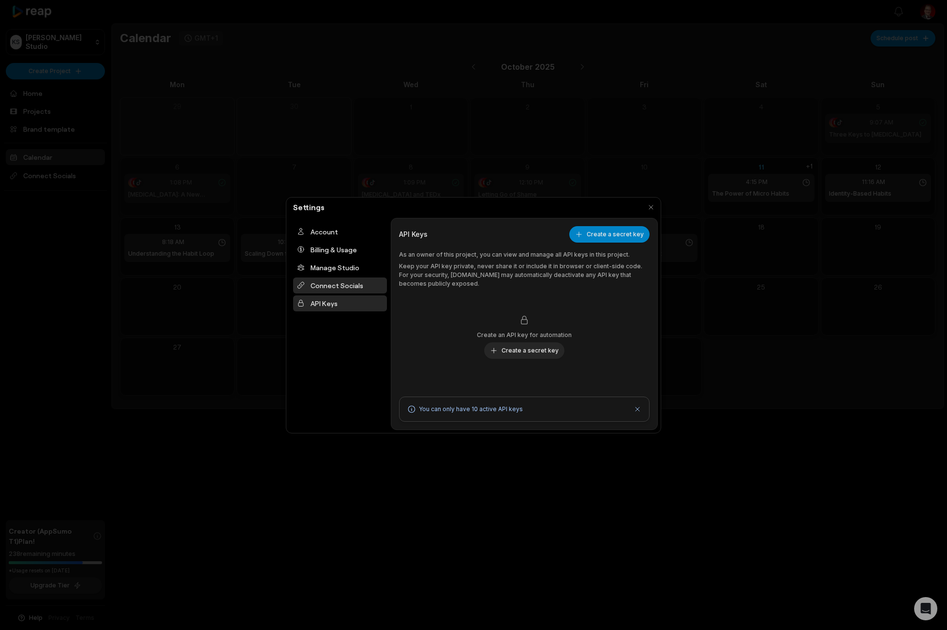
click at [340, 281] on div "Connect Socials" at bounding box center [340, 285] width 94 height 16
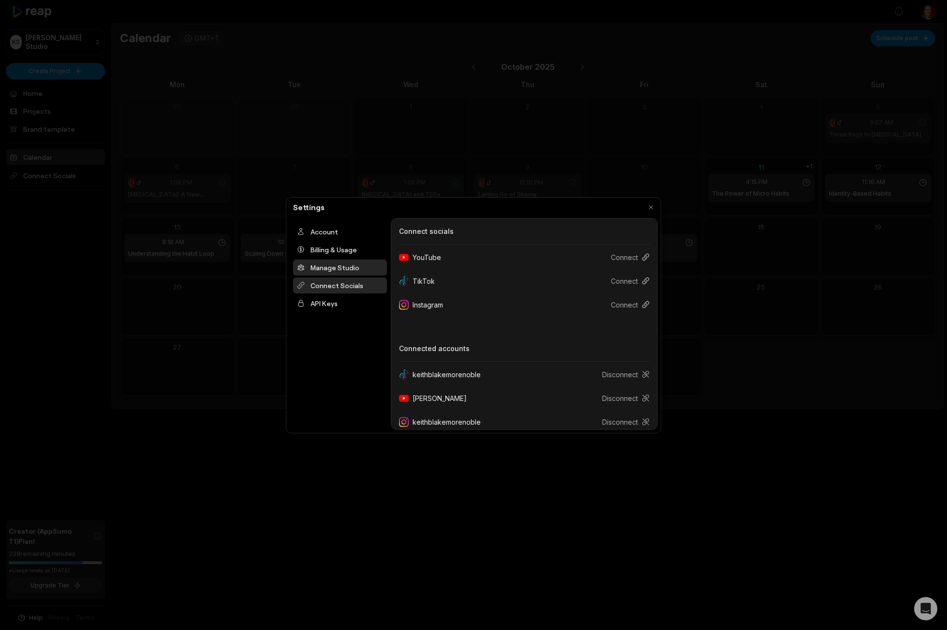
click at [339, 268] on div "Manage Studio" at bounding box center [340, 267] width 94 height 16
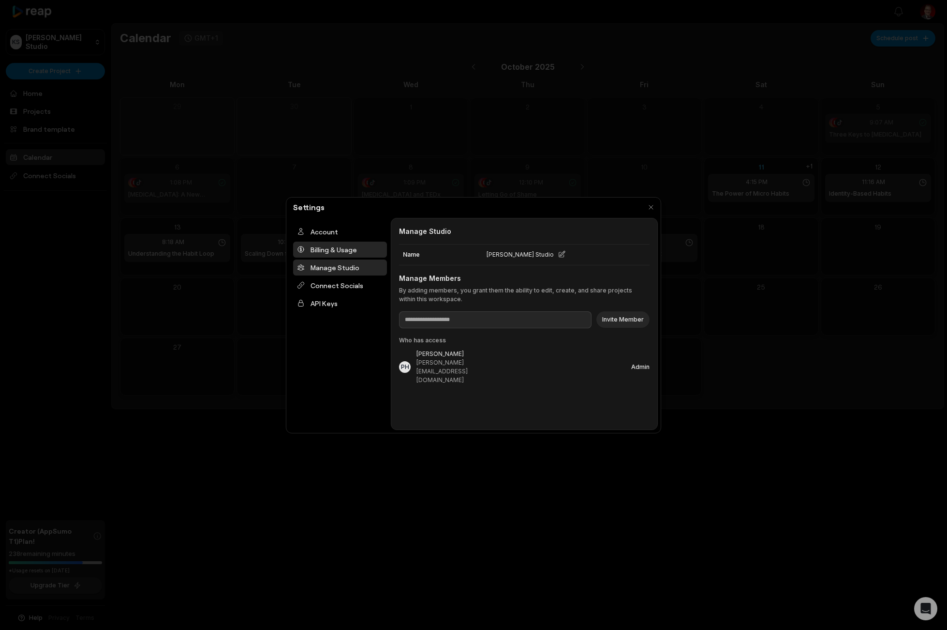
click at [330, 249] on div "Billing & Usage" at bounding box center [340, 249] width 94 height 16
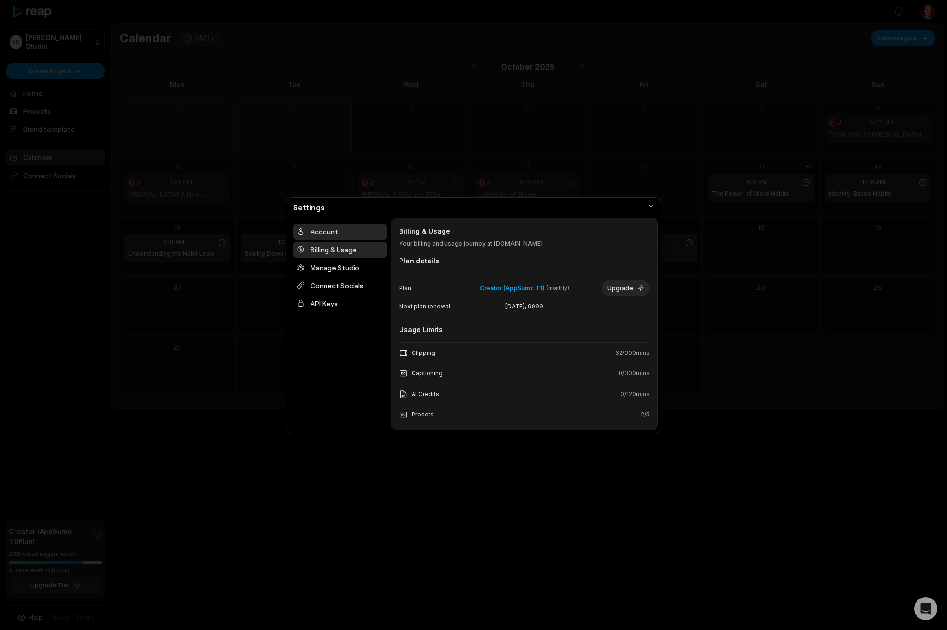
click at [347, 233] on div "Account" at bounding box center [340, 232] width 94 height 16
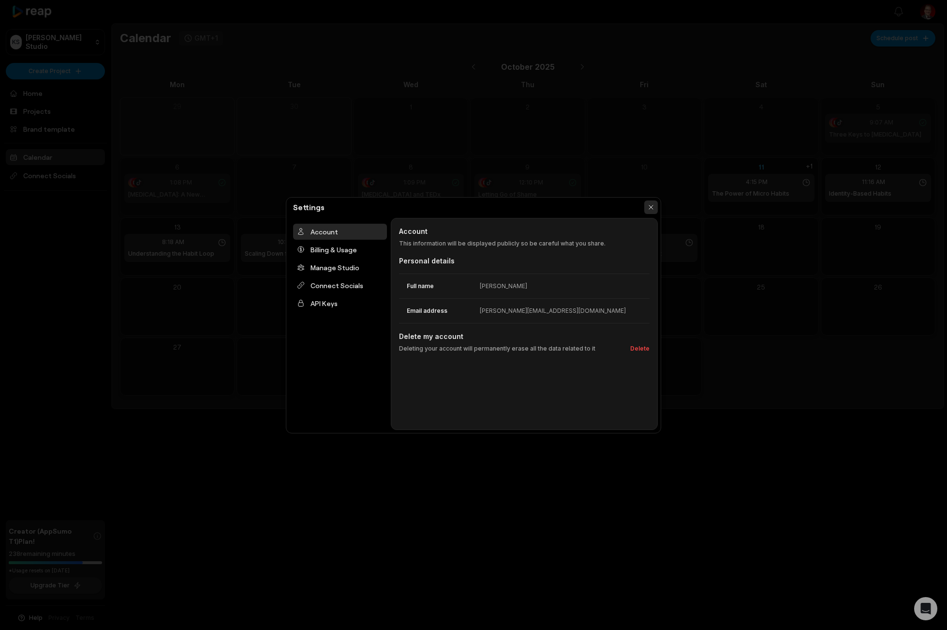
click at [651, 204] on button "button" at bounding box center [652, 207] width 14 height 14
